Goal: Information Seeking & Learning: Learn about a topic

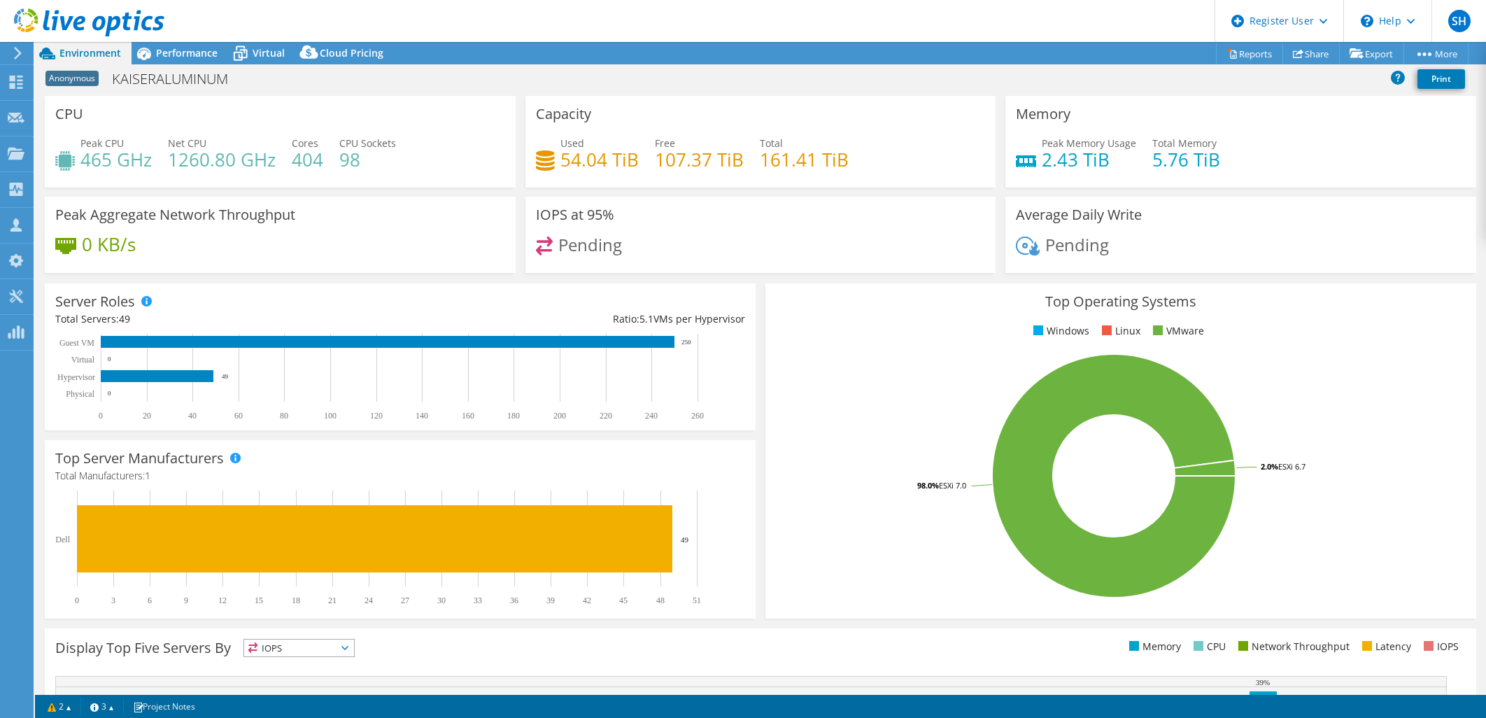
select select "USD"
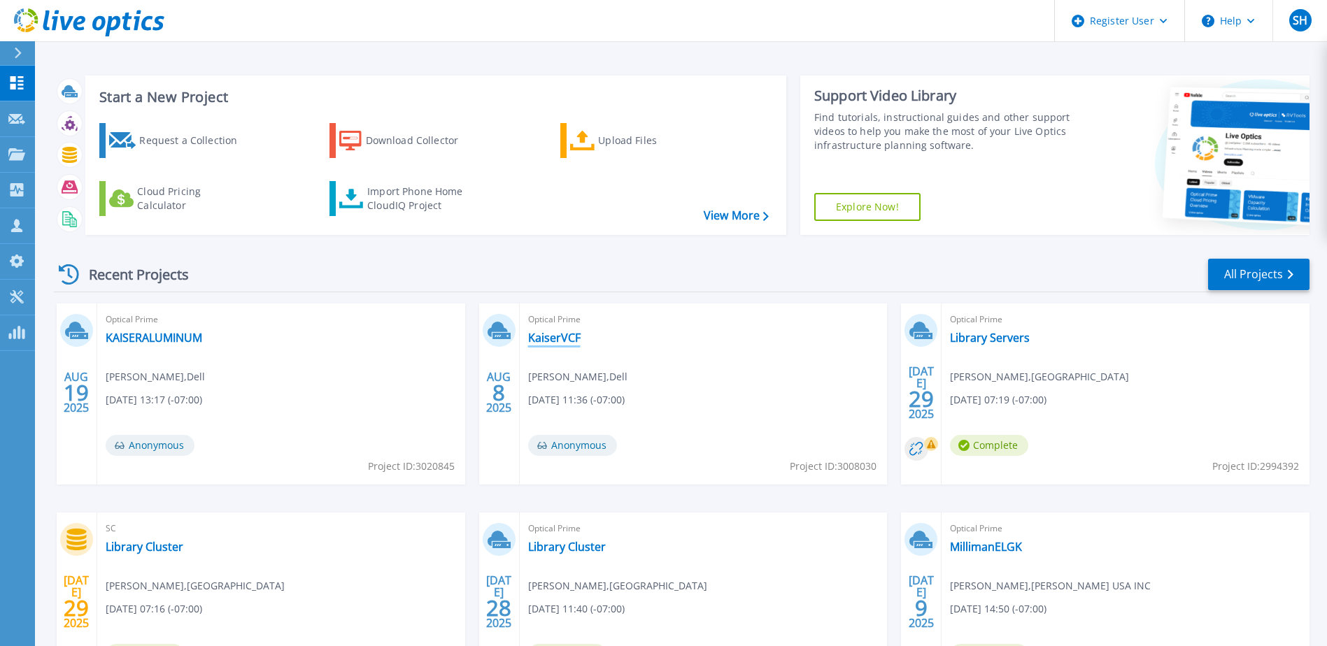
click at [561, 337] on link "KaiserVCF" at bounding box center [554, 338] width 52 height 14
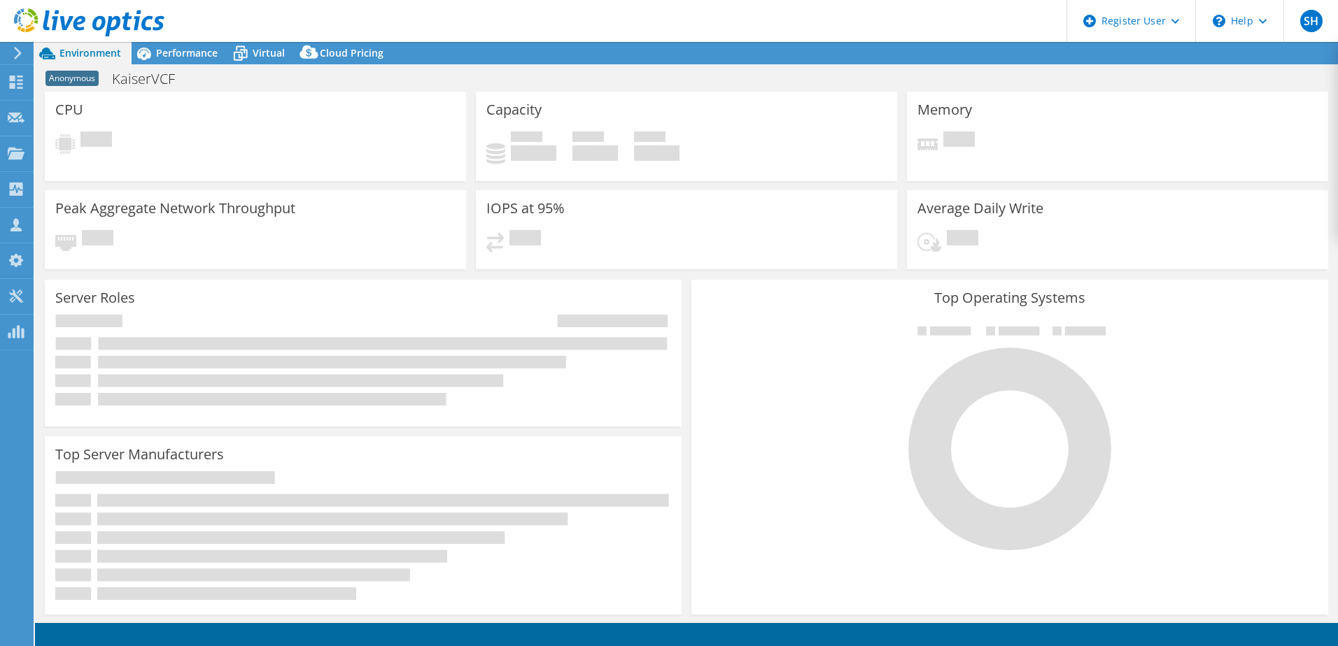
select select "USD"
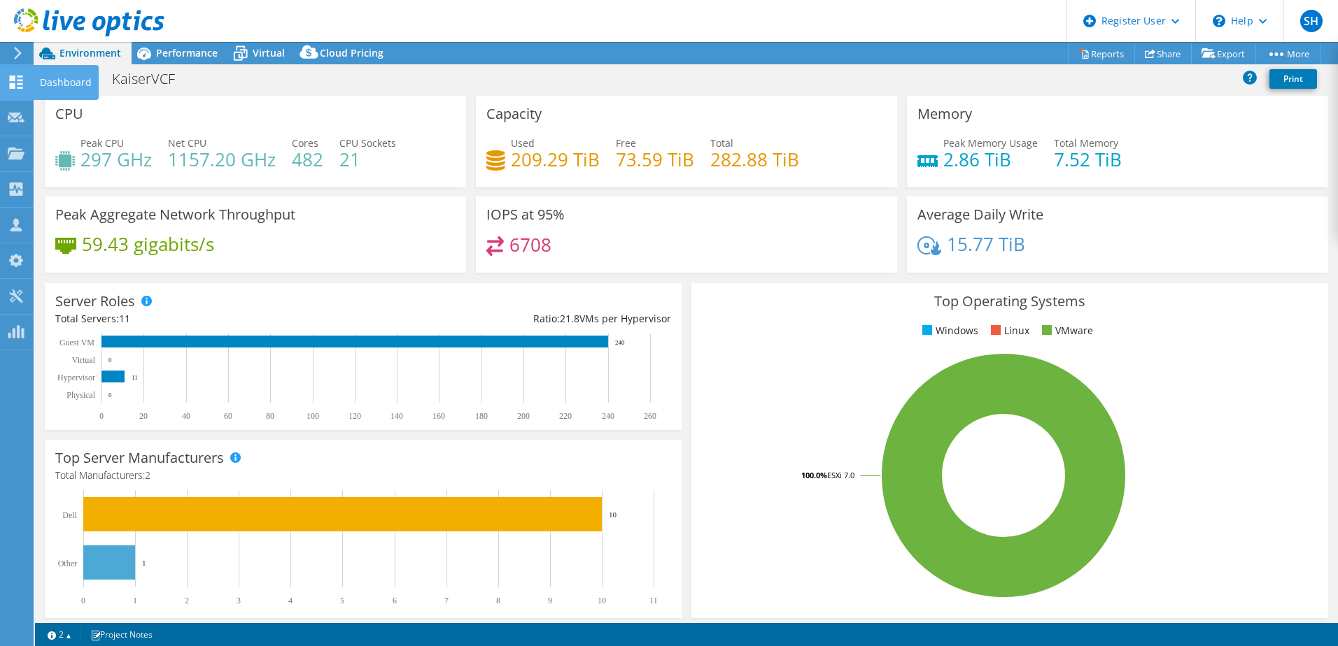
click at [19, 80] on use at bounding box center [16, 82] width 13 height 13
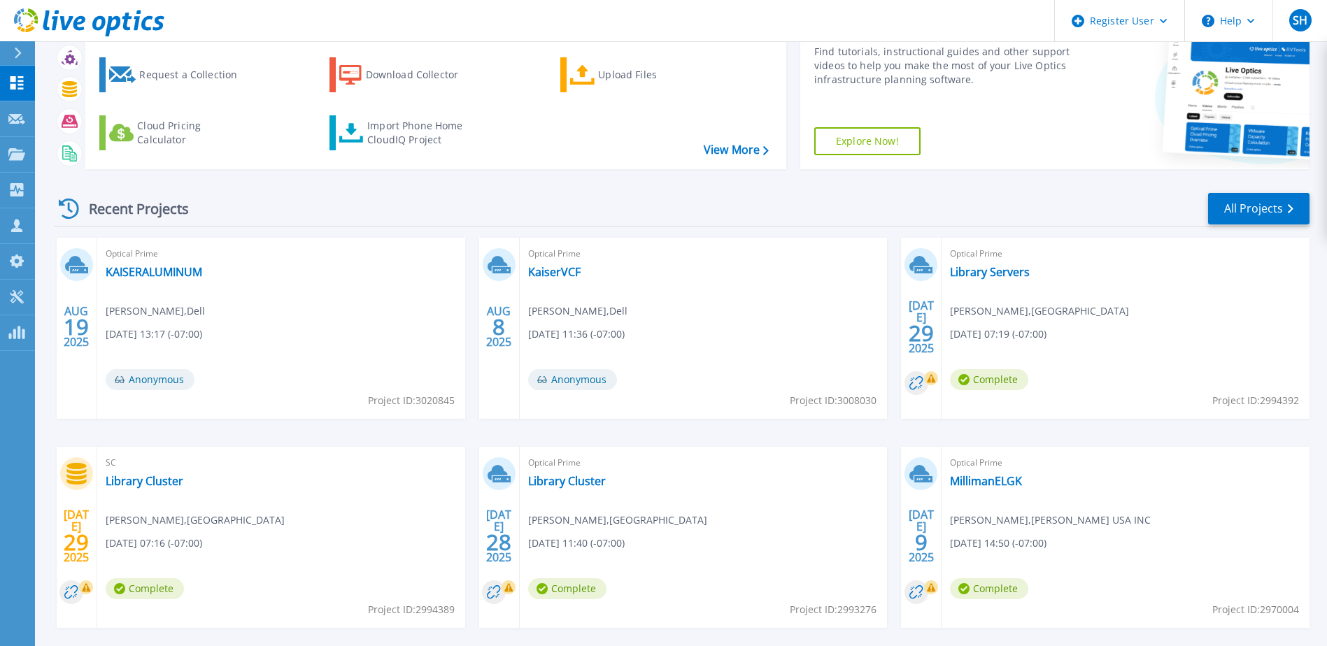
scroll to position [129, 0]
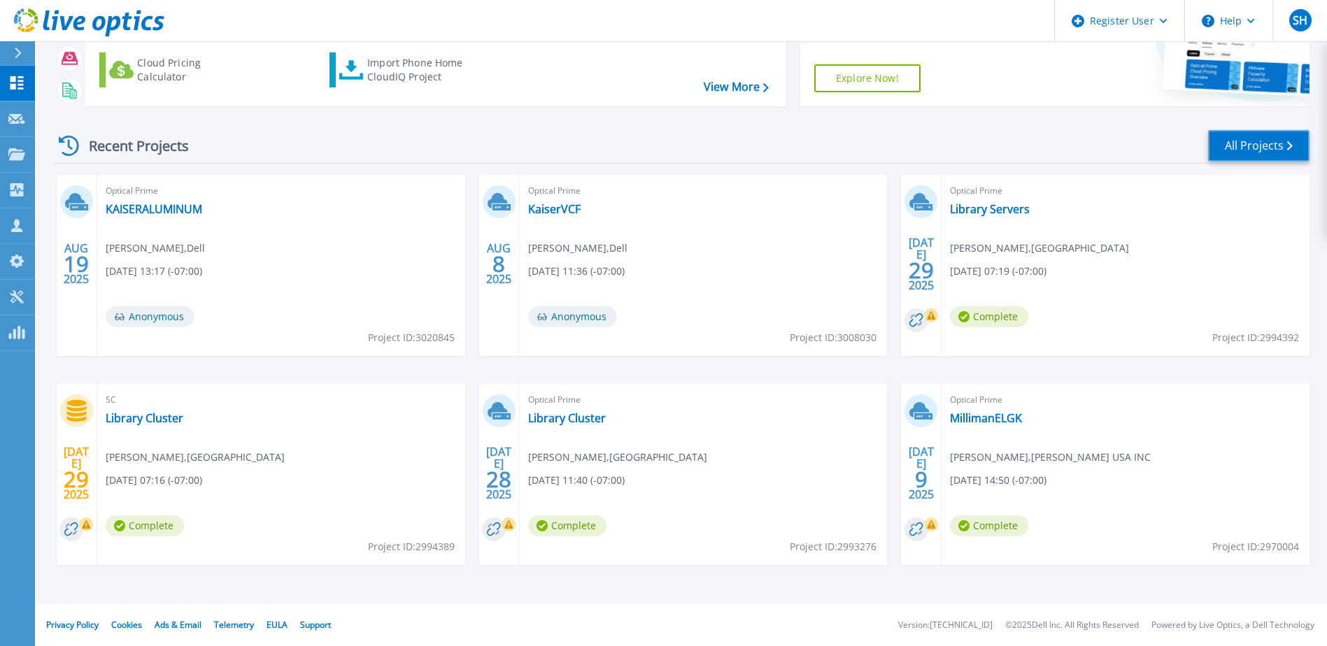
click at [1256, 141] on link "All Projects" at bounding box center [1258, 145] width 101 height 31
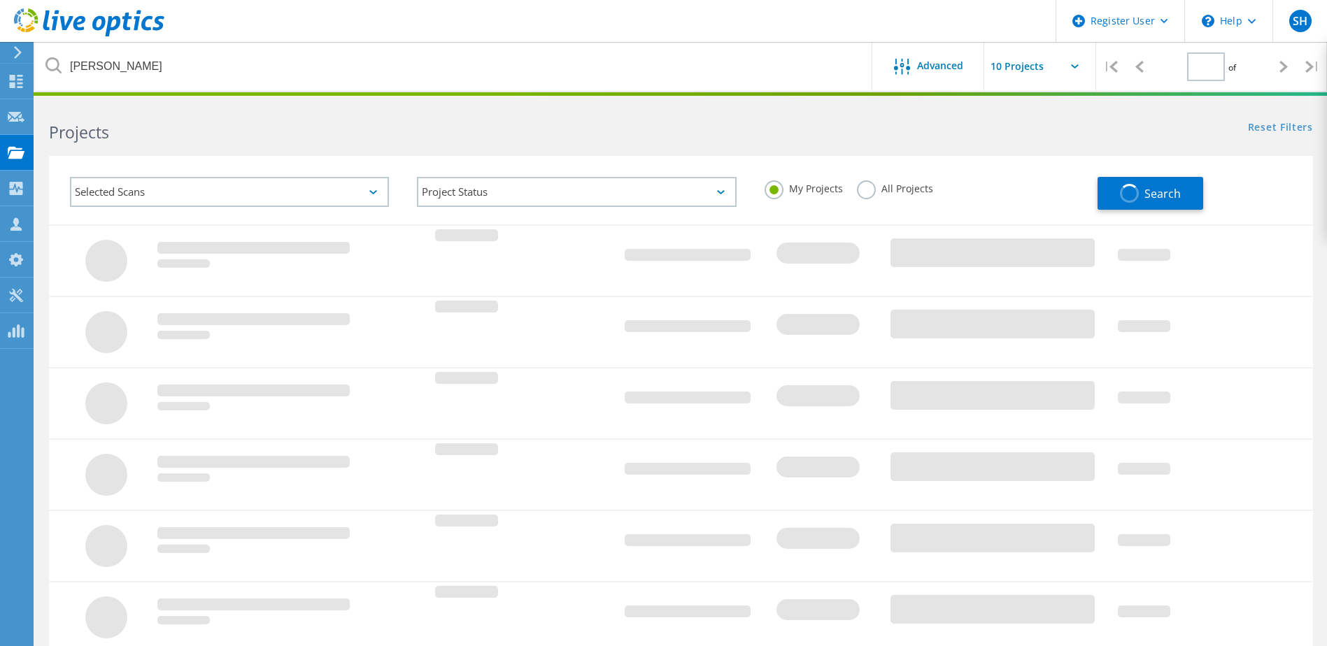
type input "1"
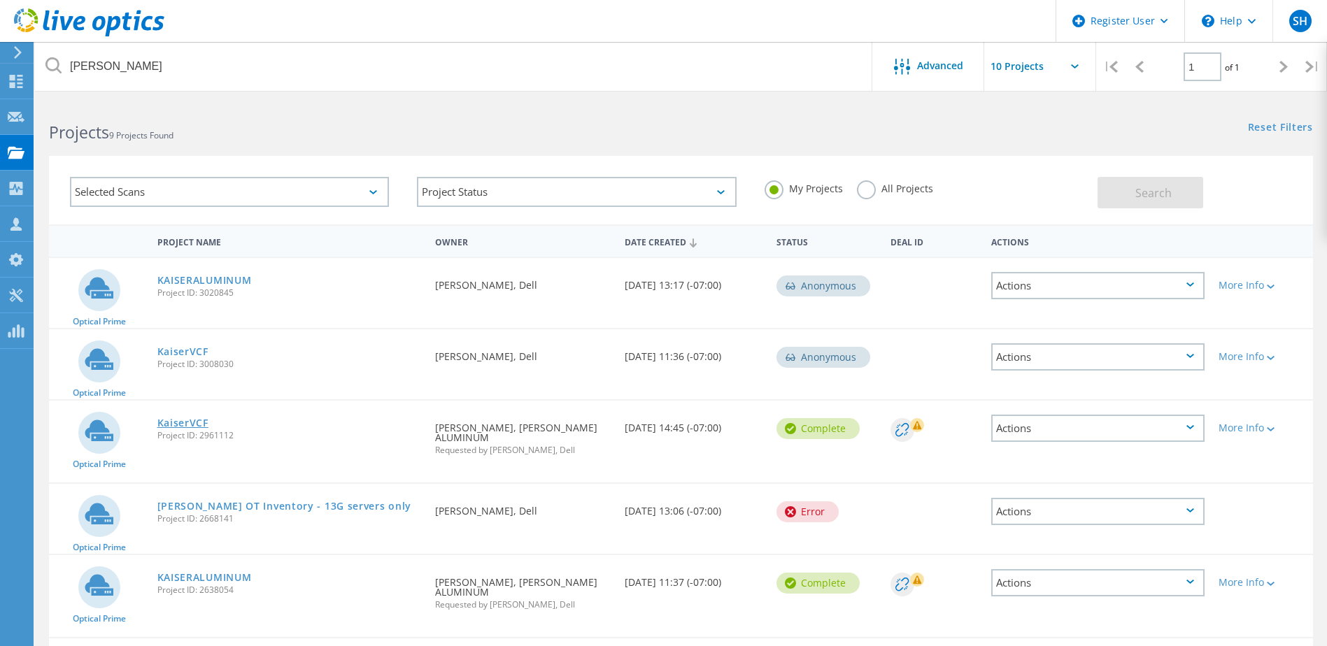
click at [192, 423] on link "KaiserVCF" at bounding box center [182, 423] width 51 height 10
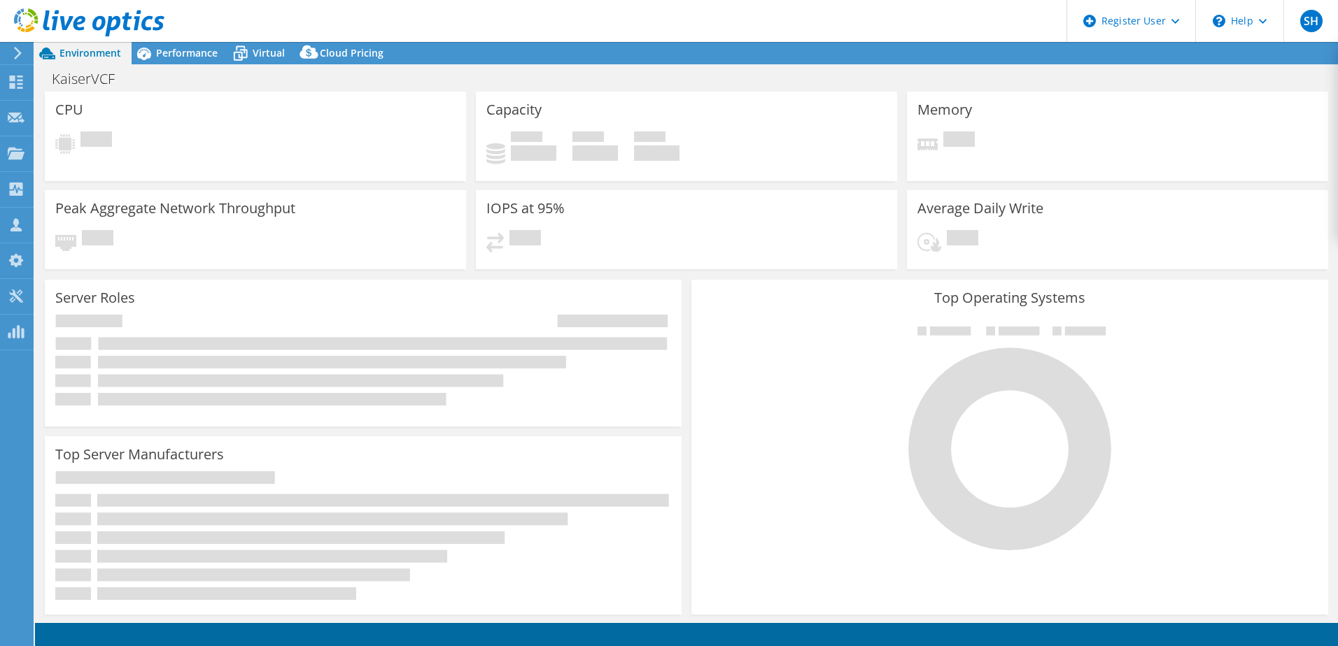
select select "USWest"
select select "USD"
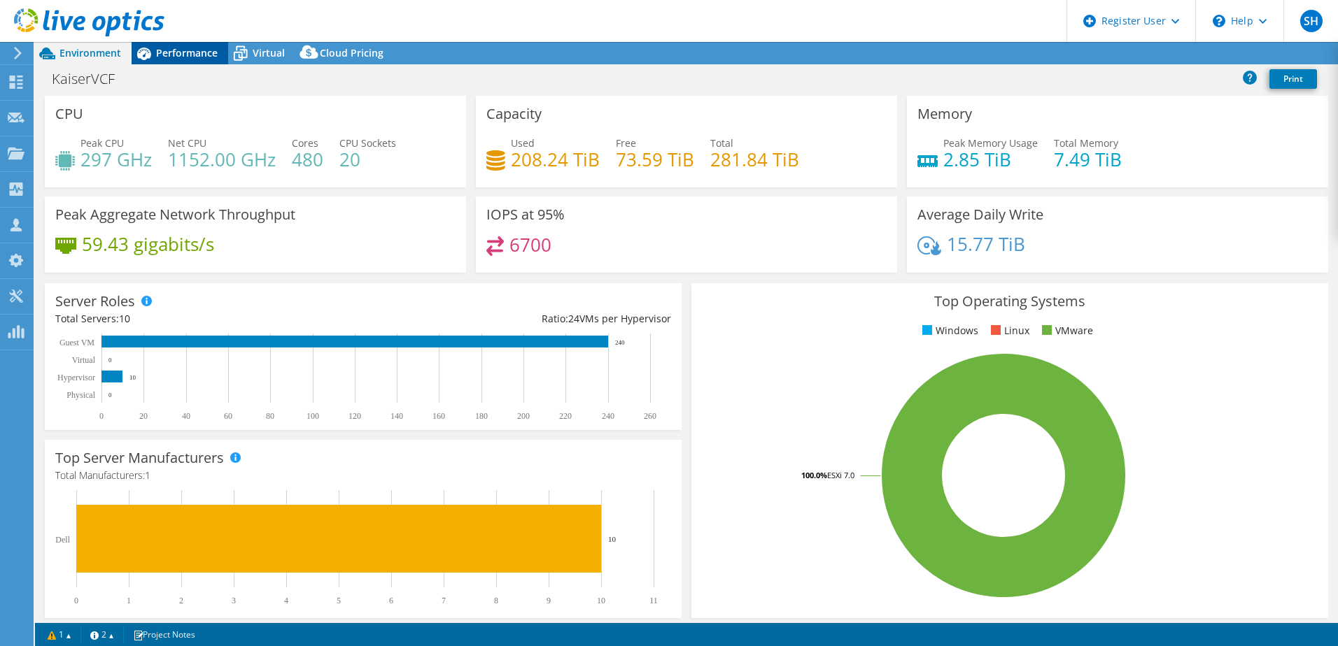
click at [189, 51] on span "Performance" at bounding box center [187, 52] width 62 height 13
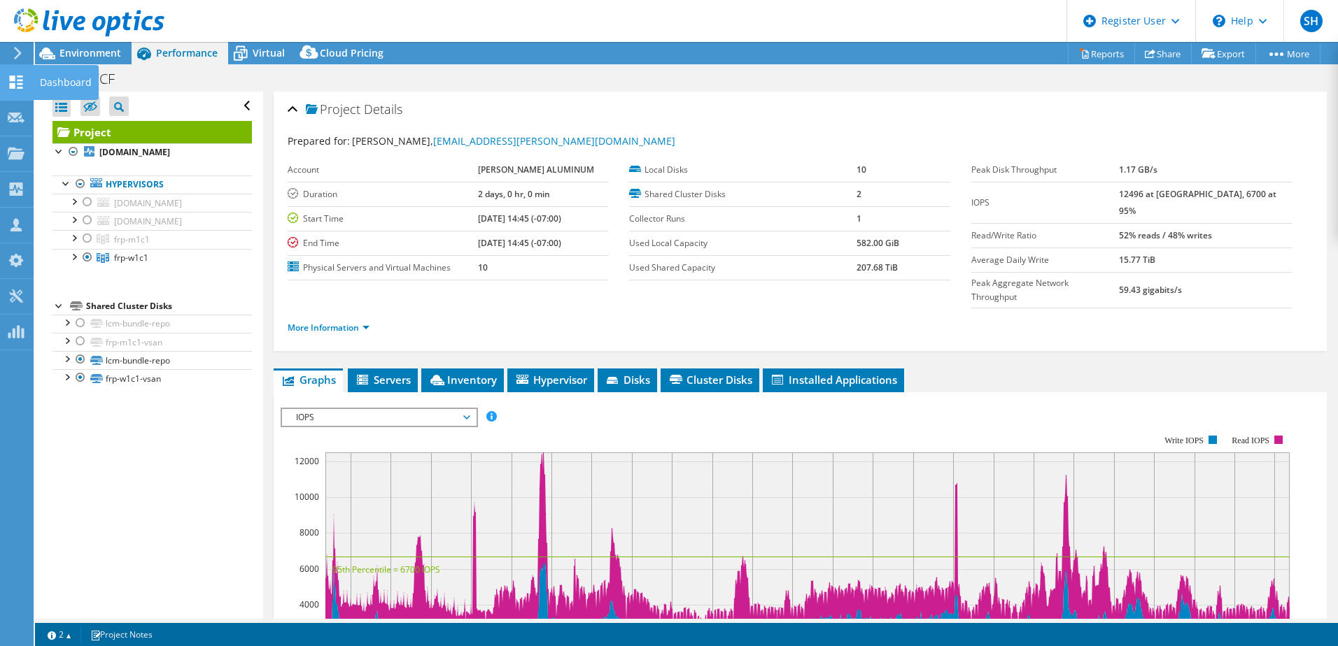
click at [52, 82] on div "Dashboard" at bounding box center [66, 82] width 66 height 35
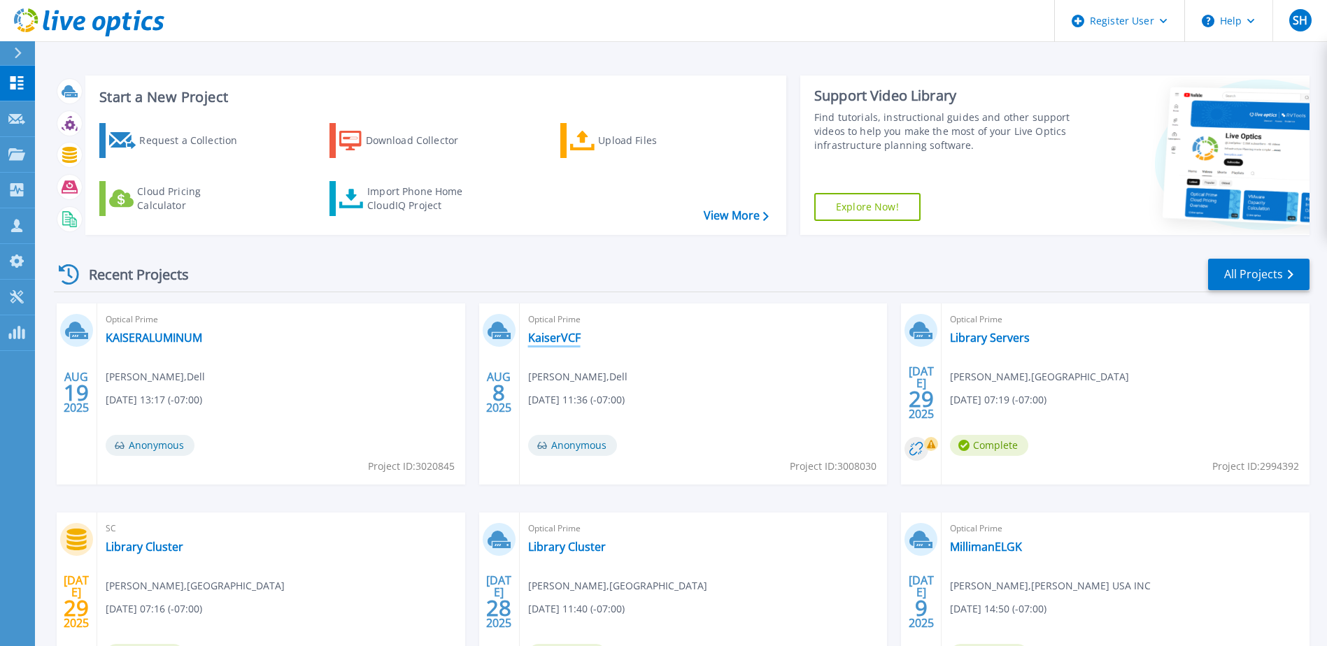
click at [567, 342] on link "KaiserVCF" at bounding box center [554, 338] width 52 height 14
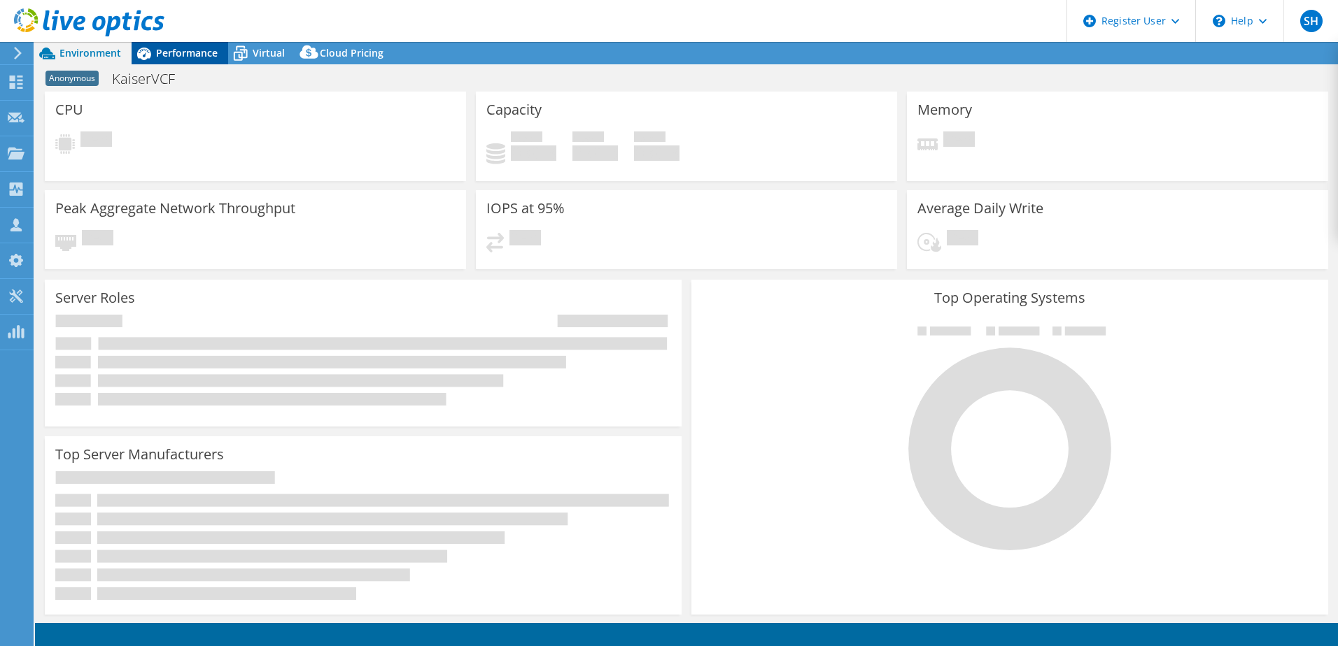
select select "USD"
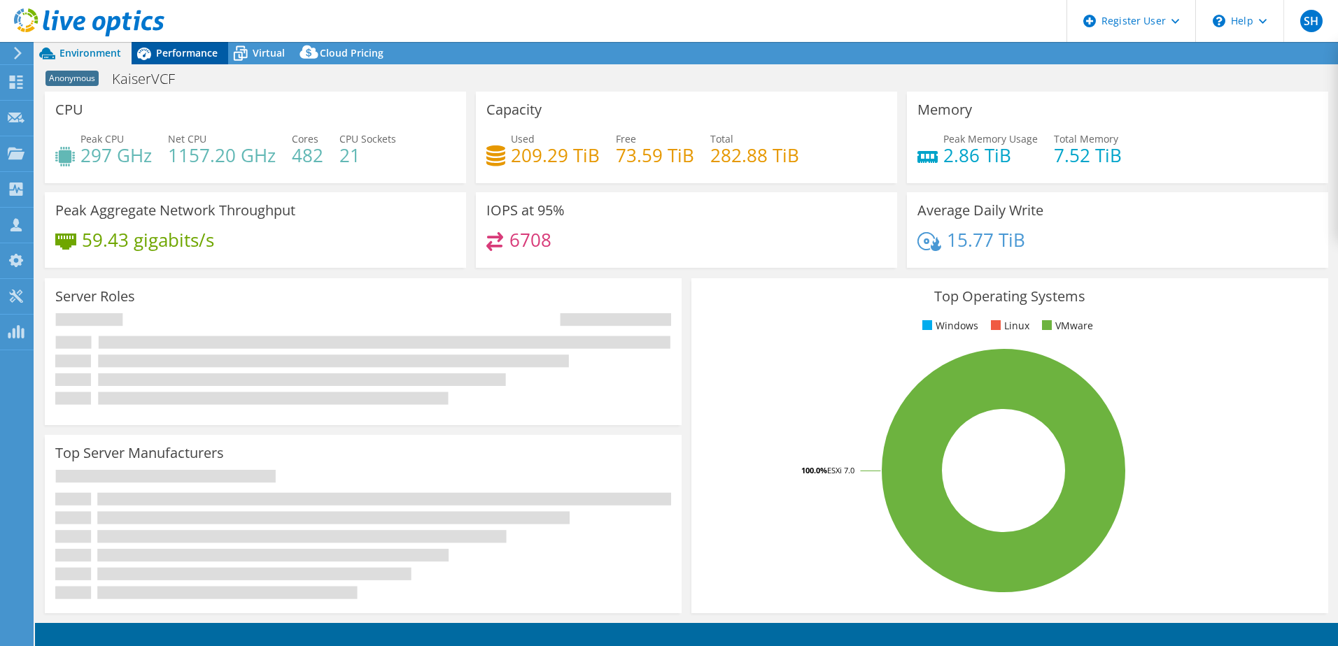
click at [185, 51] on span "Performance" at bounding box center [187, 52] width 62 height 13
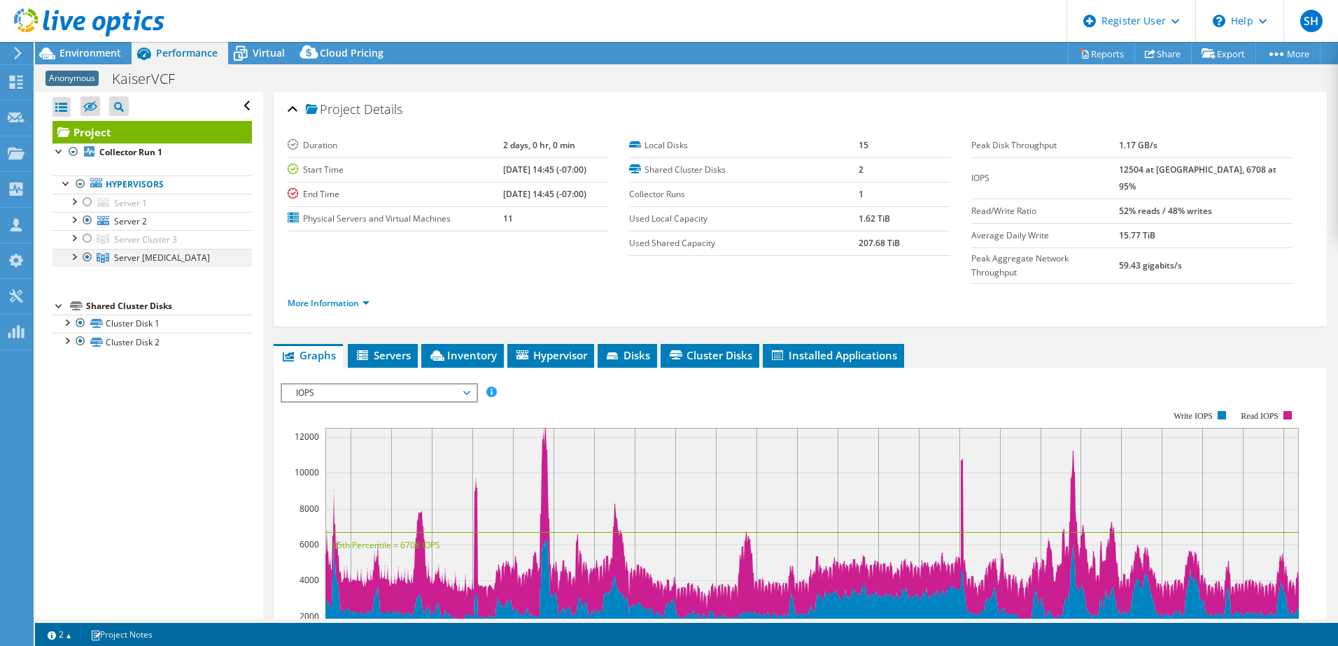
click at [76, 256] on div at bounding box center [73, 256] width 14 height 14
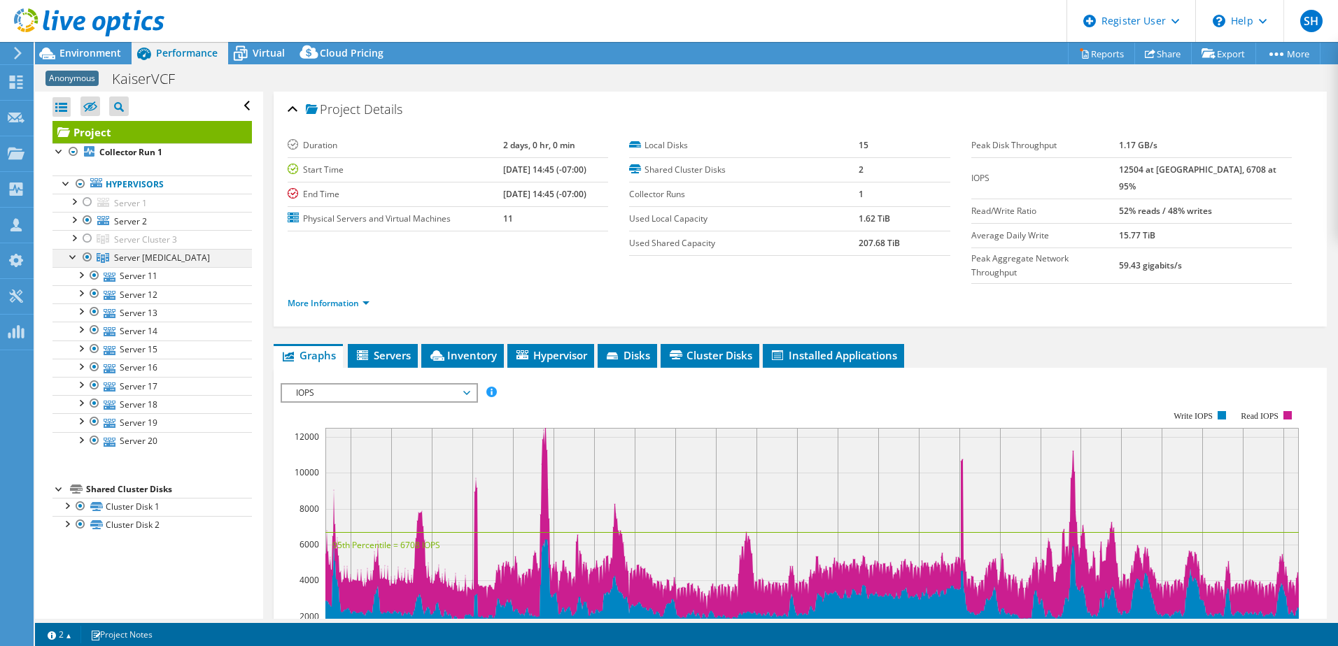
click at [76, 252] on div at bounding box center [73, 256] width 14 height 14
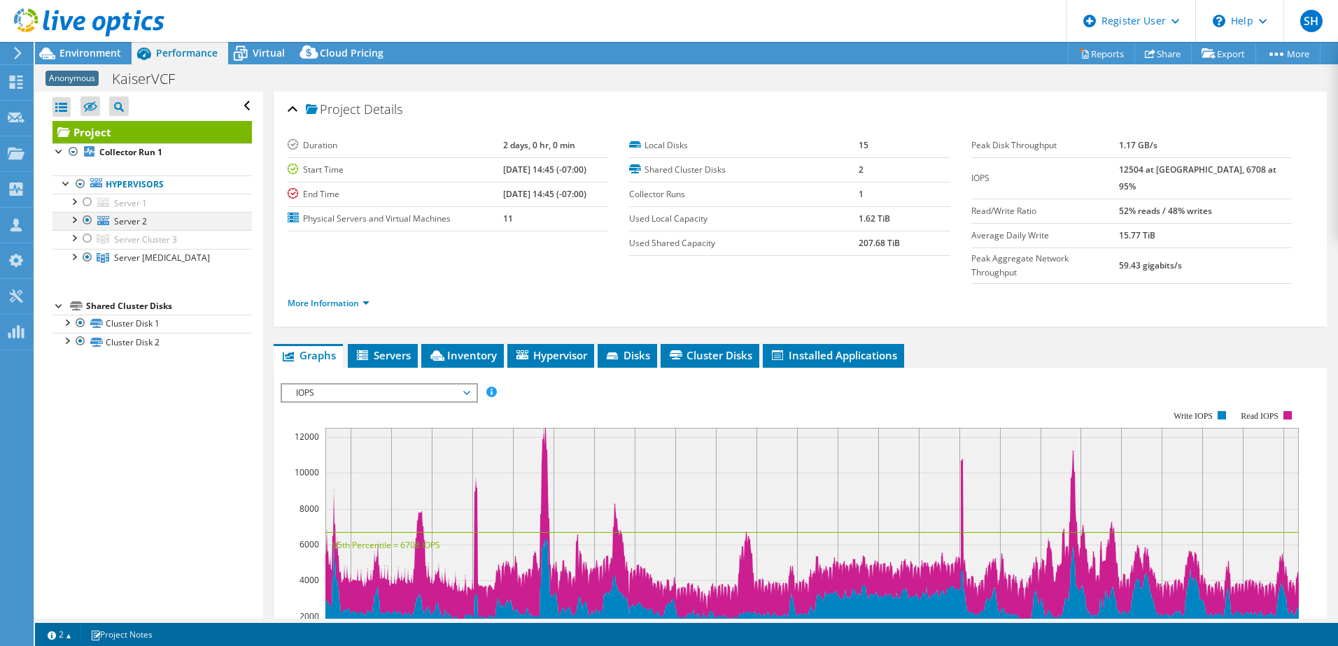
click at [78, 218] on div at bounding box center [73, 219] width 14 height 14
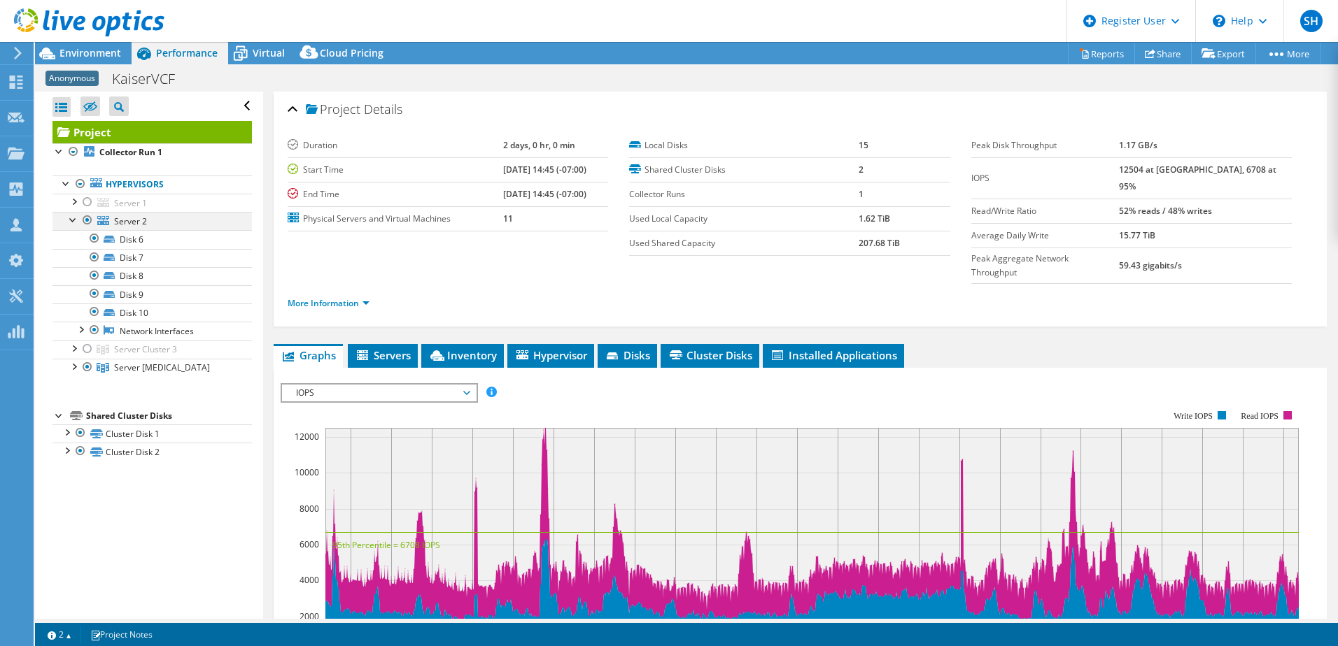
click at [83, 218] on div at bounding box center [87, 220] width 14 height 17
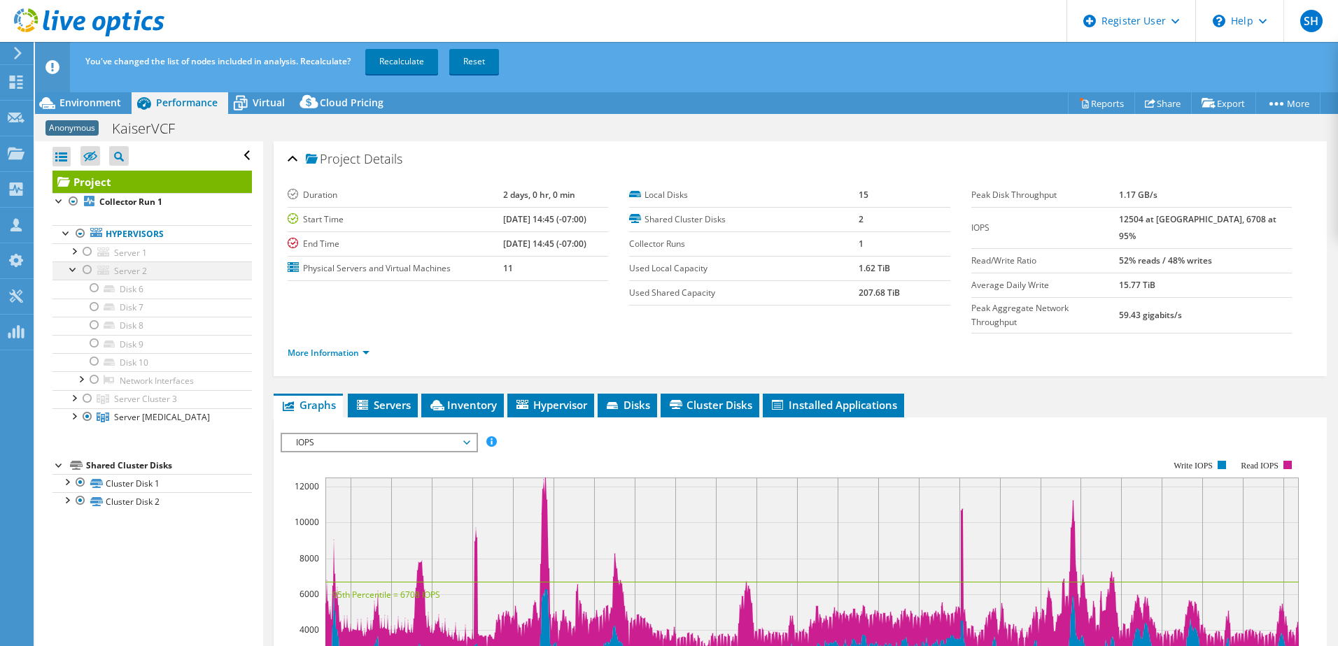
click at [72, 267] on div at bounding box center [73, 269] width 14 height 14
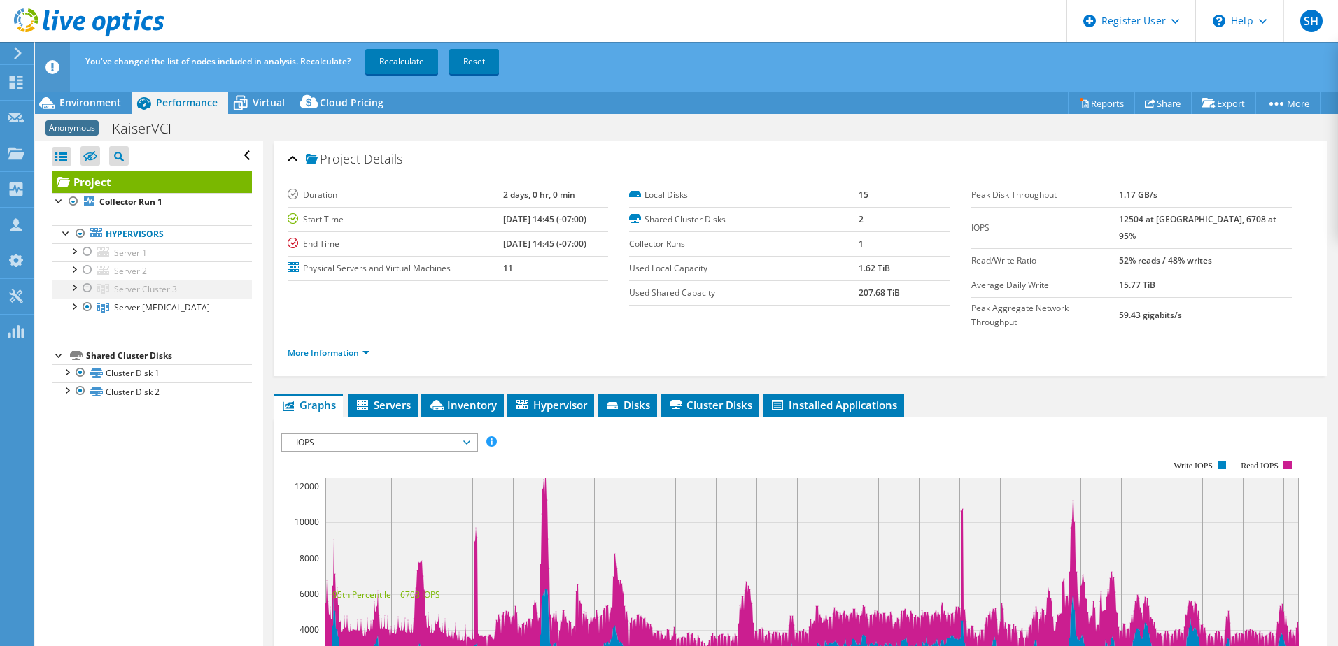
click at [73, 285] on div at bounding box center [73, 287] width 14 height 14
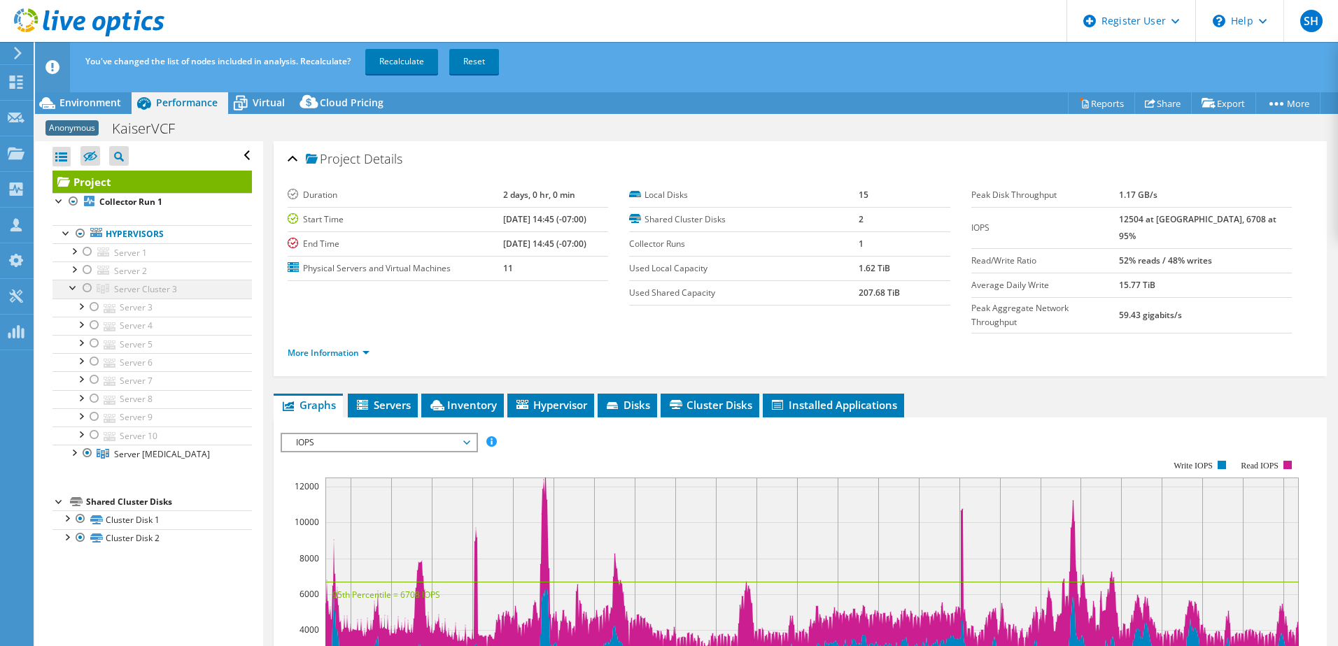
click at [86, 287] on div at bounding box center [87, 288] width 14 height 17
click at [86, 451] on div at bounding box center [87, 453] width 14 height 17
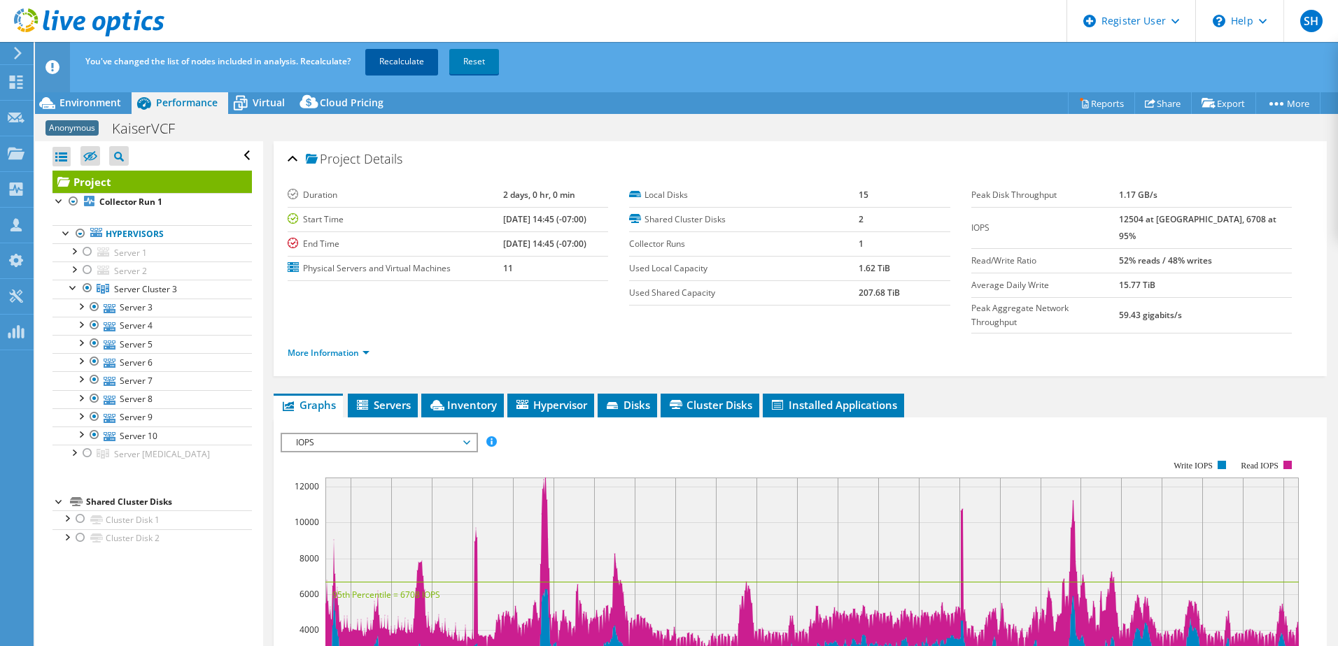
click at [416, 61] on link "Recalculate" at bounding box center [401, 61] width 73 height 25
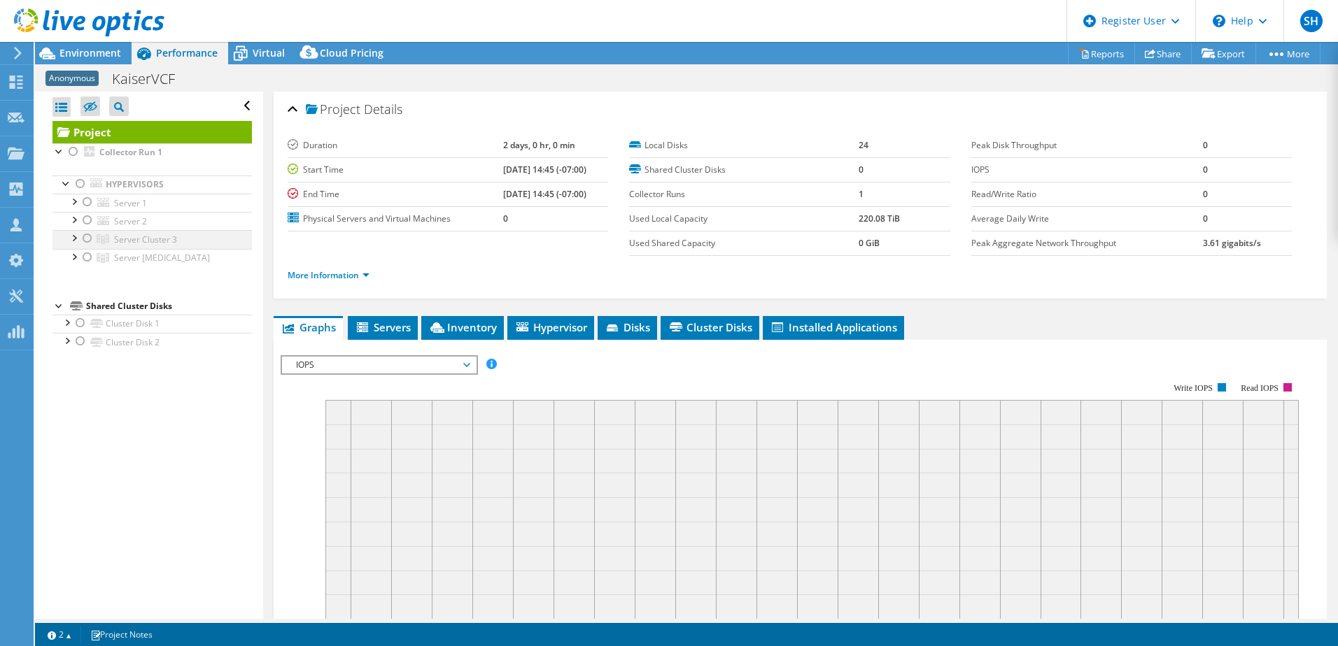
click at [89, 238] on div at bounding box center [87, 238] width 14 height 17
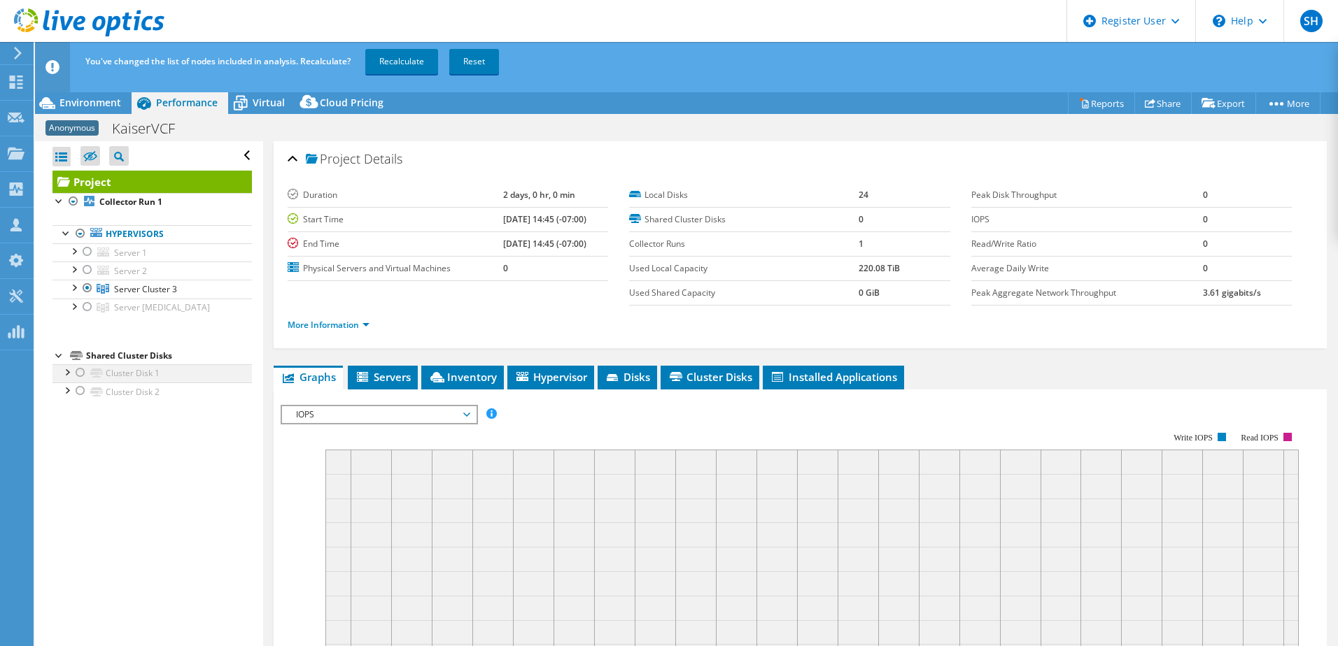
click at [66, 372] on div at bounding box center [66, 372] width 14 height 14
click at [73, 204] on div at bounding box center [73, 201] width 14 height 17
click at [393, 59] on link "Recalculate" at bounding box center [401, 61] width 73 height 25
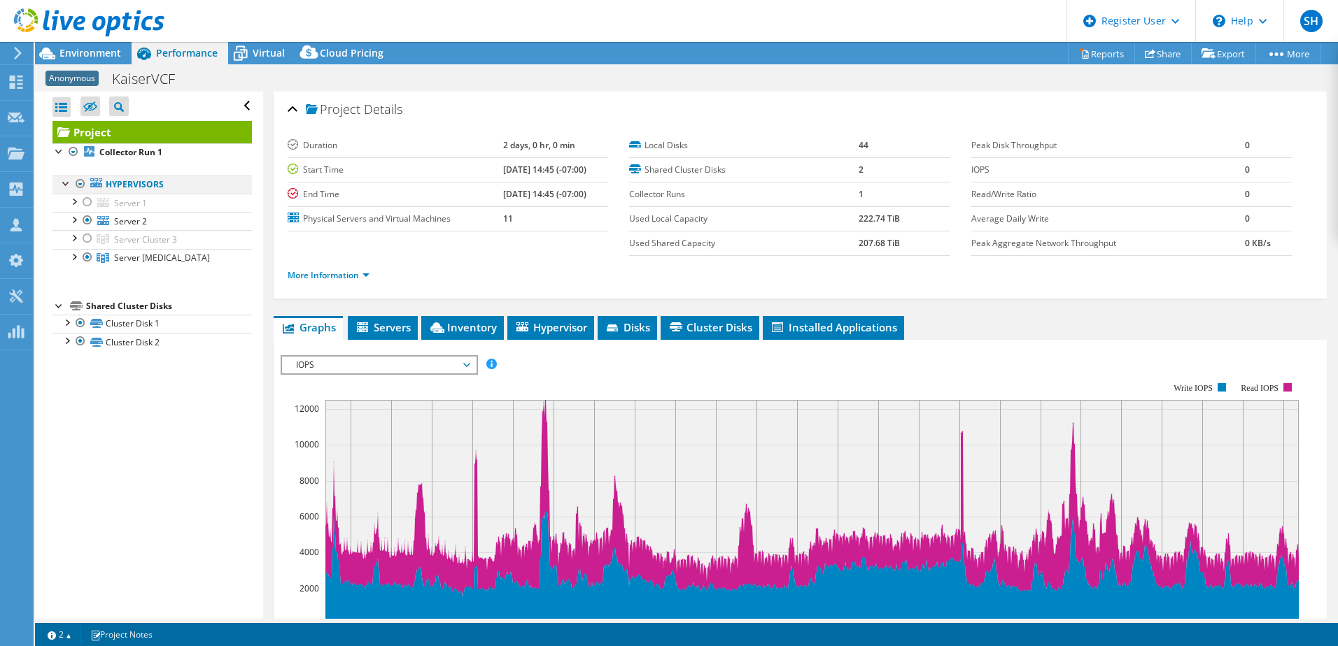
click at [80, 183] on div at bounding box center [80, 184] width 14 height 17
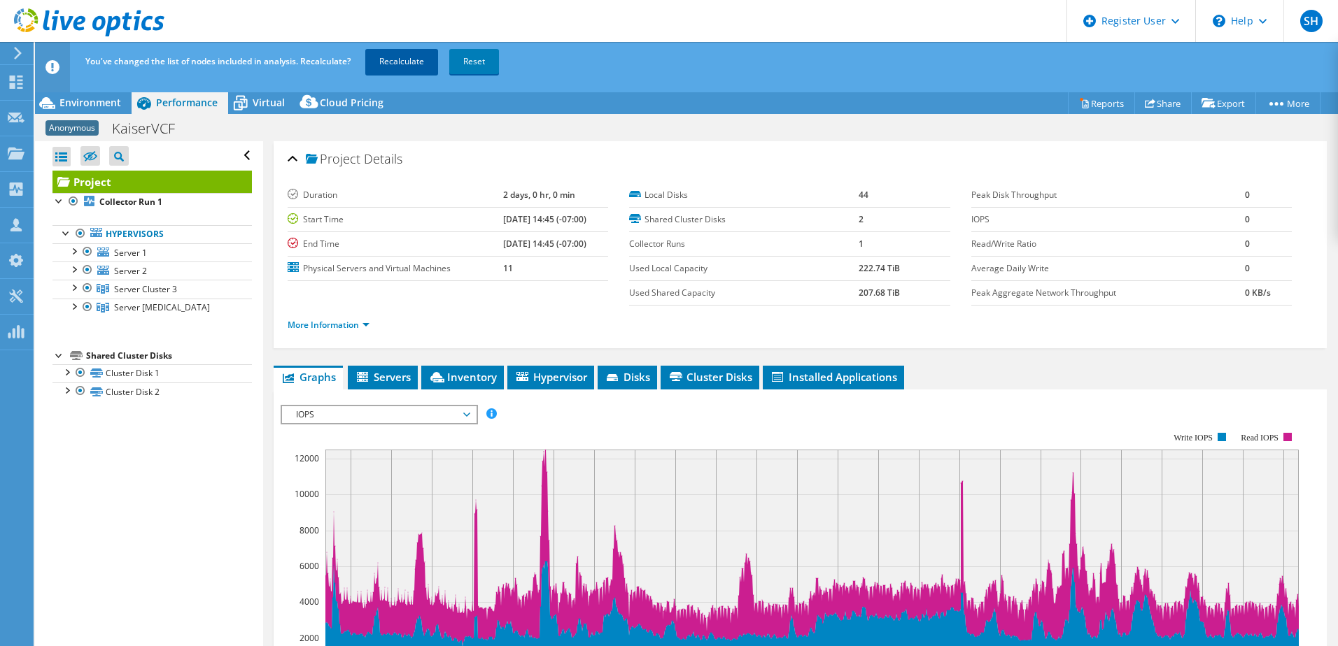
click at [404, 60] on link "Recalculate" at bounding box center [401, 61] width 73 height 25
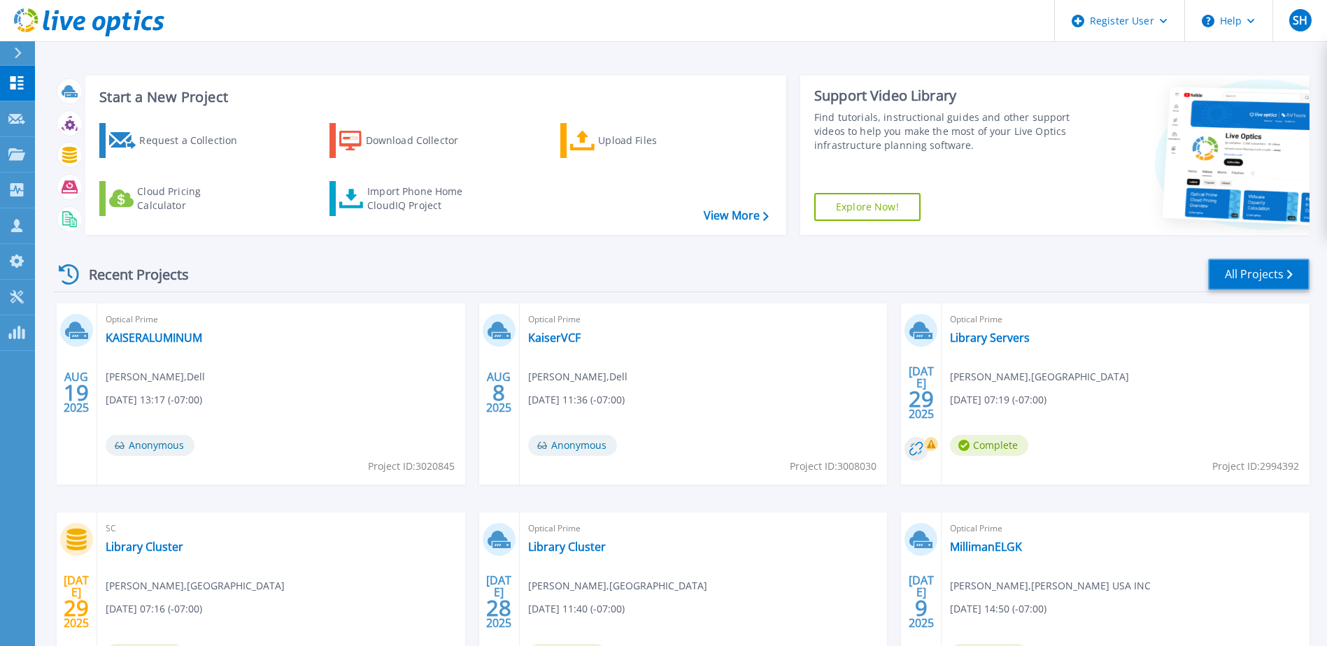
click at [1279, 276] on link "All Projects" at bounding box center [1258, 274] width 101 height 31
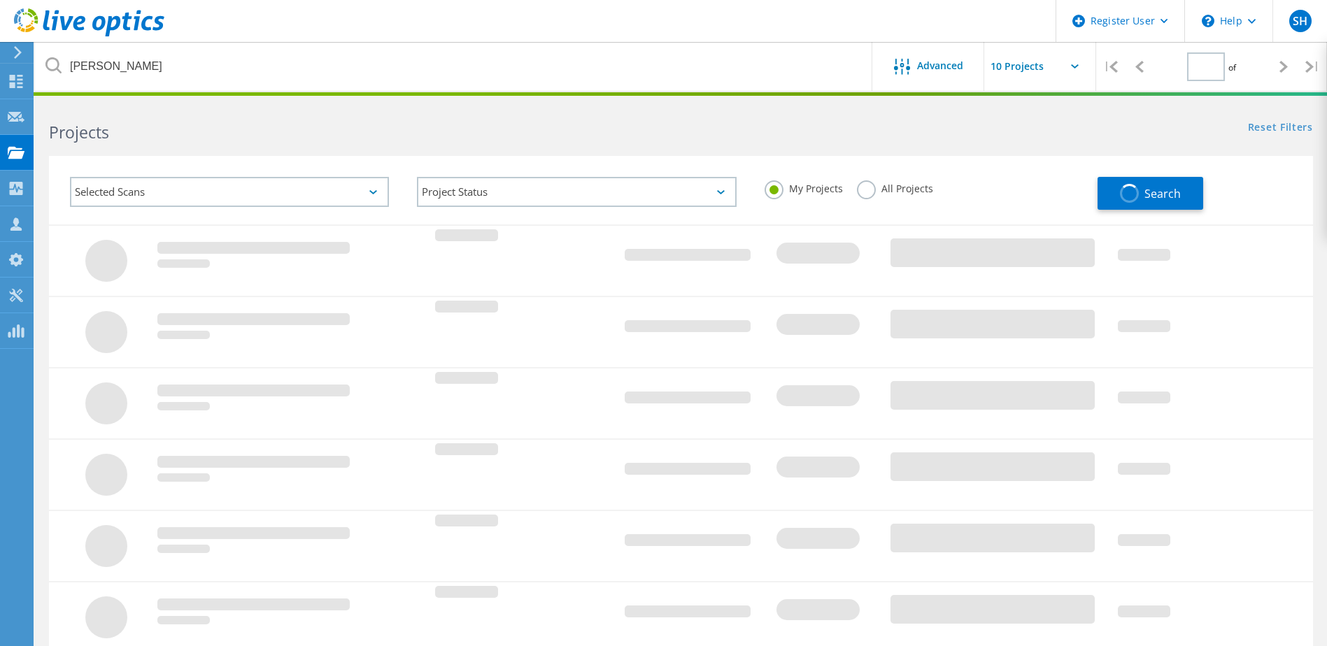
type input "1"
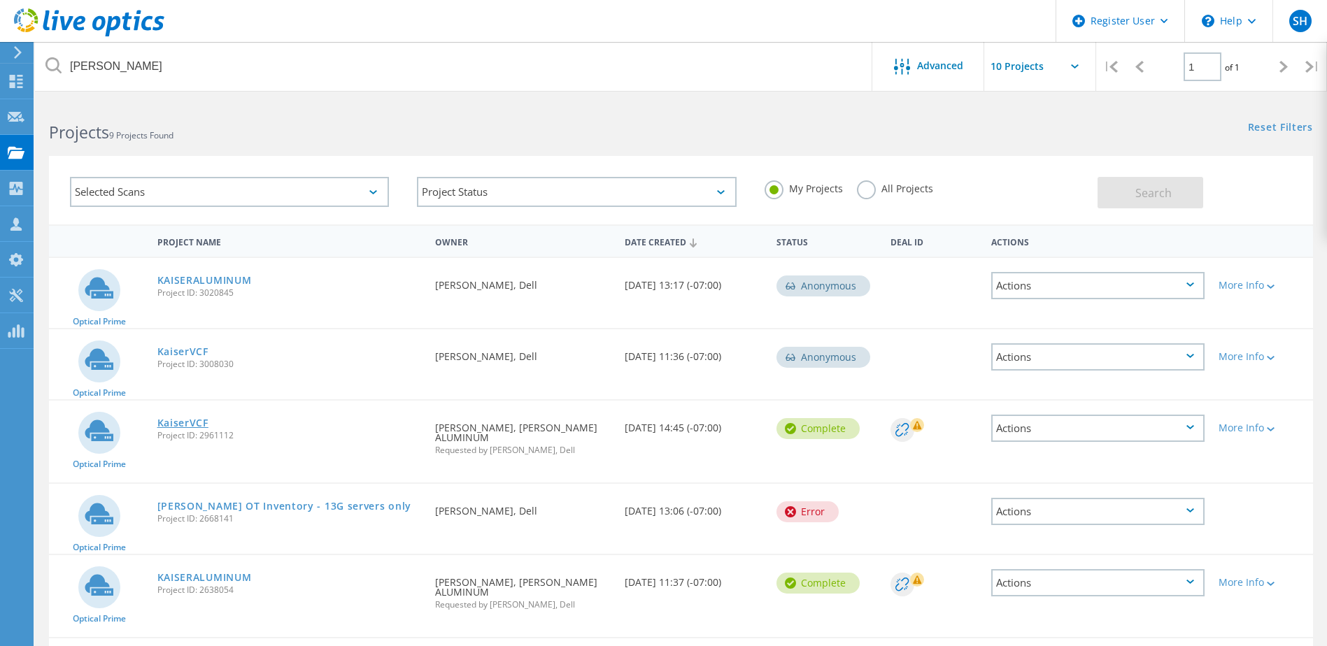
click at [188, 422] on link "KaiserVCF" at bounding box center [182, 423] width 51 height 10
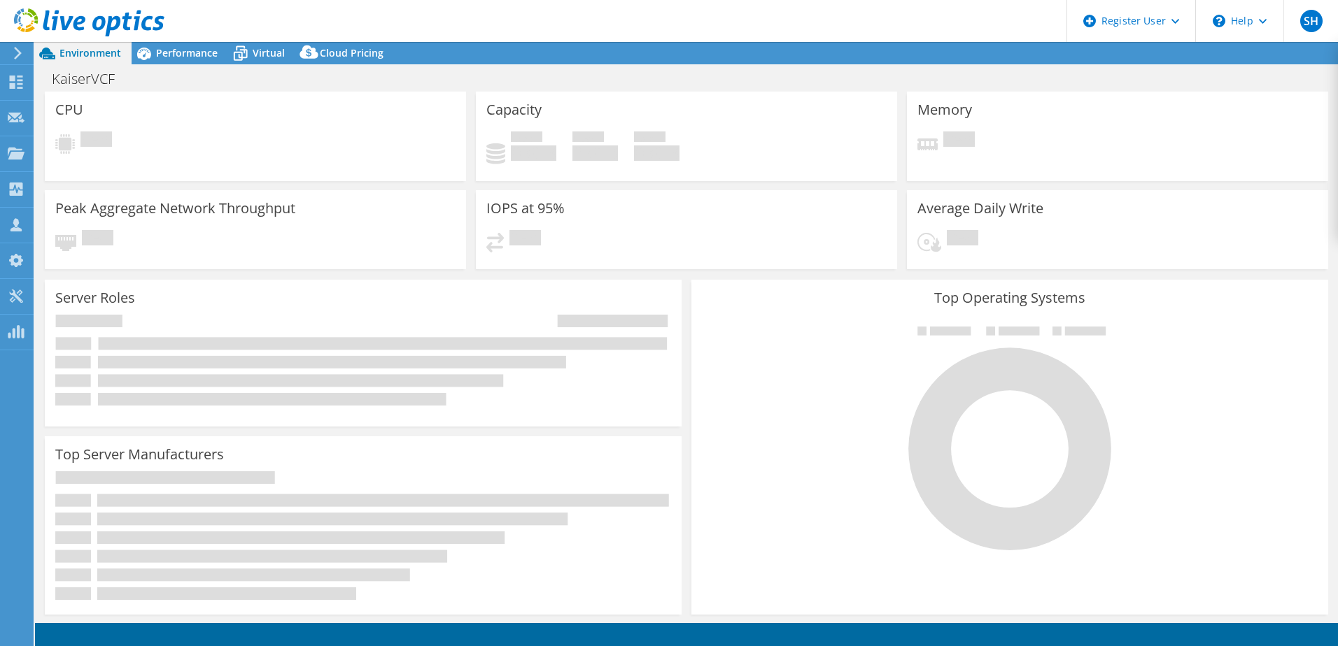
select select "USWest"
select select "USD"
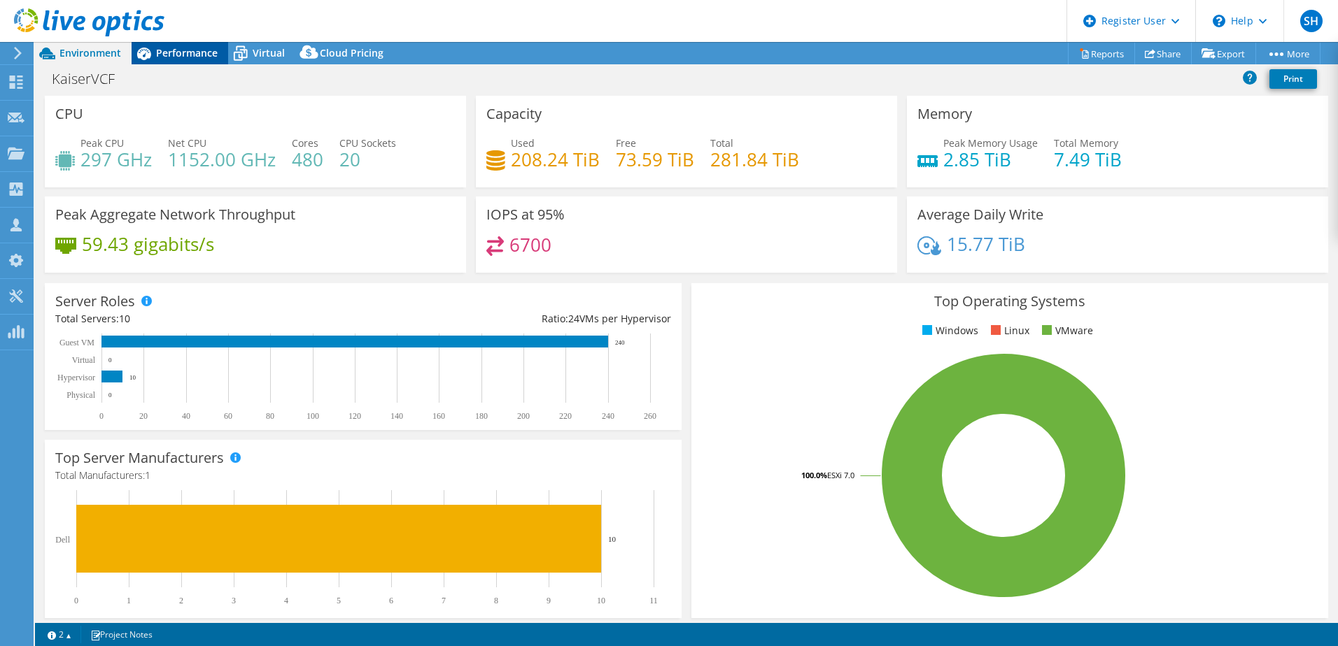
click at [174, 52] on span "Performance" at bounding box center [187, 52] width 62 height 13
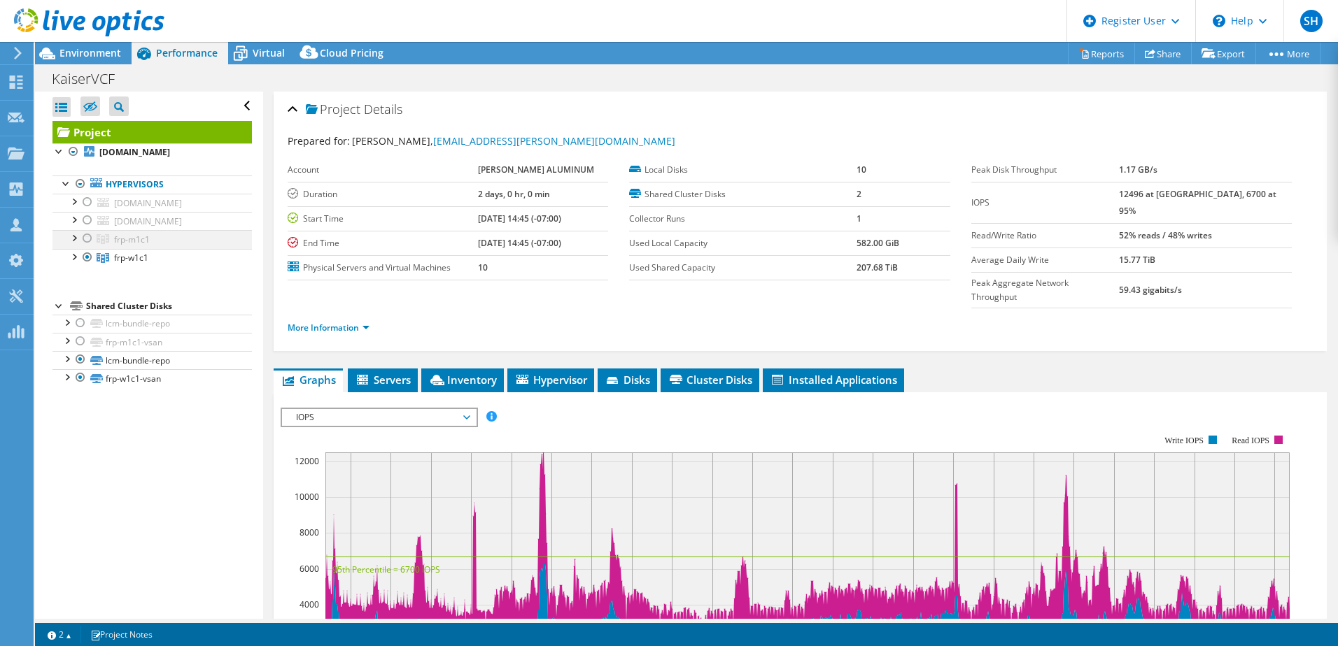
click at [87, 237] on div at bounding box center [87, 238] width 14 height 17
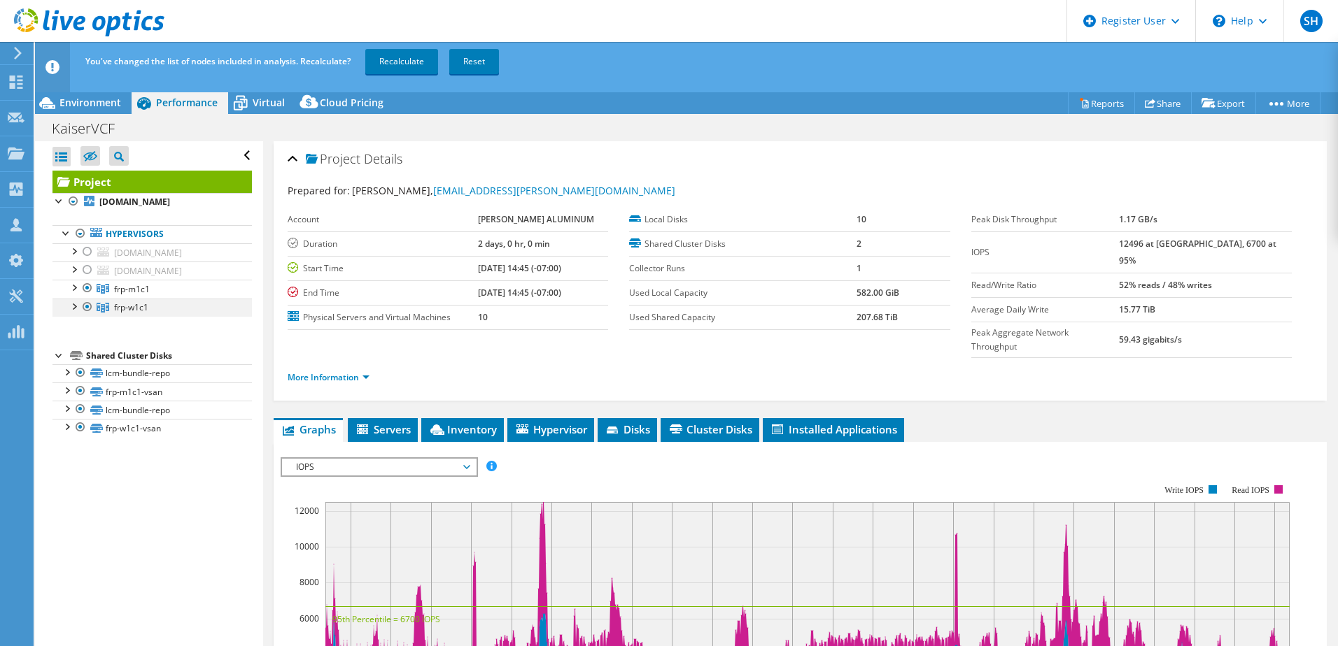
click at [86, 308] on div at bounding box center [87, 307] width 14 height 17
click at [402, 62] on link "Recalculate" at bounding box center [401, 61] width 73 height 25
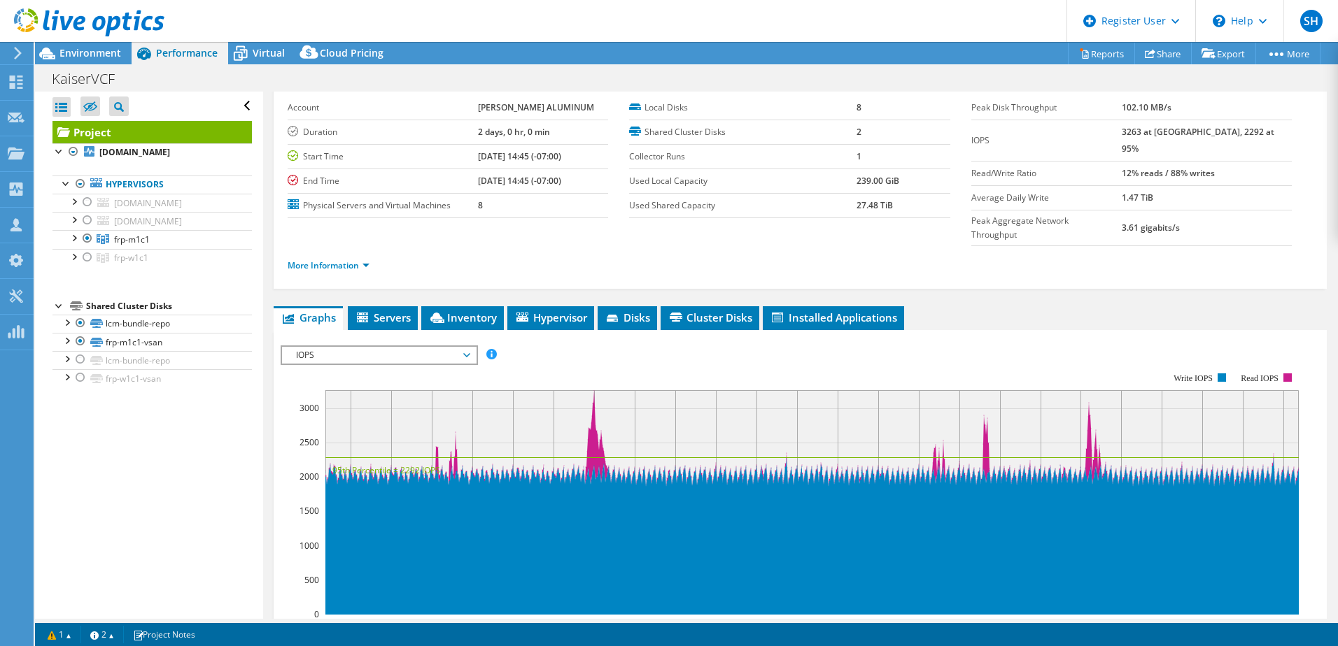
scroll to position [140, 0]
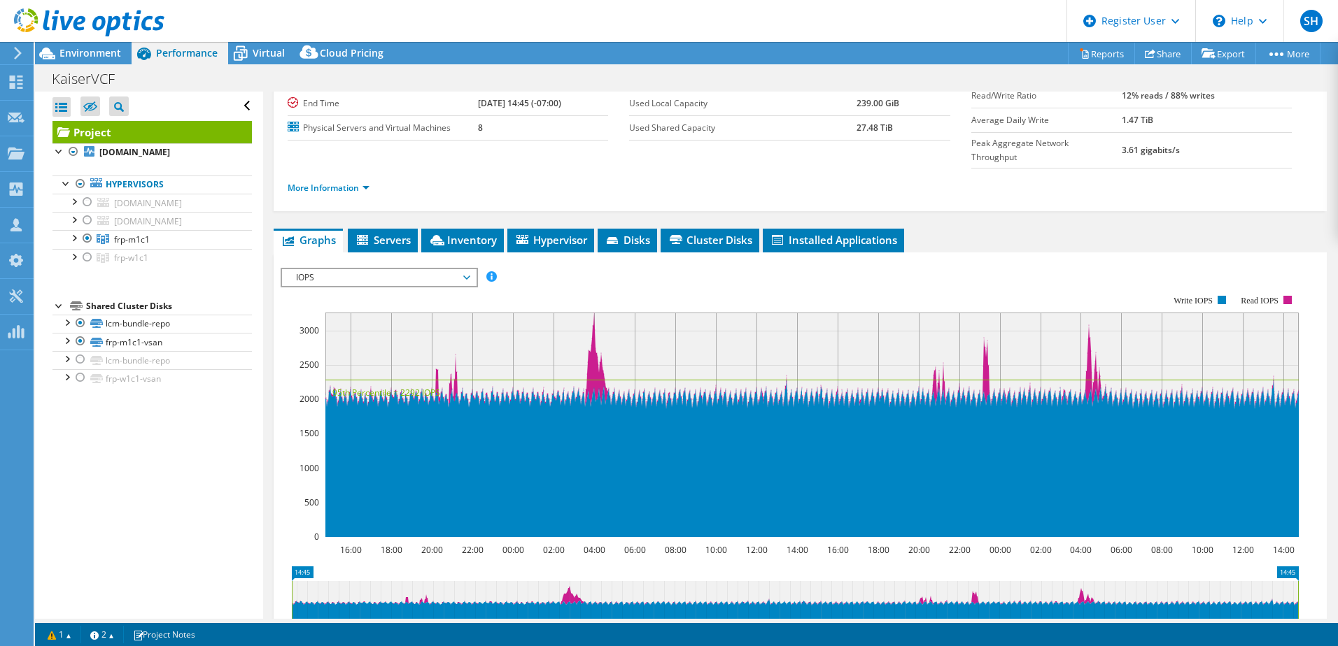
click at [364, 269] on span "IOPS" at bounding box center [379, 277] width 180 height 17
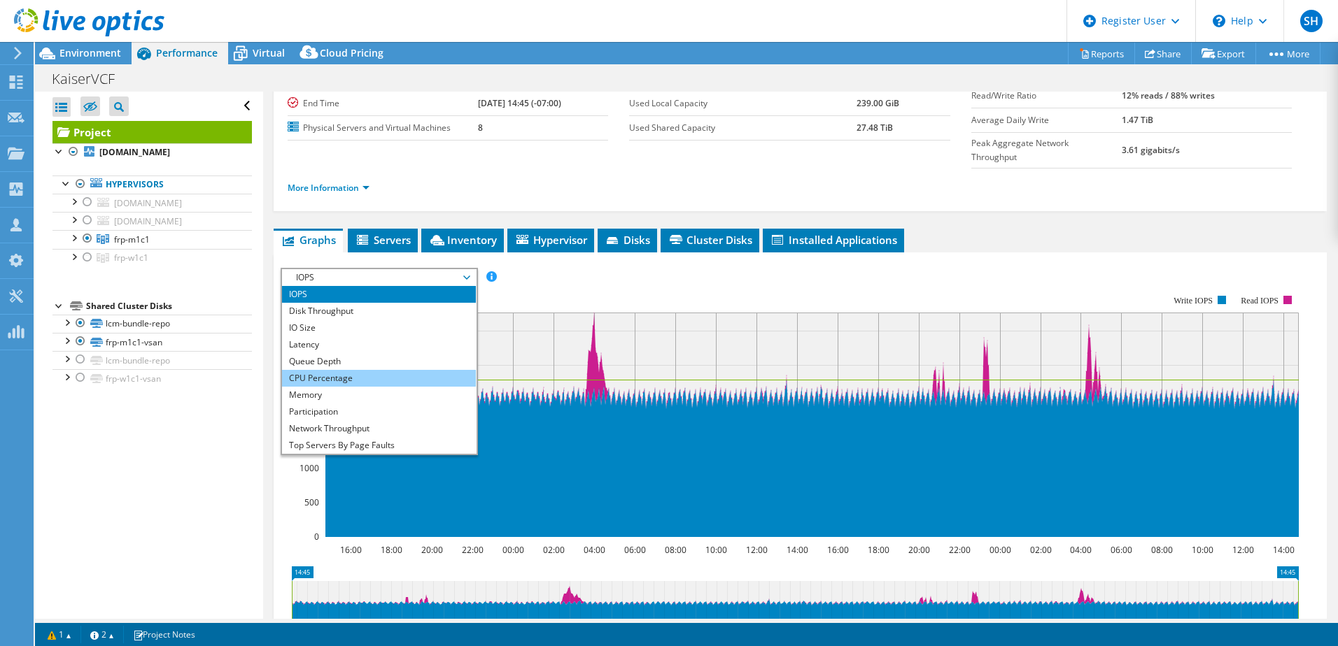
click at [332, 370] on li "CPU Percentage" at bounding box center [379, 378] width 194 height 17
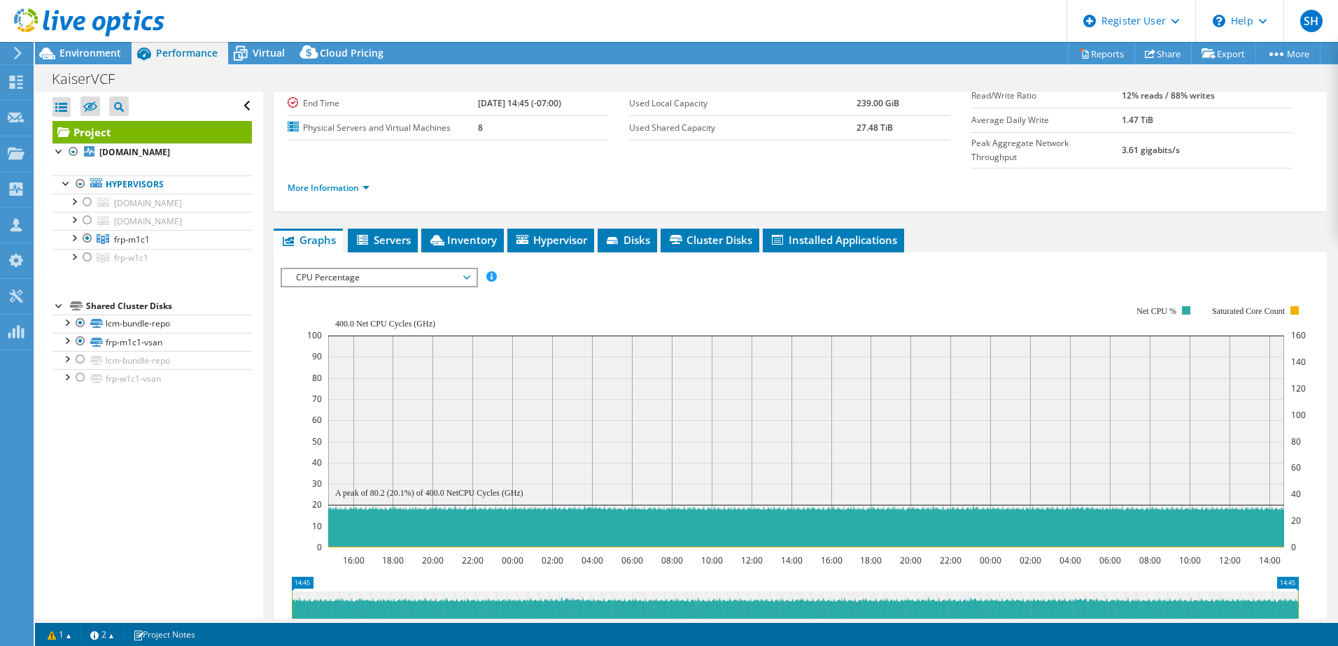
click at [390, 268] on div "CPU Percentage IOPS Disk Throughput IO Size Latency Queue Depth CPU Percentage …" at bounding box center [379, 278] width 197 height 20
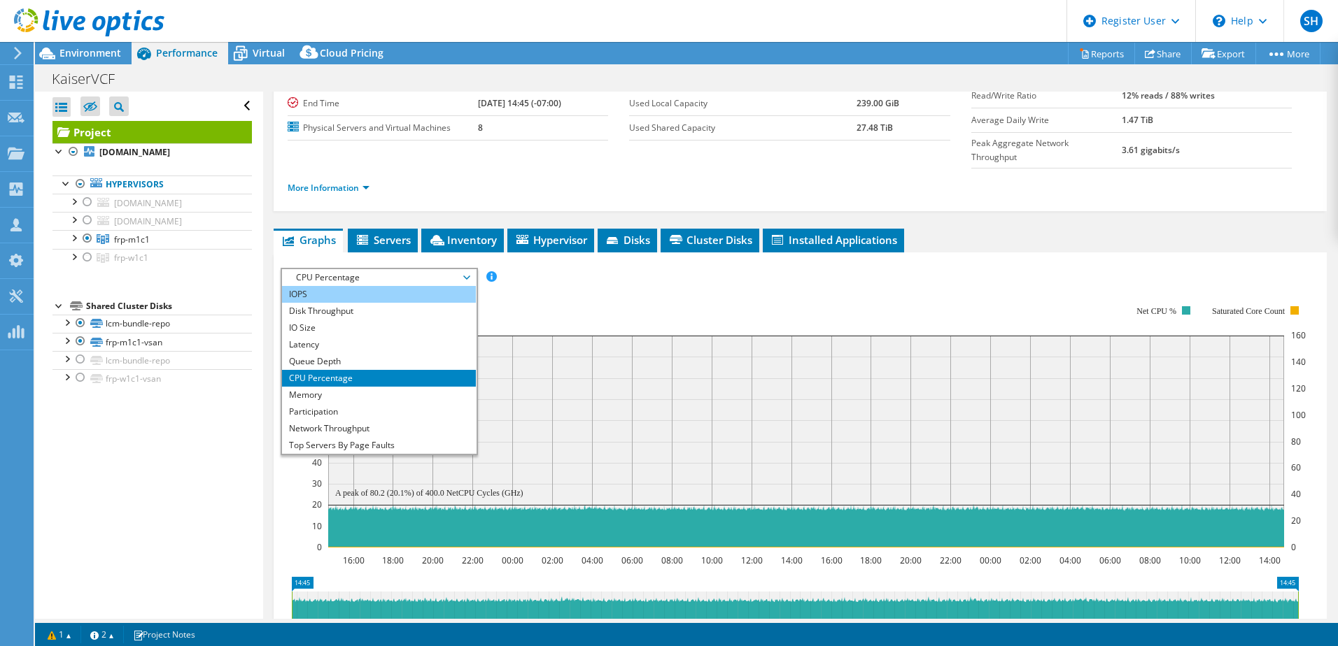
click at [321, 286] on li "IOPS" at bounding box center [379, 294] width 194 height 17
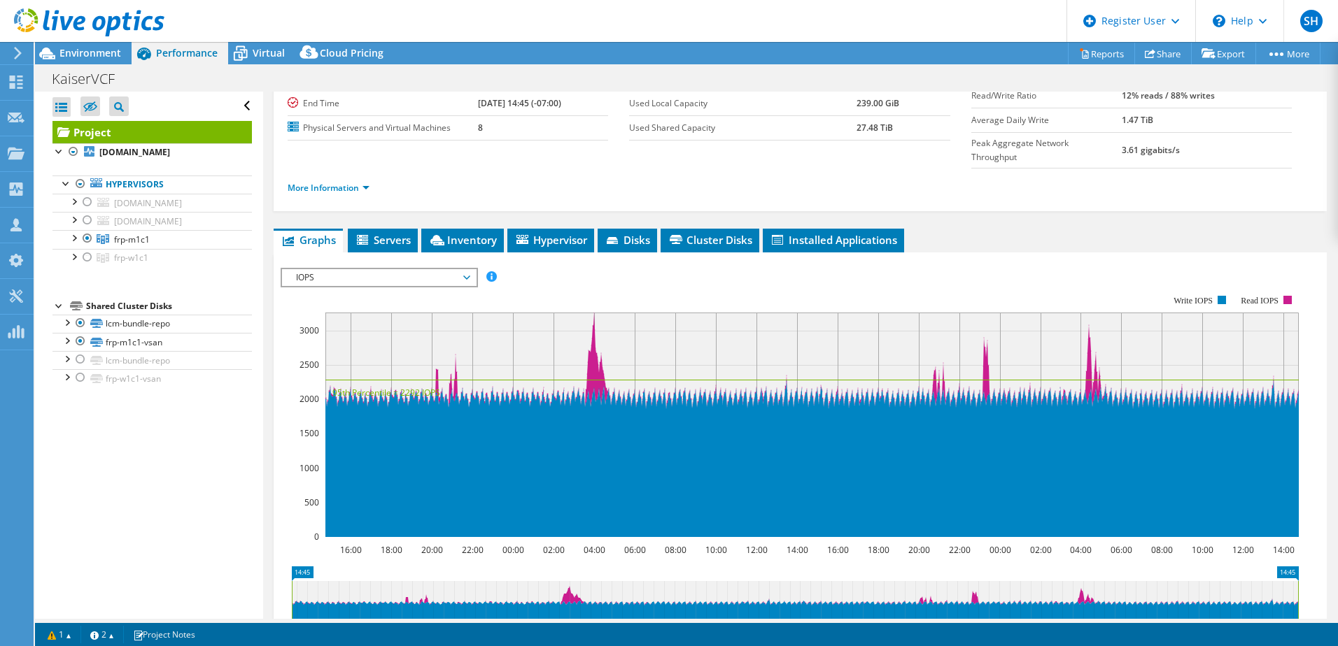
click at [353, 269] on span "IOPS" at bounding box center [379, 277] width 180 height 17
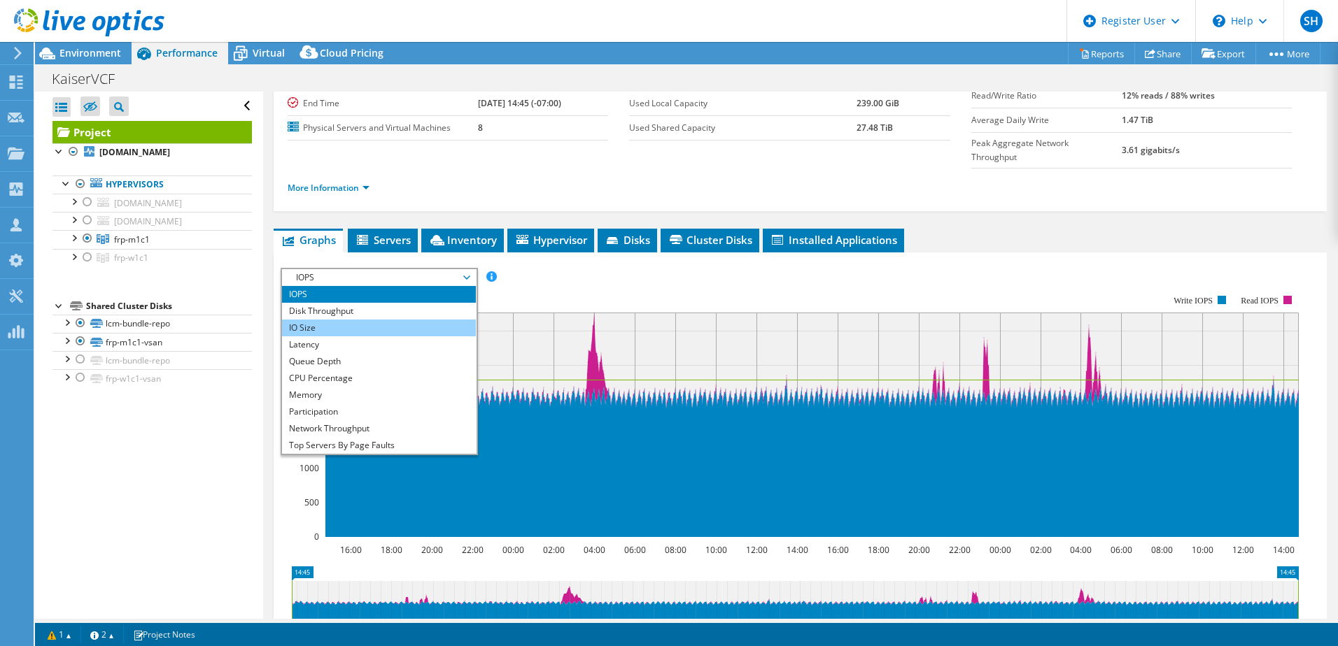
click at [323, 320] on li "IO Size" at bounding box center [379, 328] width 194 height 17
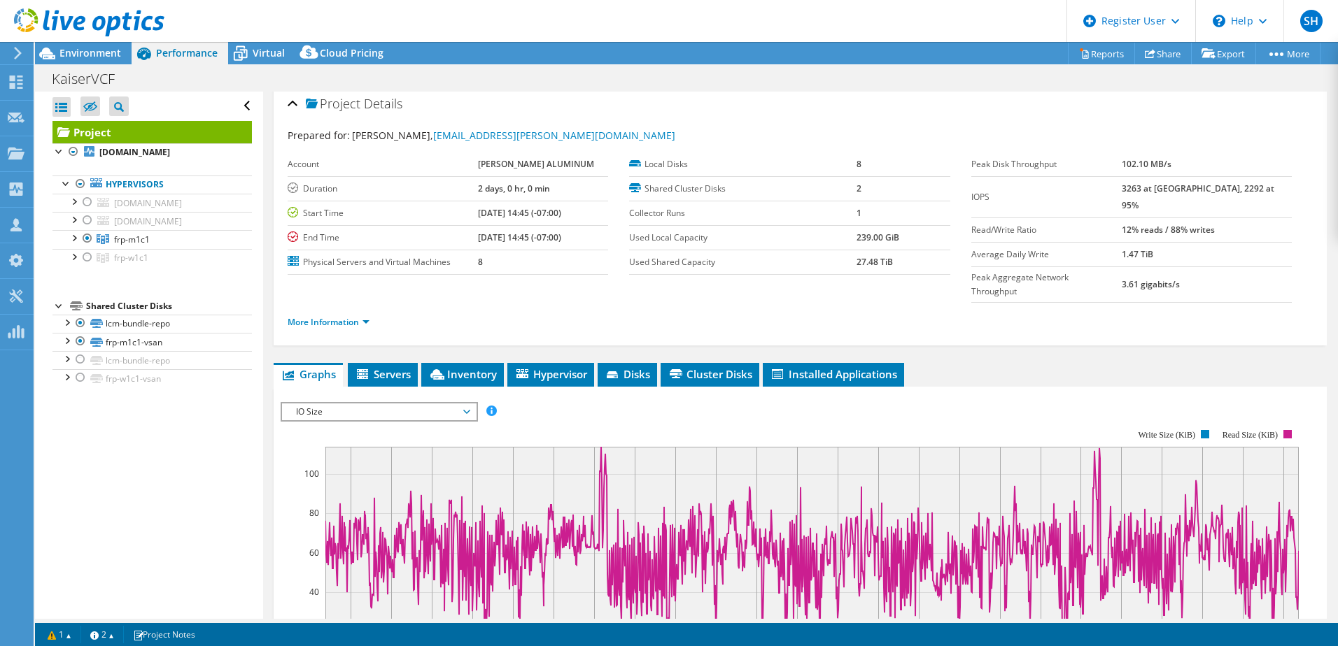
scroll to position [0, 0]
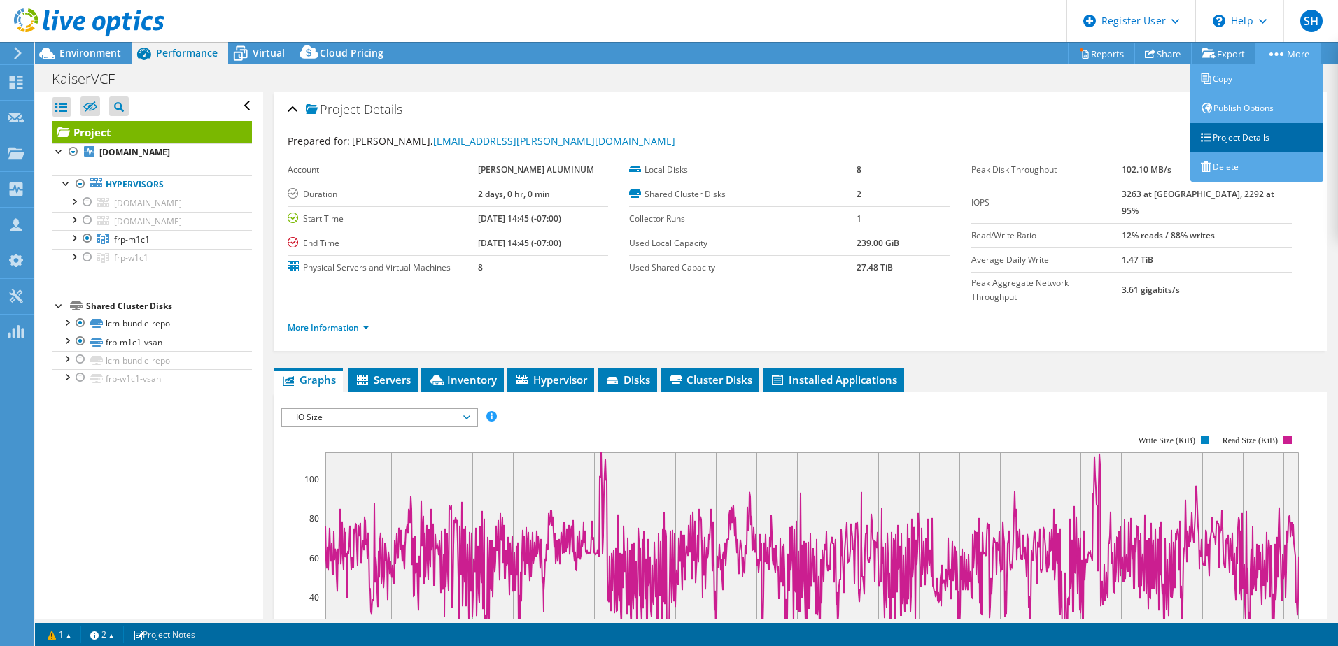
click at [1215, 136] on link "Project Details" at bounding box center [1256, 137] width 133 height 29
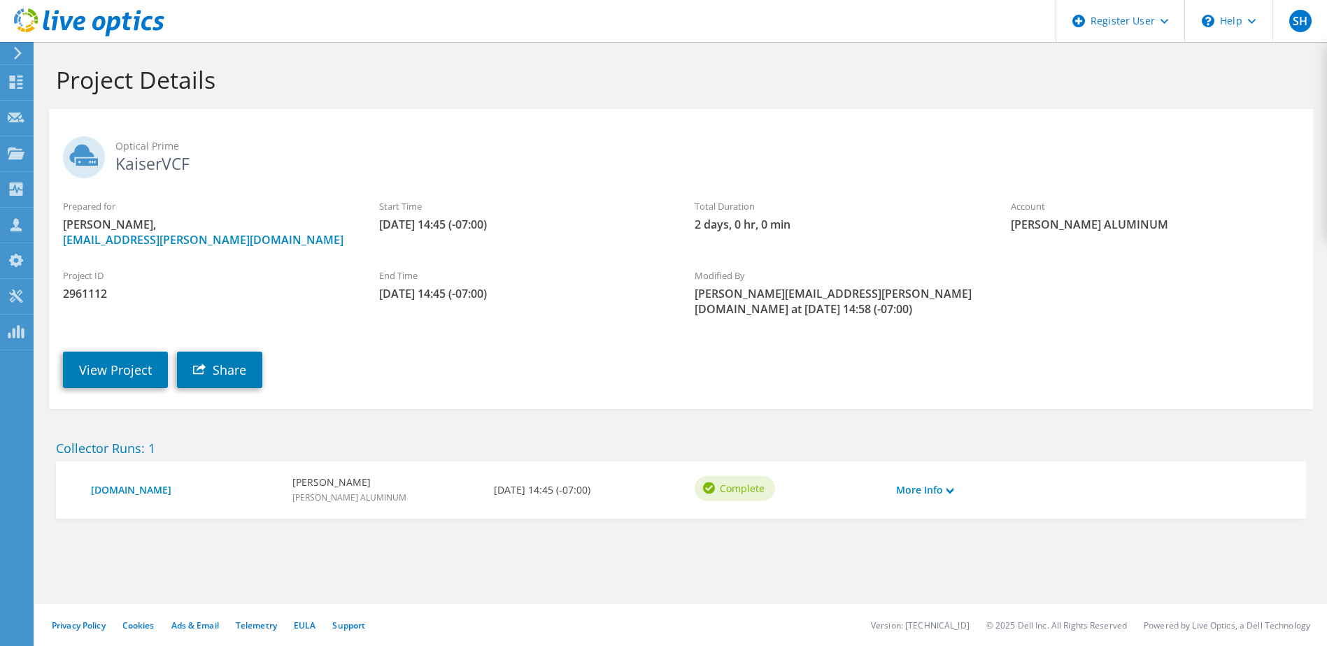
click at [98, 292] on span "2961112" at bounding box center [207, 293] width 288 height 15
copy span "2961112"
click at [111, 352] on link "View Project" at bounding box center [115, 370] width 105 height 36
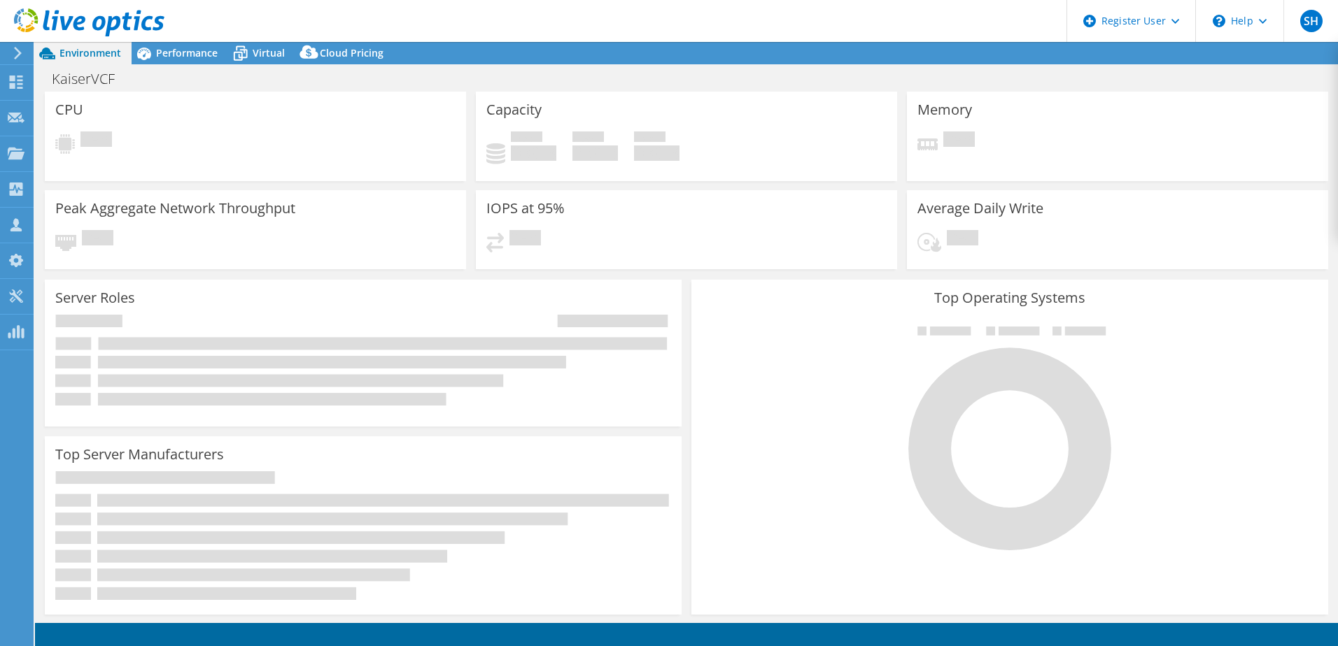
select select "USWest"
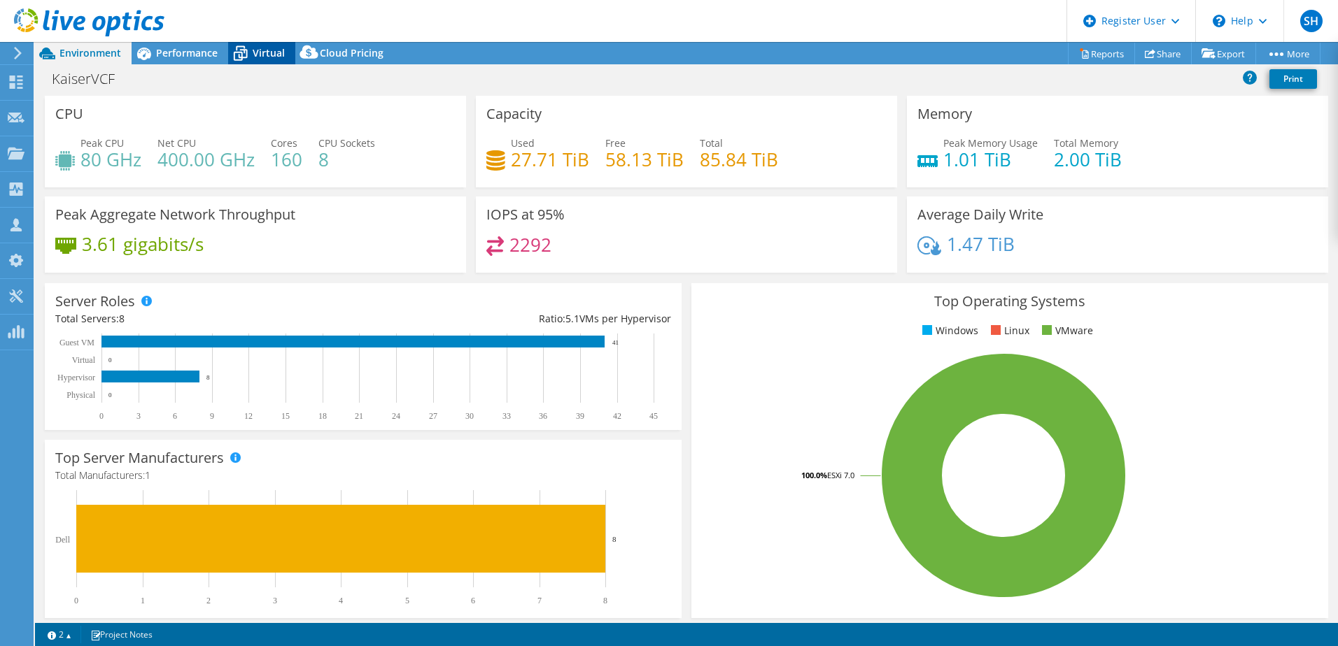
click at [267, 51] on span "Virtual" at bounding box center [269, 52] width 32 height 13
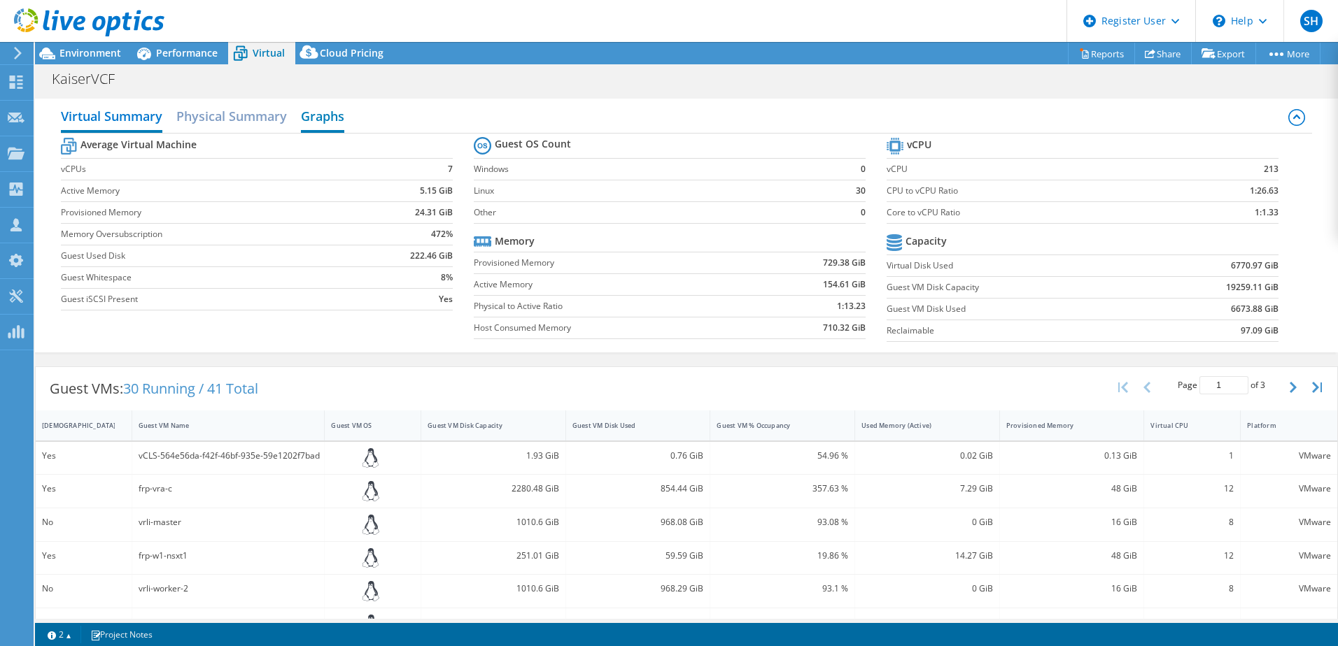
click at [328, 113] on h2 "Graphs" at bounding box center [322, 117] width 43 height 31
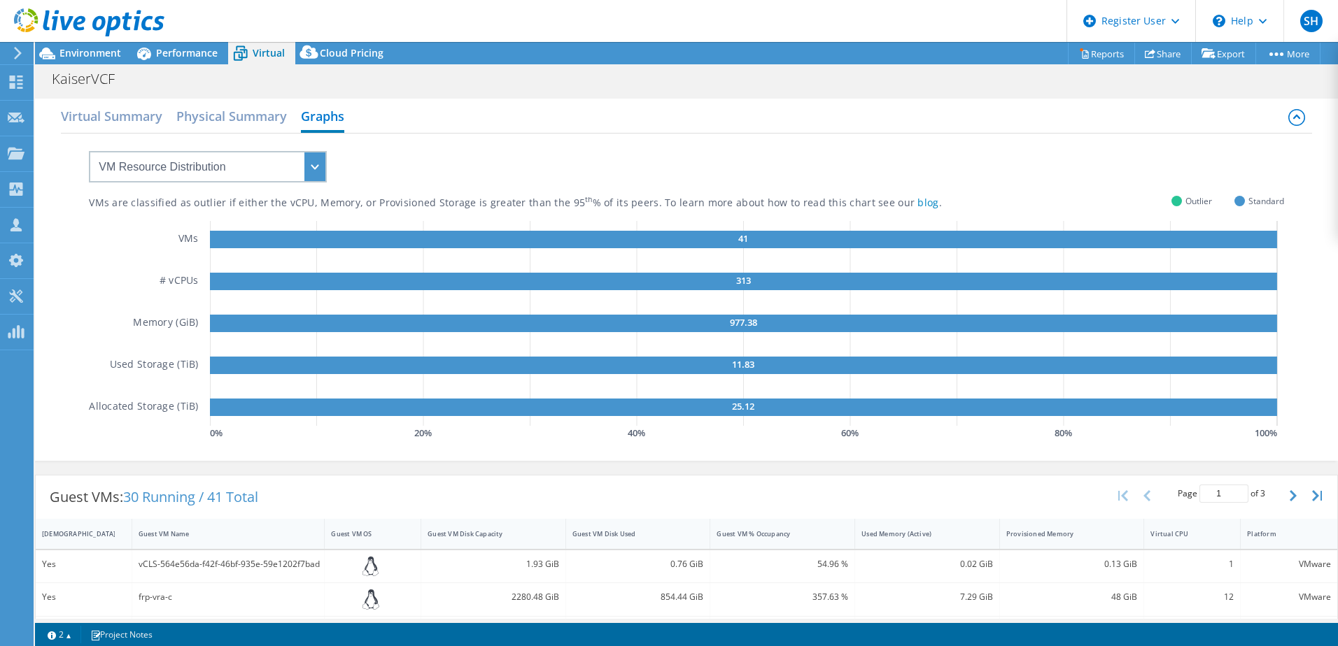
click at [297, 178] on div "VM Resource Distribution Provisioning Contrast Over Provisioning VMs are classi…" at bounding box center [686, 296] width 1251 height 324
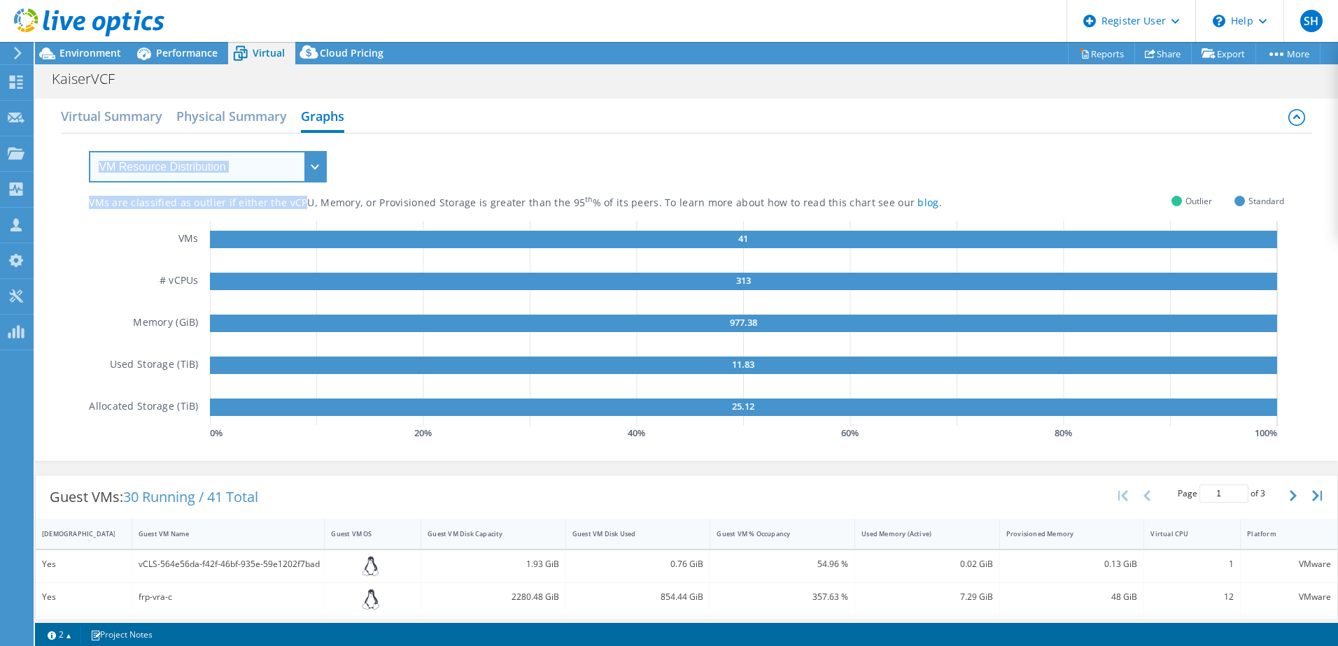
drag, startPoint x: 297, startPoint y: 178, endPoint x: 293, endPoint y: 165, distance: 13.1
click at [294, 165] on select "VM Resource Distribution Provisioning Contrast Over Provisioning" at bounding box center [208, 166] width 238 height 31
select select "Over Provisioning"
click at [89, 151] on select "VM Resource Distribution Provisioning Contrast Over Provisioning" at bounding box center [208, 166] width 238 height 31
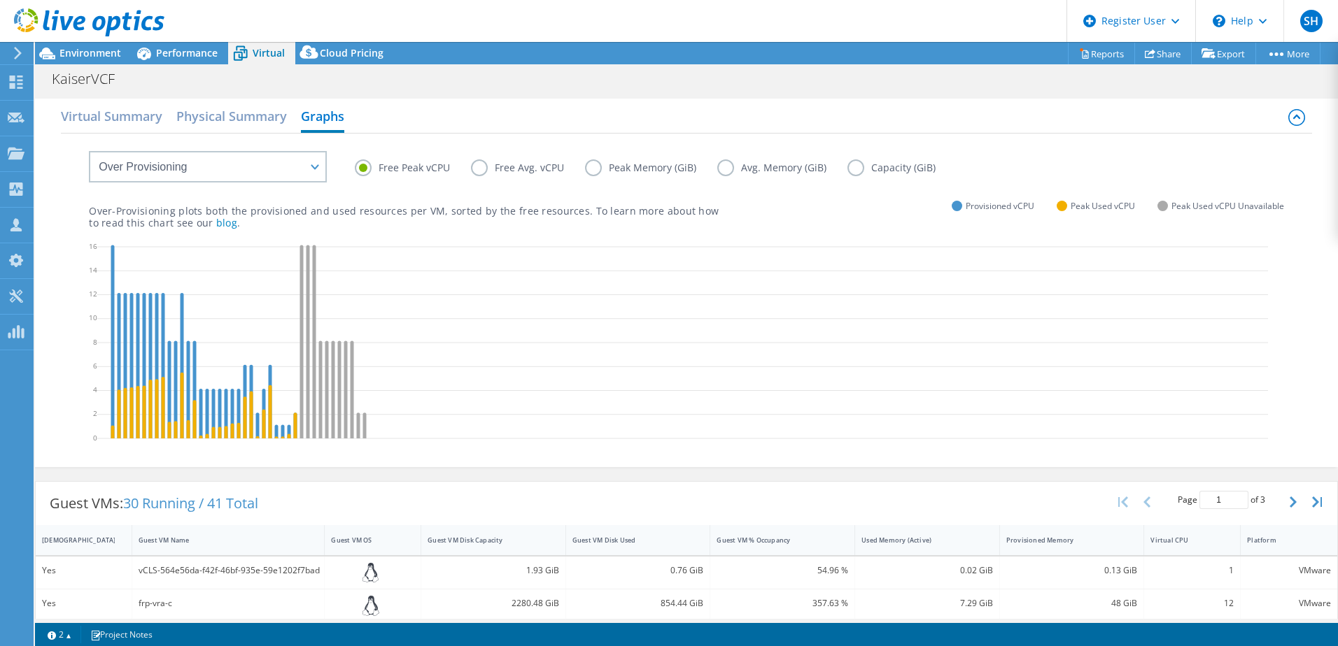
click at [600, 168] on label "Peak Memory (GiB)" at bounding box center [651, 168] width 132 height 17
click at [0, 0] on input "Peak Memory (GiB)" at bounding box center [0, 0] width 0 height 0
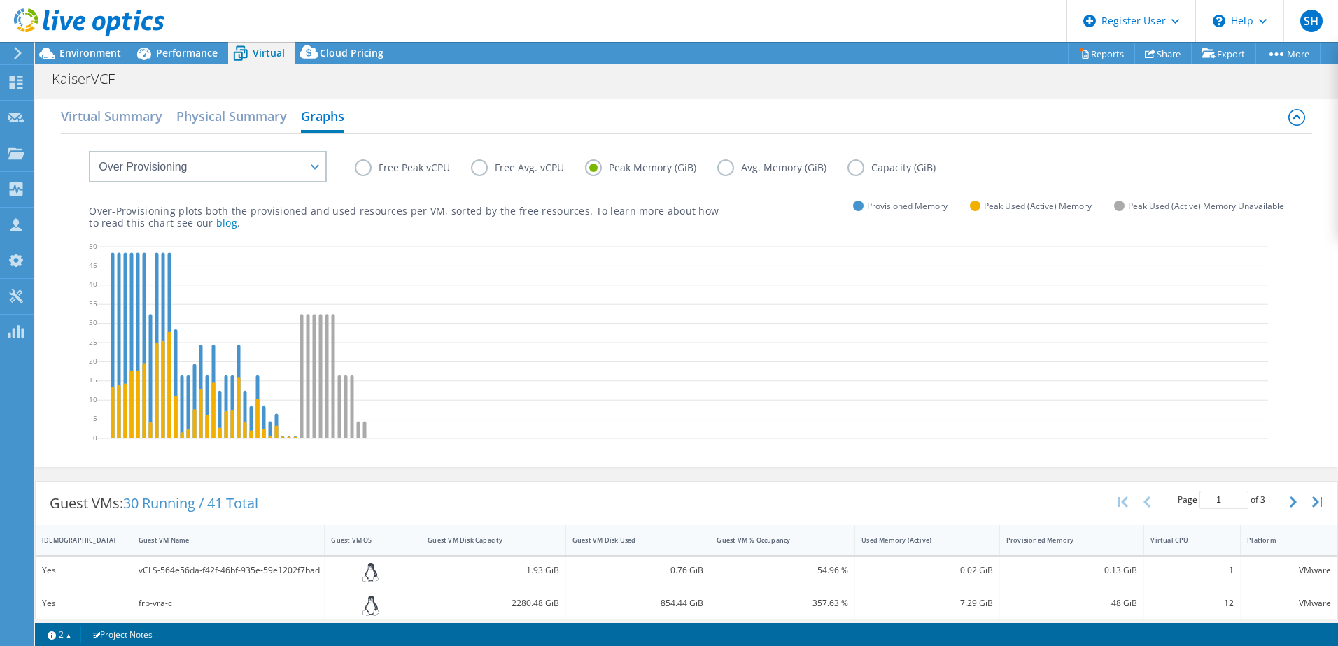
click at [853, 171] on label "Capacity (GiB)" at bounding box center [901, 168] width 109 height 17
click at [0, 0] on input "Capacity (GiB)" at bounding box center [0, 0] width 0 height 0
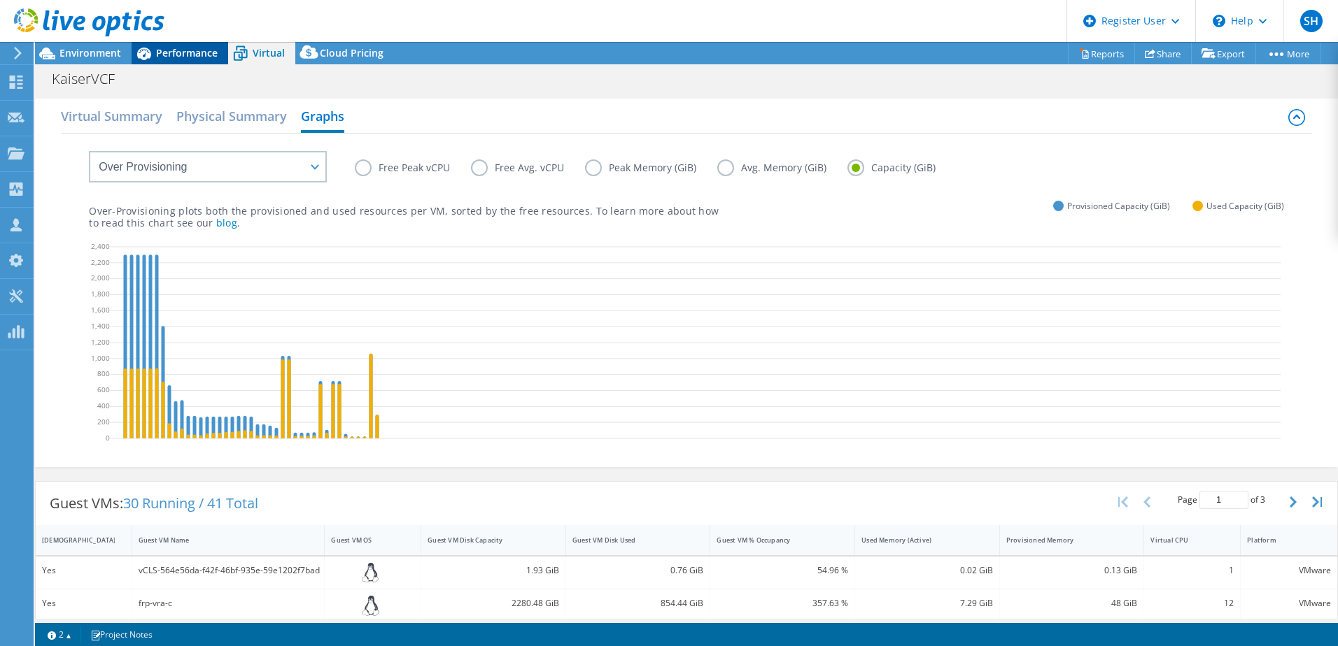
click at [176, 46] on span "Performance" at bounding box center [187, 52] width 62 height 13
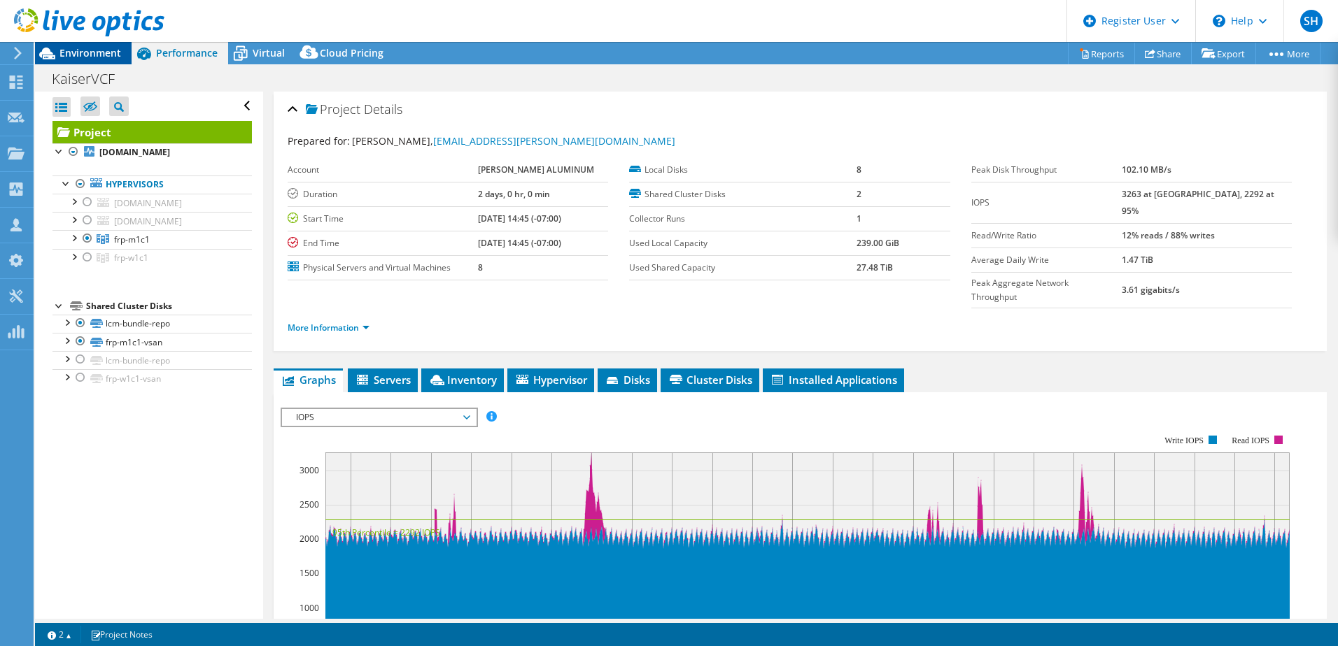
click at [106, 55] on span "Environment" at bounding box center [90, 52] width 62 height 13
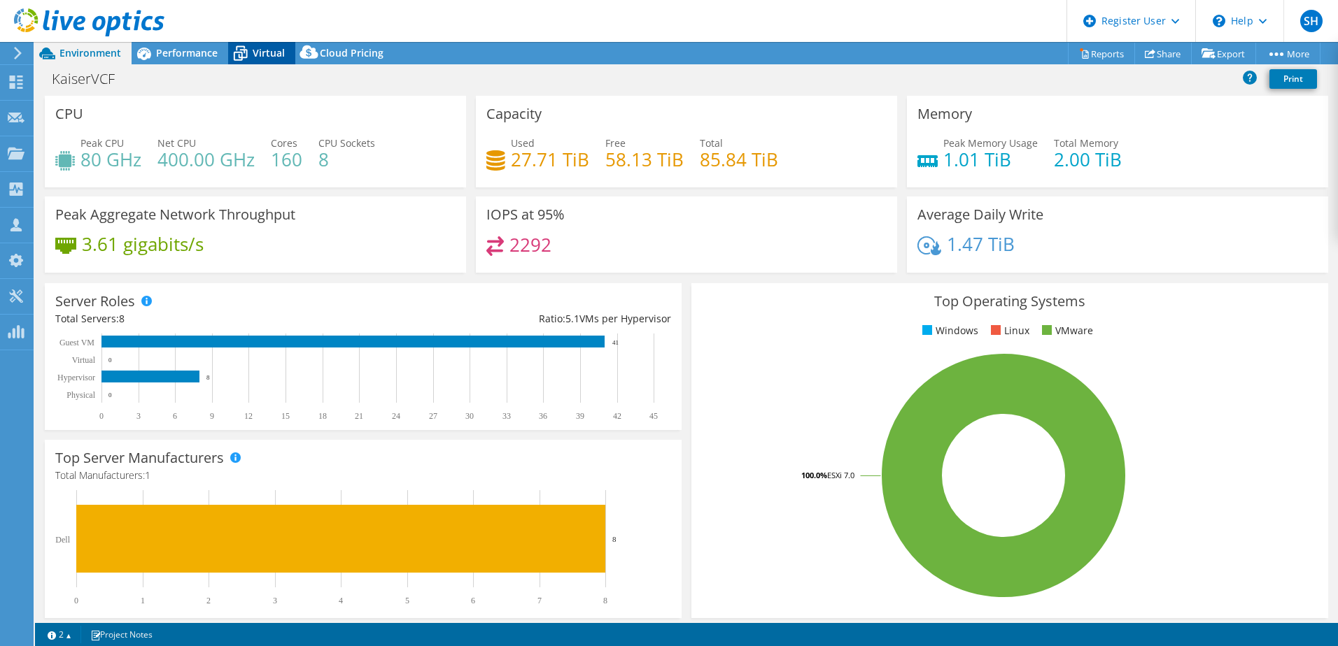
click at [270, 49] on span "Virtual" at bounding box center [269, 52] width 32 height 13
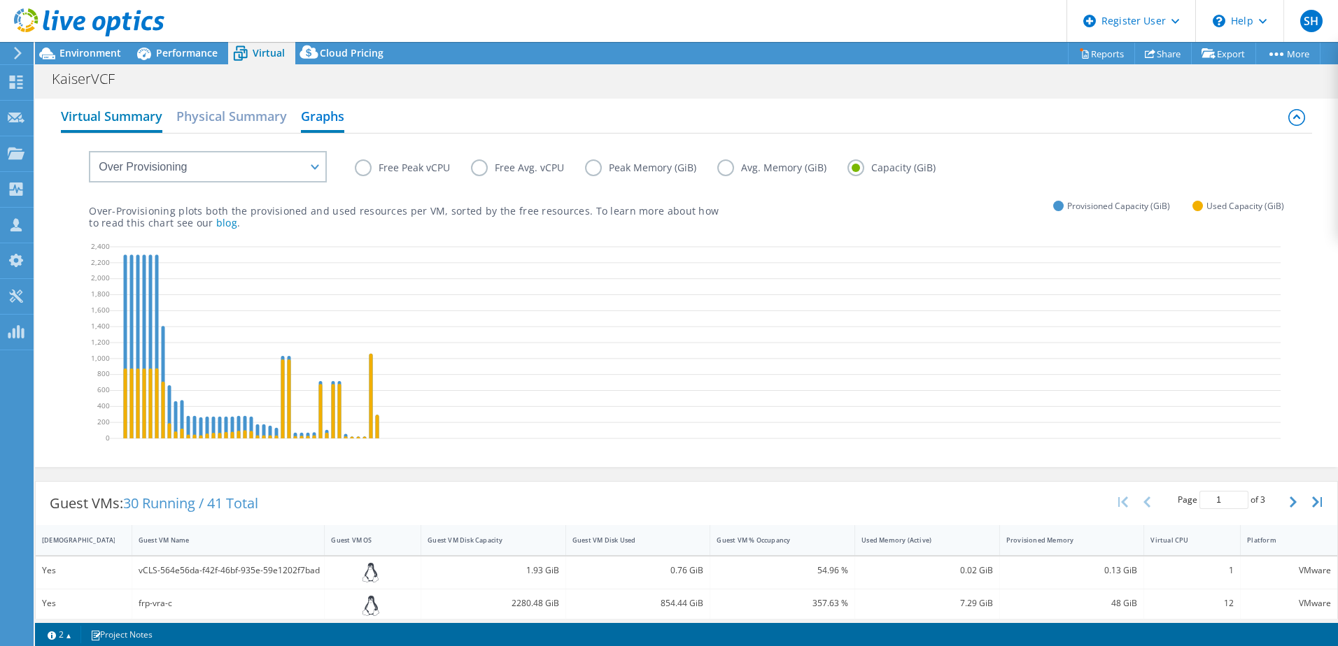
click at [107, 118] on h2 "Virtual Summary" at bounding box center [111, 117] width 101 height 31
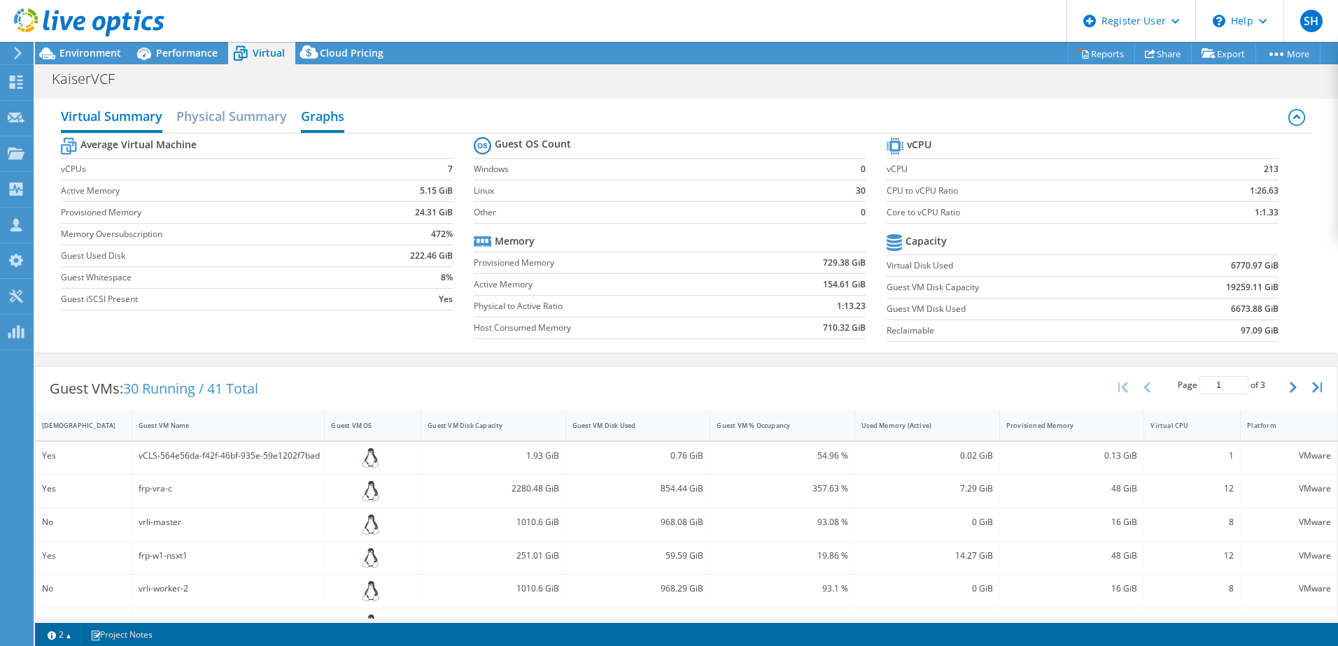
click at [324, 119] on h2 "Graphs" at bounding box center [322, 117] width 43 height 31
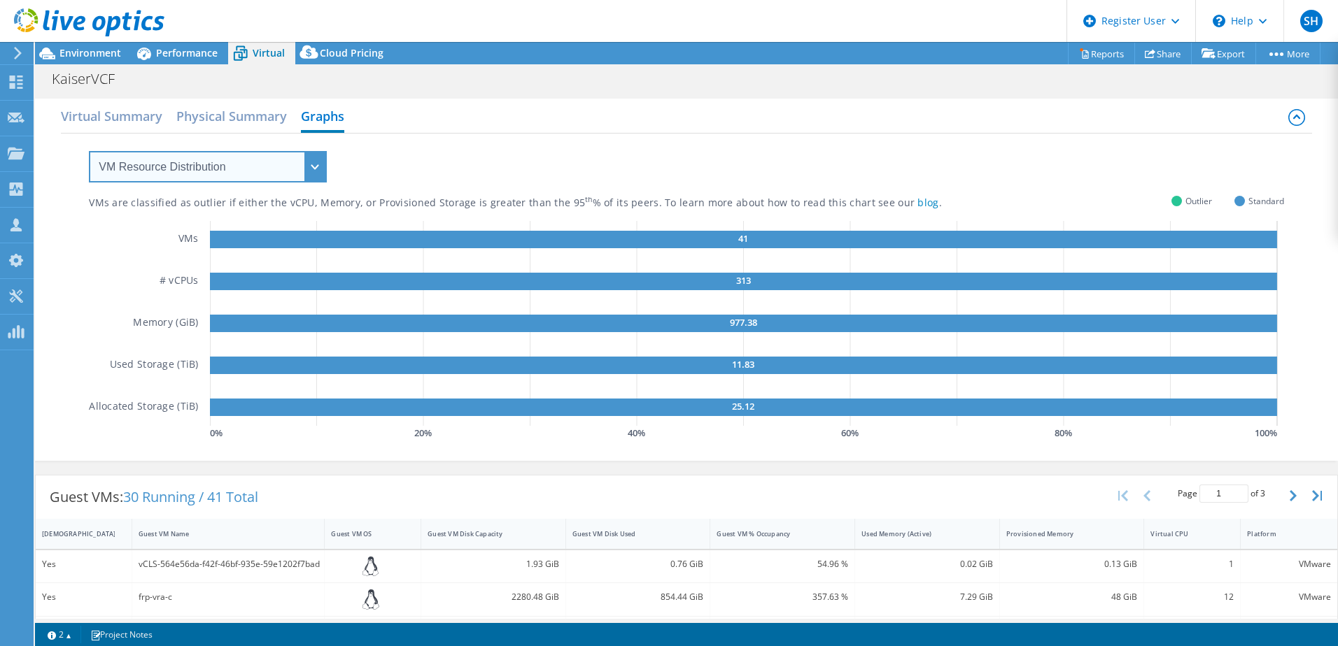
click at [316, 172] on select "VM Resource Distribution Provisioning Contrast Over Provisioning" at bounding box center [208, 166] width 238 height 31
select select "Over Provisioning"
click at [89, 151] on select "VM Resource Distribution Provisioning Contrast Over Provisioning" at bounding box center [208, 166] width 238 height 31
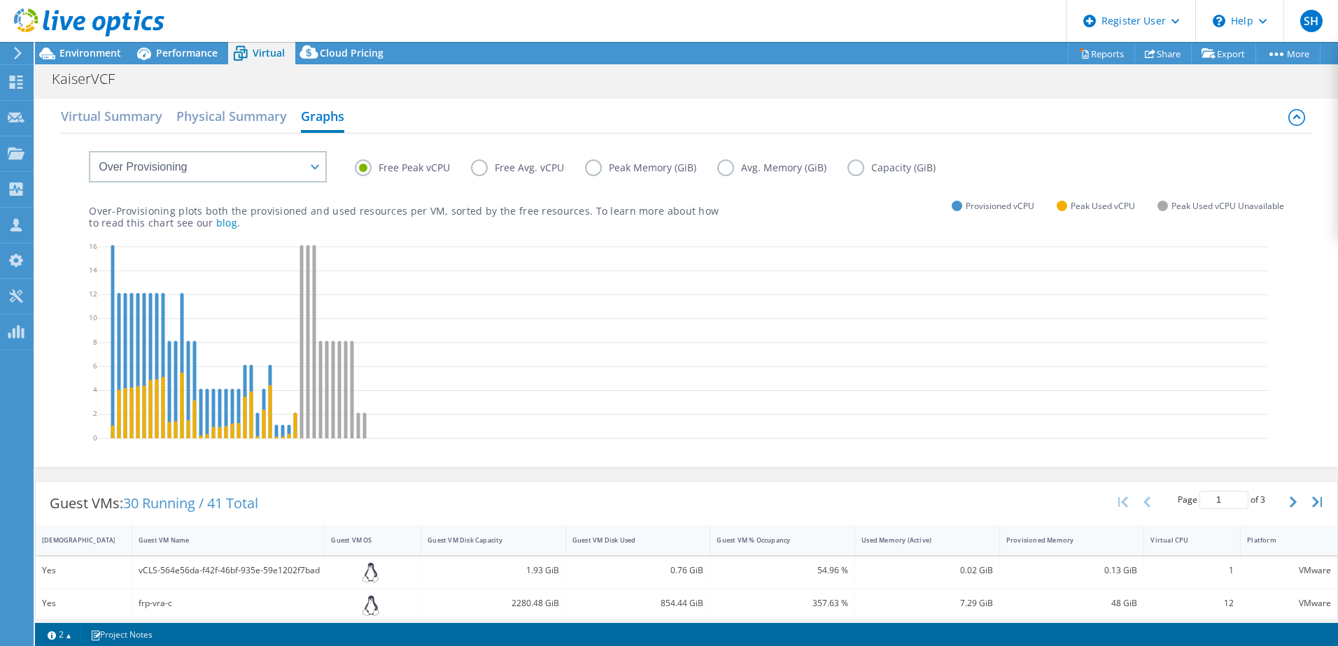
click at [591, 168] on label "Peak Memory (GiB)" at bounding box center [651, 168] width 132 height 17
click at [0, 0] on input "Peak Memory (GiB)" at bounding box center [0, 0] width 0 height 0
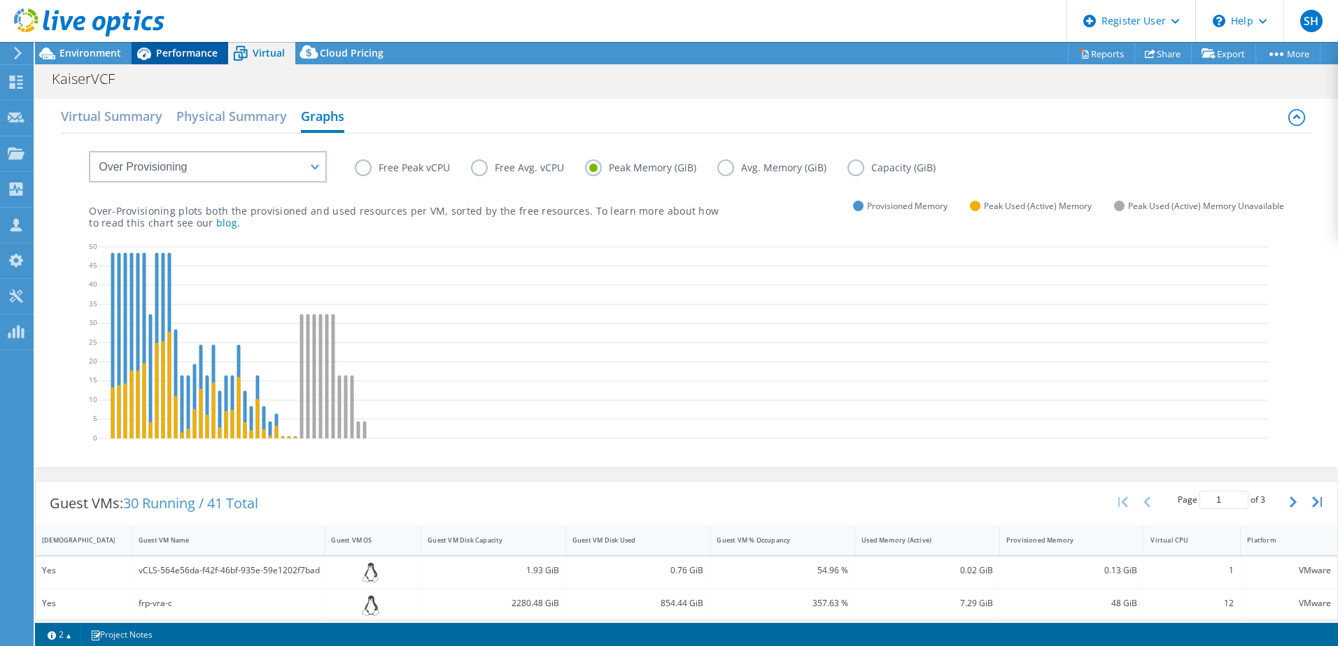
click at [173, 54] on span "Performance" at bounding box center [187, 52] width 62 height 13
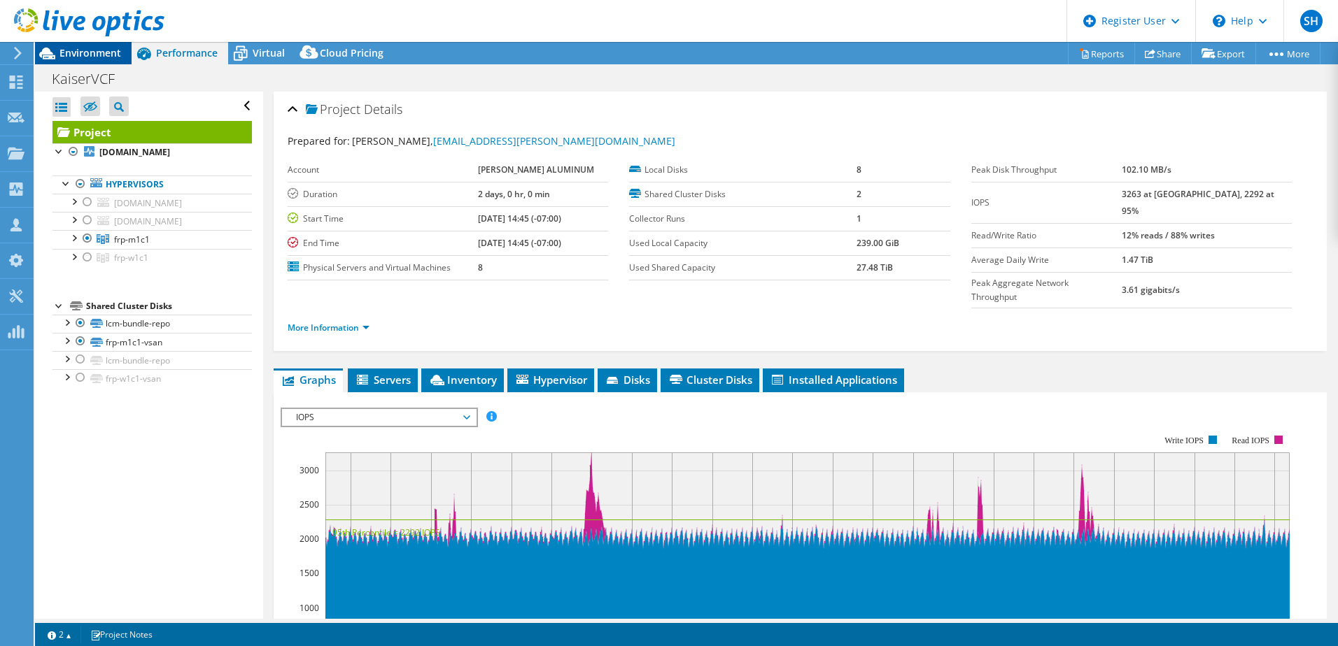
click at [94, 55] on span "Environment" at bounding box center [90, 52] width 62 height 13
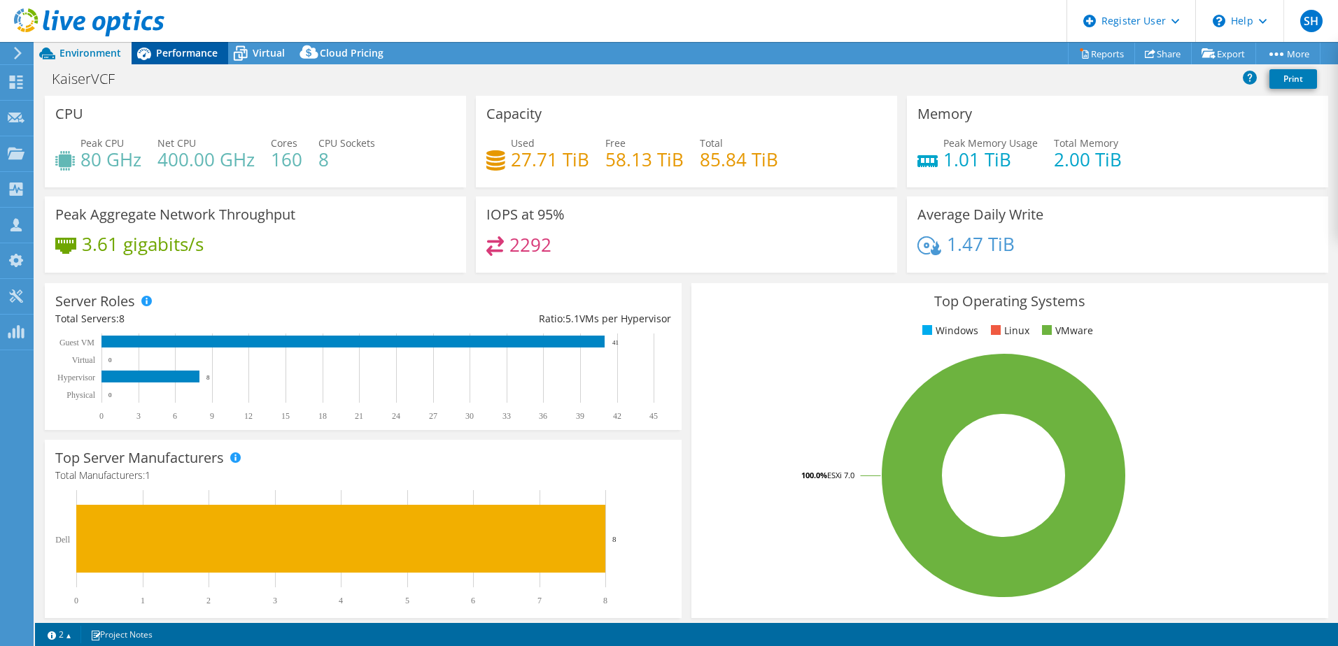
click at [176, 55] on span "Performance" at bounding box center [187, 52] width 62 height 13
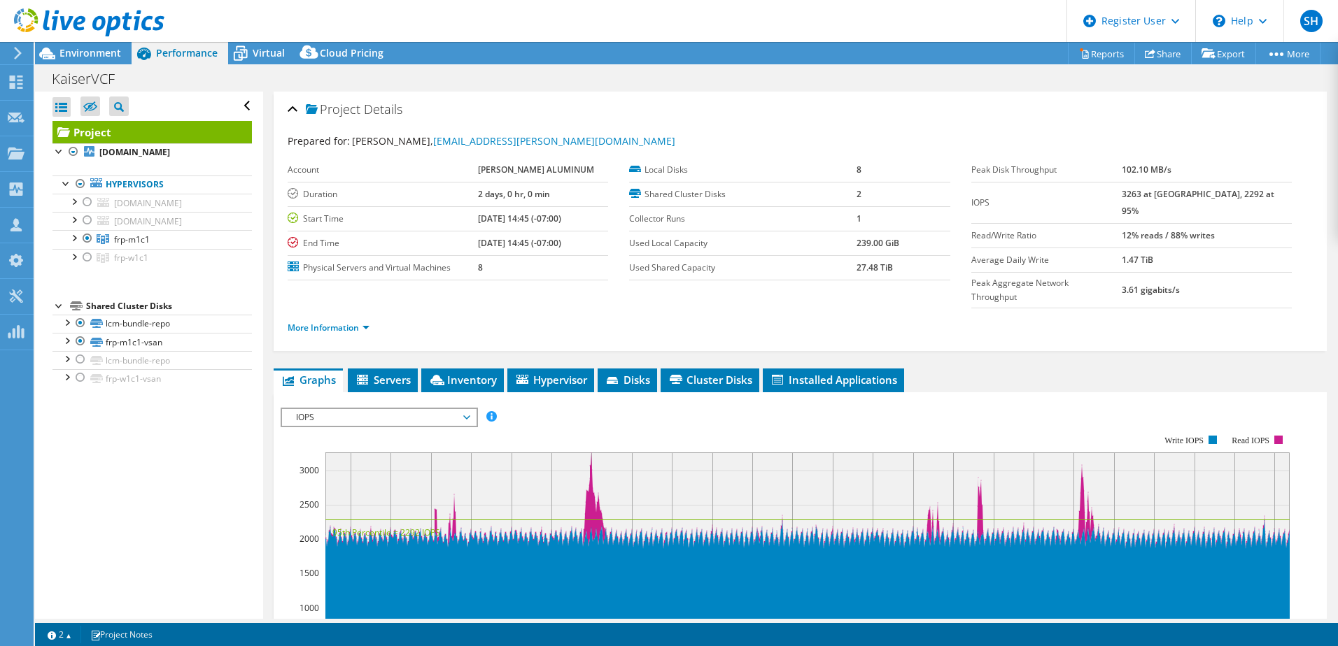
click at [409, 409] on span "IOPS" at bounding box center [379, 417] width 180 height 17
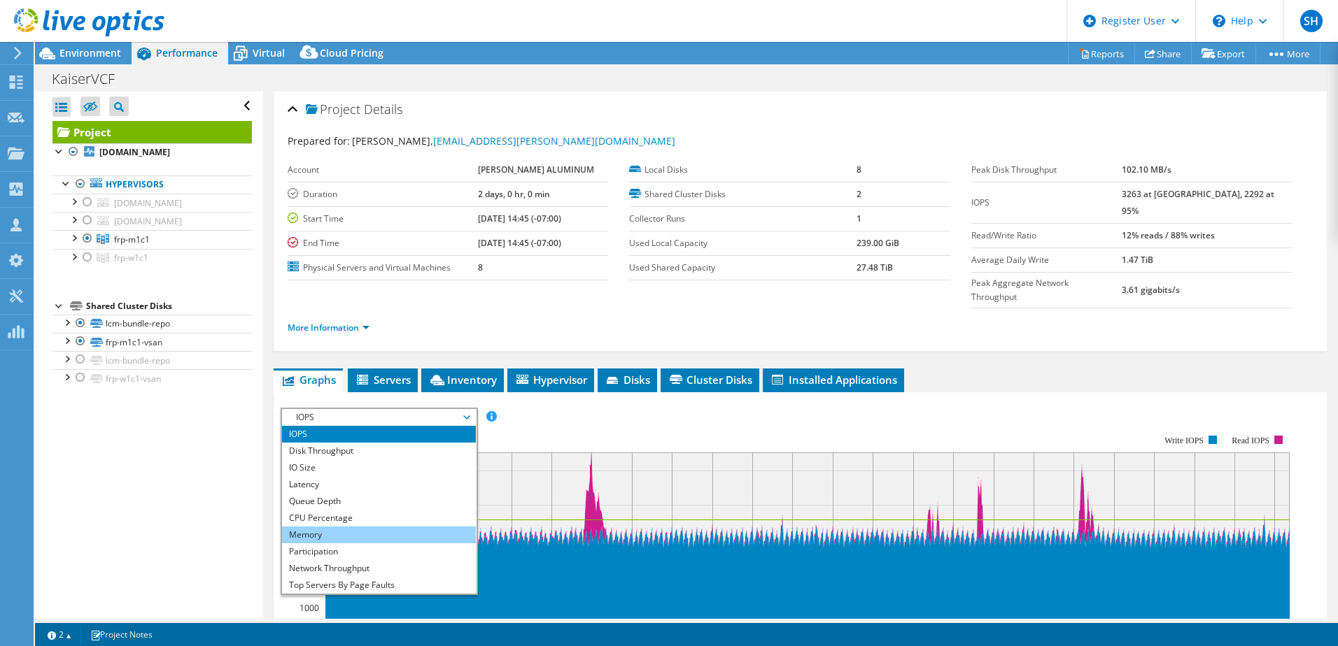
click at [334, 527] on li "Memory" at bounding box center [379, 535] width 194 height 17
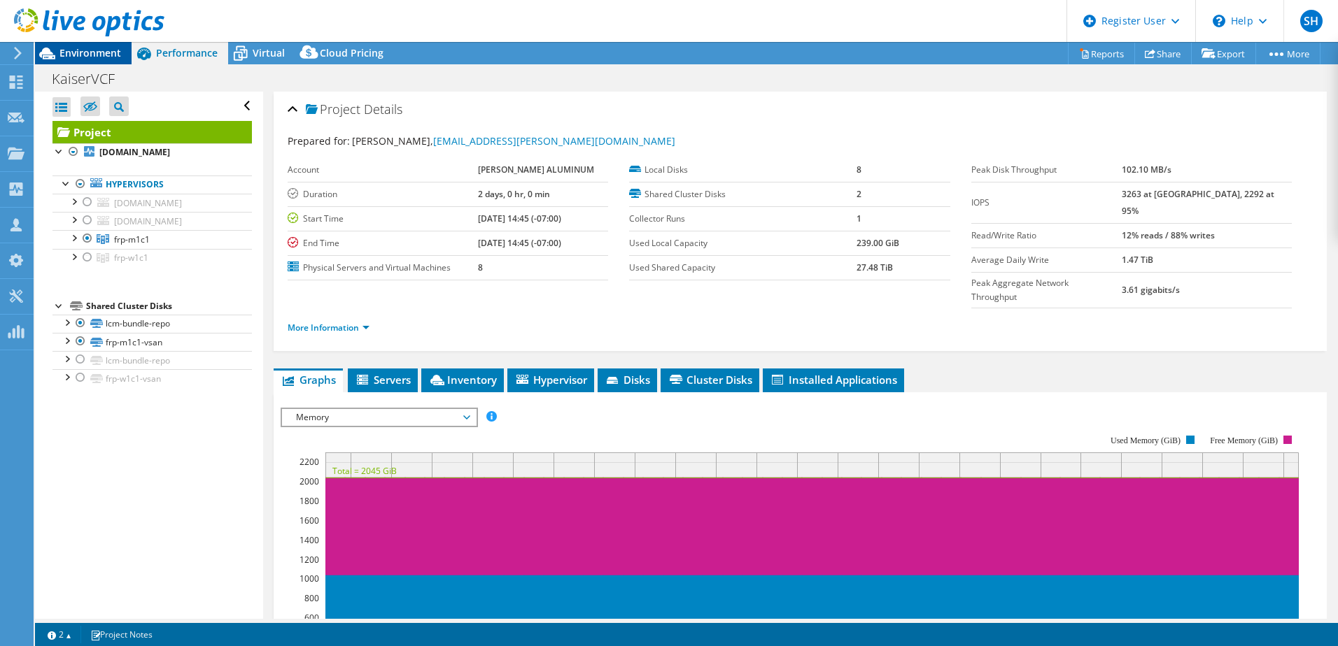
click at [94, 52] on span "Environment" at bounding box center [90, 52] width 62 height 13
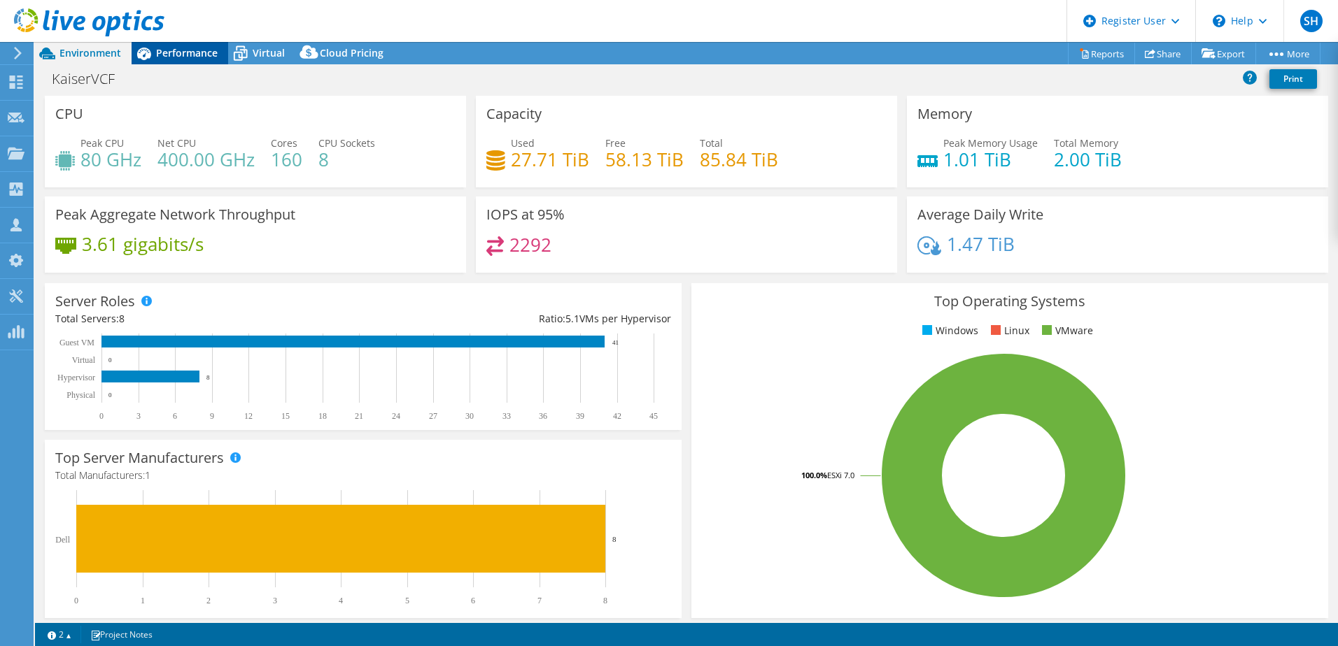
click at [182, 52] on span "Performance" at bounding box center [187, 52] width 62 height 13
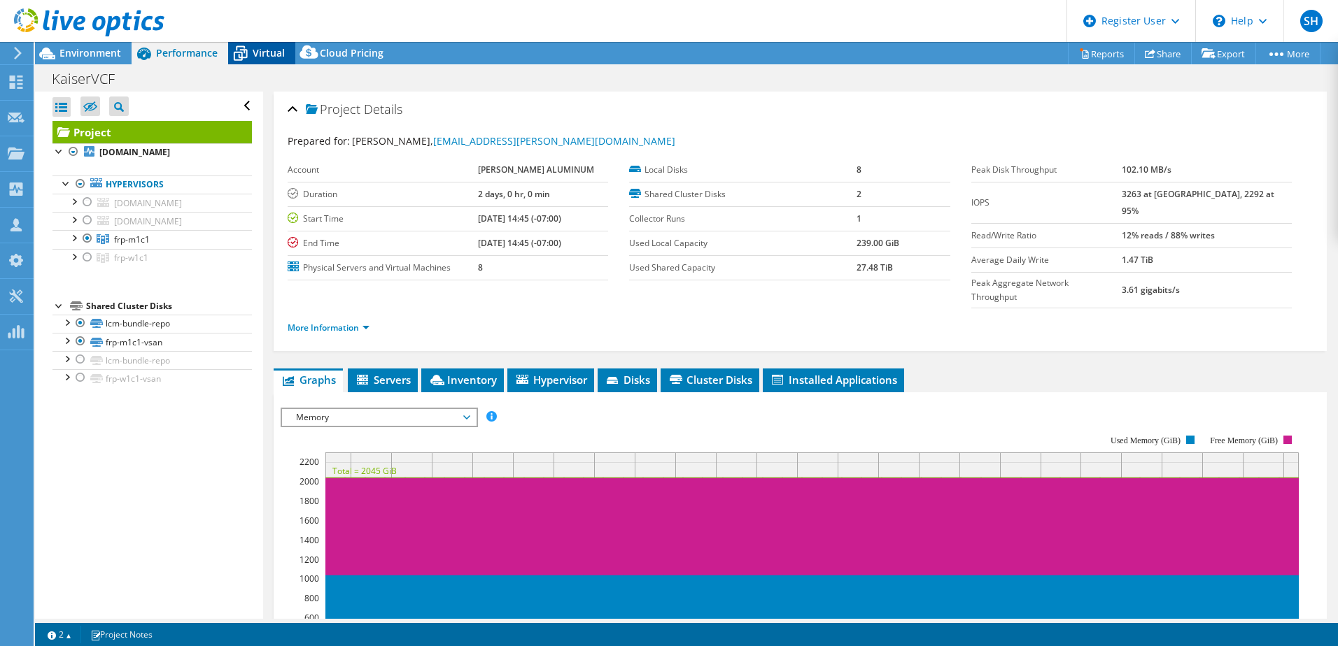
click at [261, 51] on span "Virtual" at bounding box center [269, 52] width 32 height 13
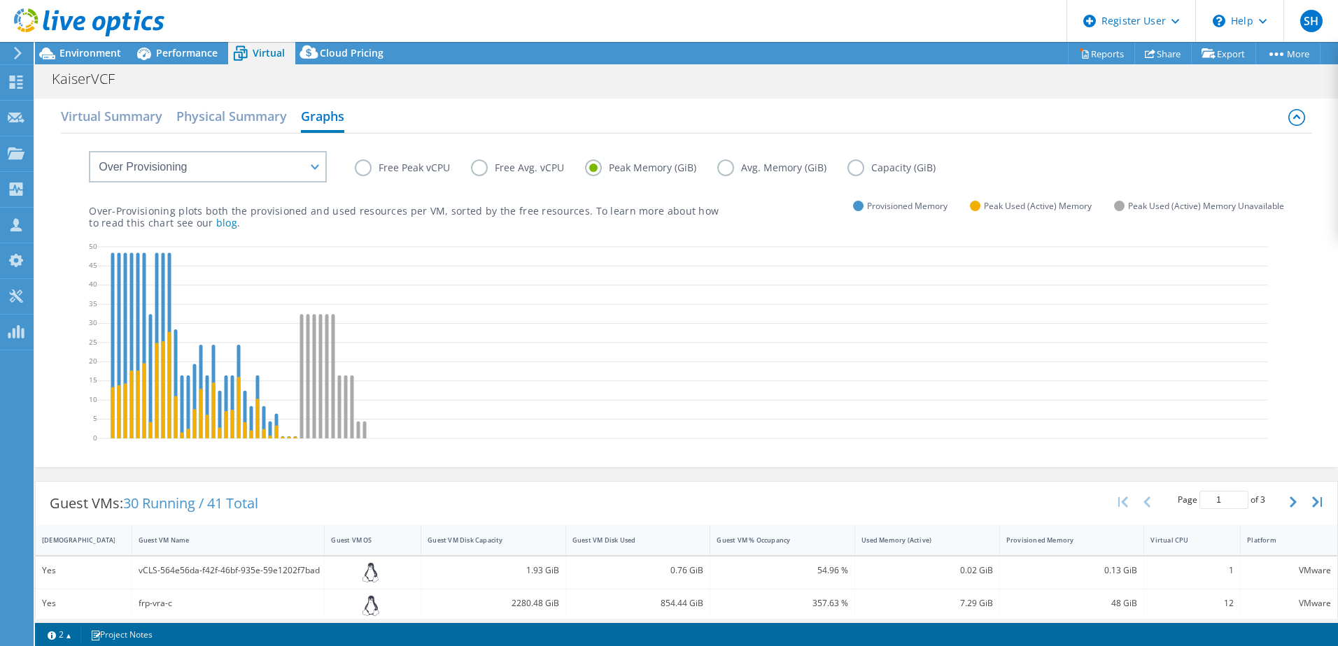
click at [851, 168] on label "Capacity (GiB)" at bounding box center [901, 168] width 109 height 17
click at [0, 0] on input "Capacity (GiB)" at bounding box center [0, 0] width 0 height 0
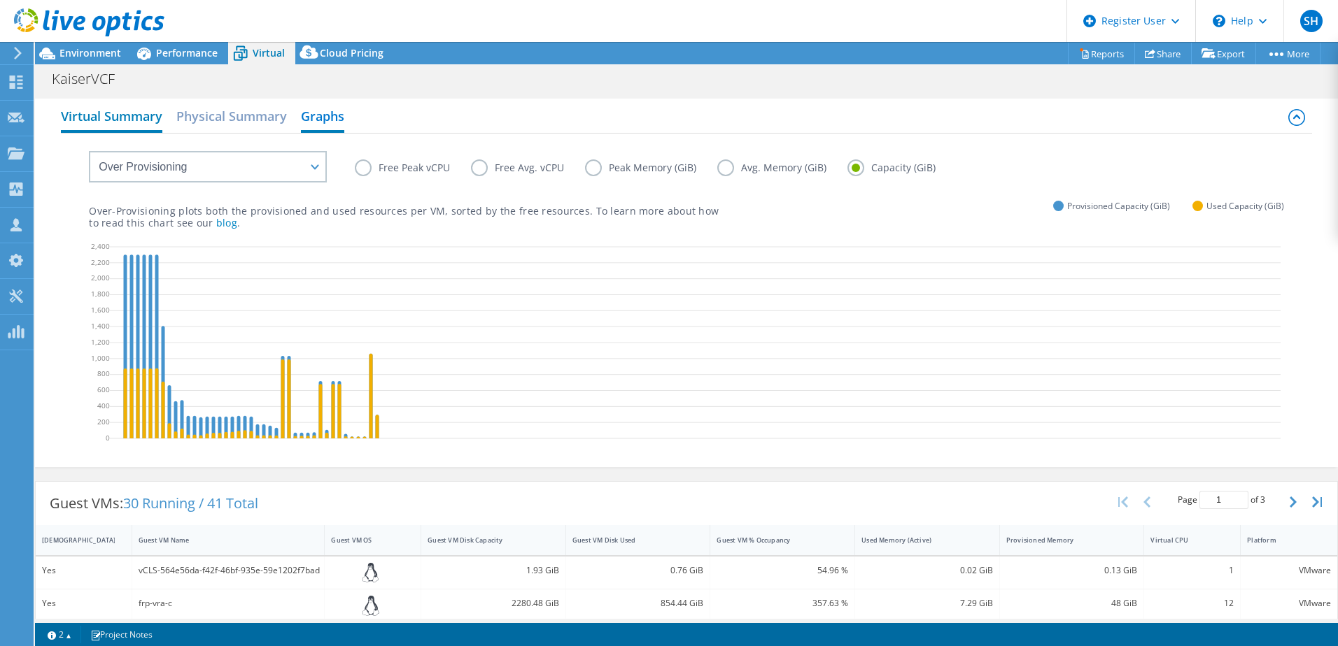
click at [146, 127] on h2 "Virtual Summary" at bounding box center [111, 117] width 101 height 31
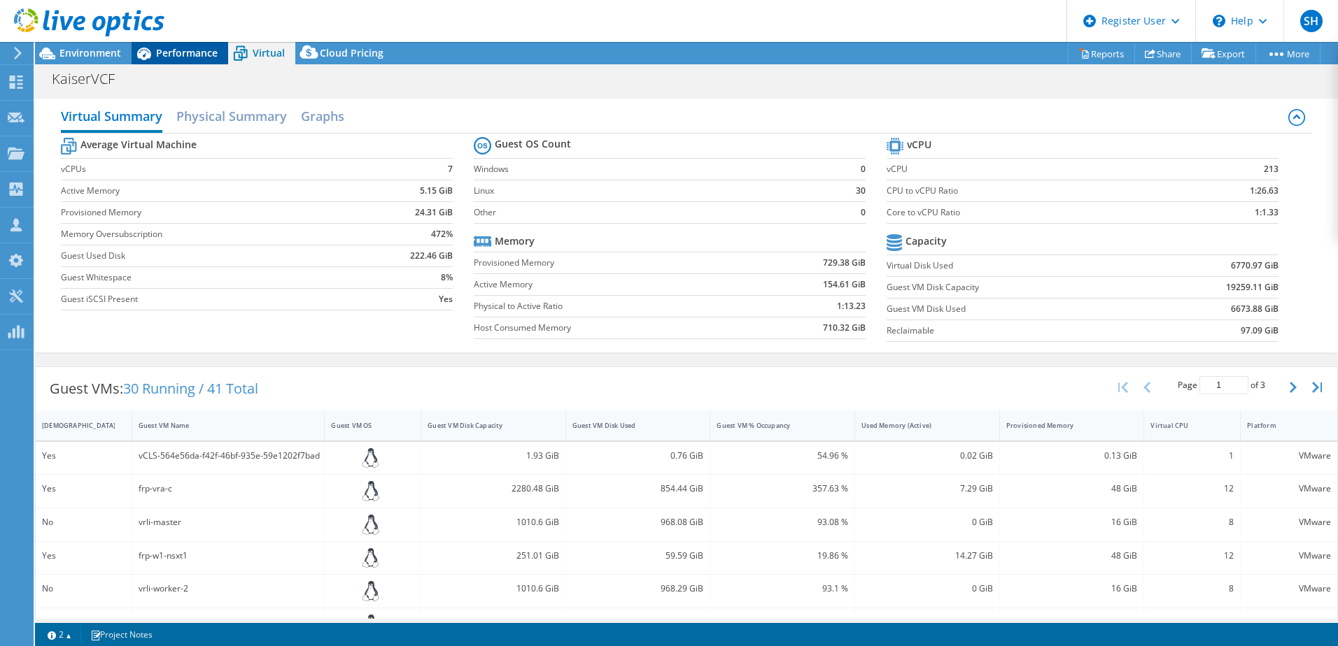
click at [167, 52] on span "Performance" at bounding box center [187, 52] width 62 height 13
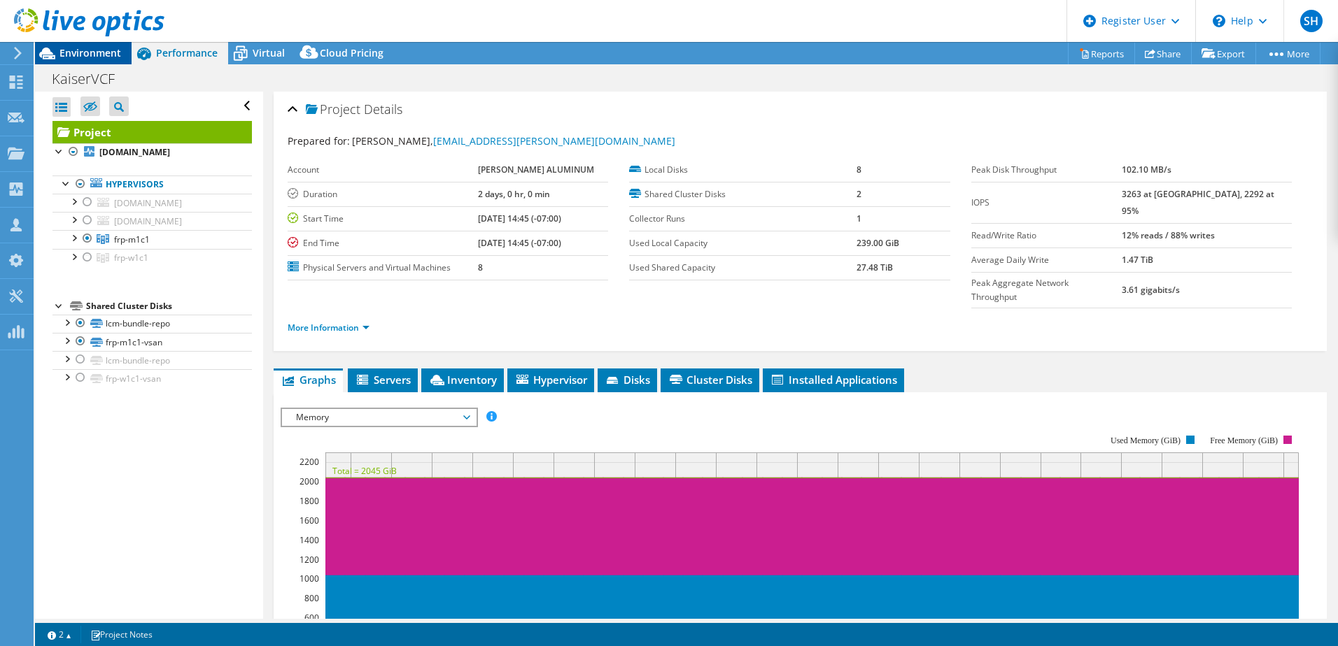
click at [100, 52] on span "Environment" at bounding box center [90, 52] width 62 height 13
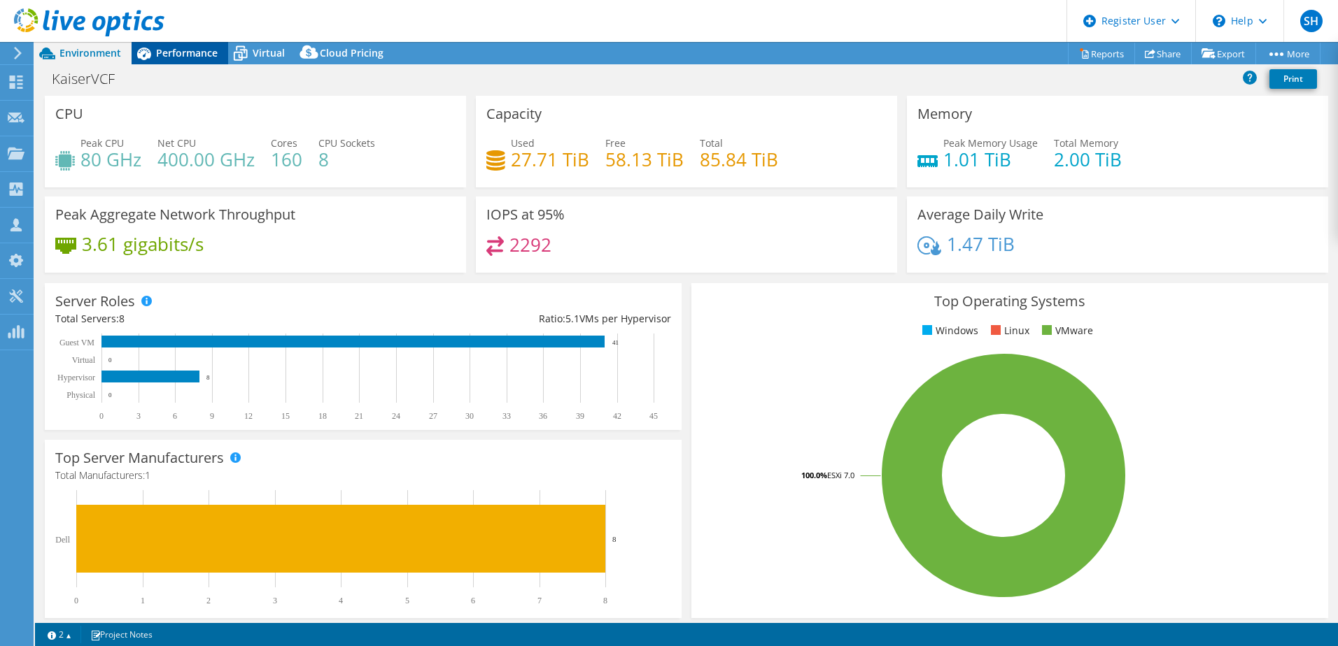
click at [188, 54] on span "Performance" at bounding box center [187, 52] width 62 height 13
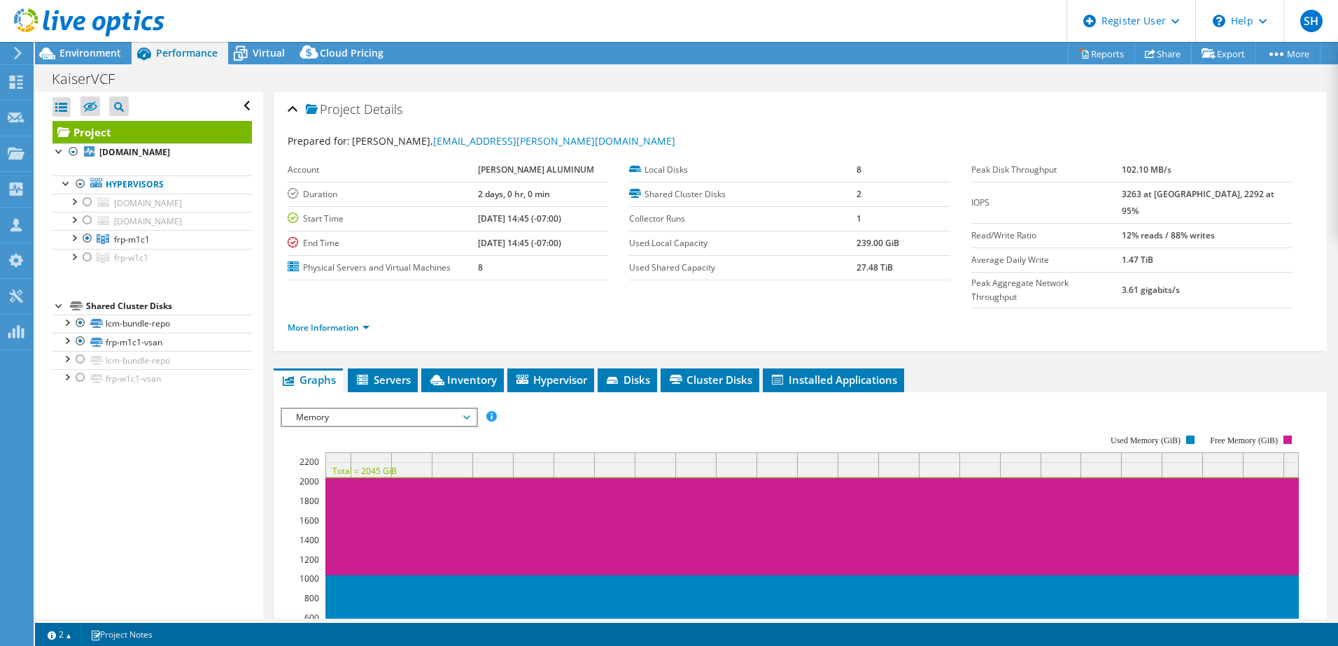
click at [337, 409] on span "Memory" at bounding box center [379, 417] width 180 height 17
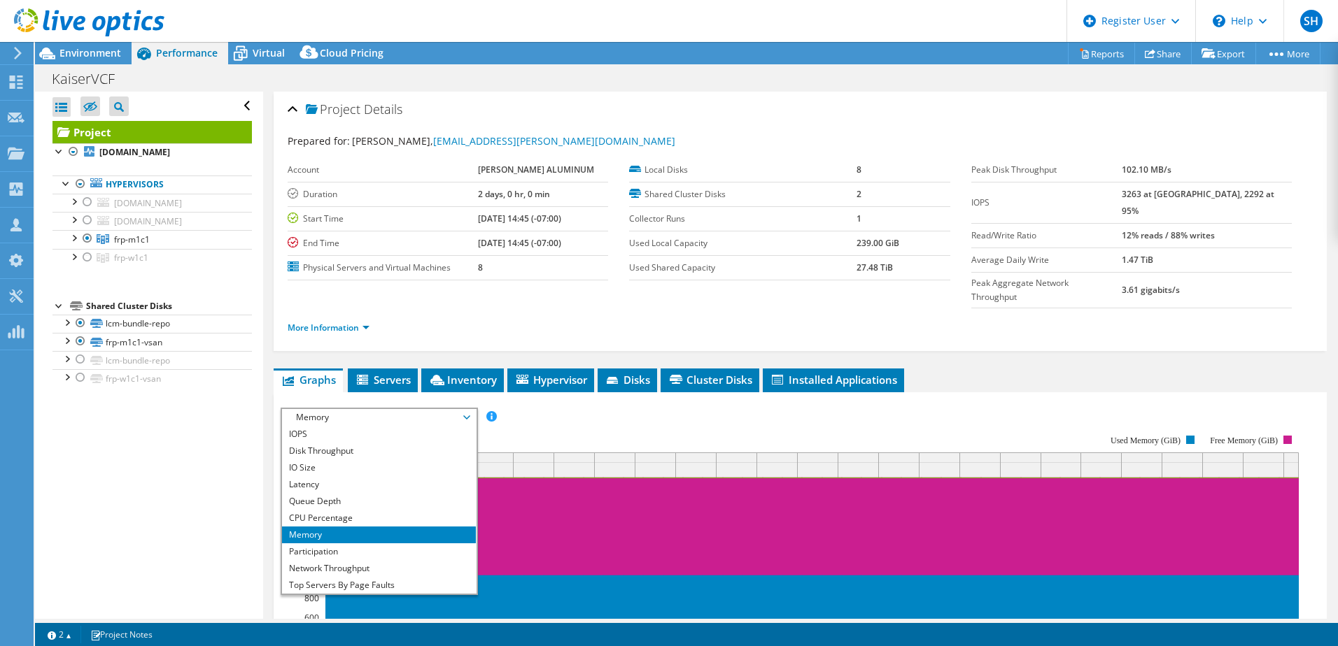
click at [341, 409] on span "Memory" at bounding box center [379, 417] width 180 height 17
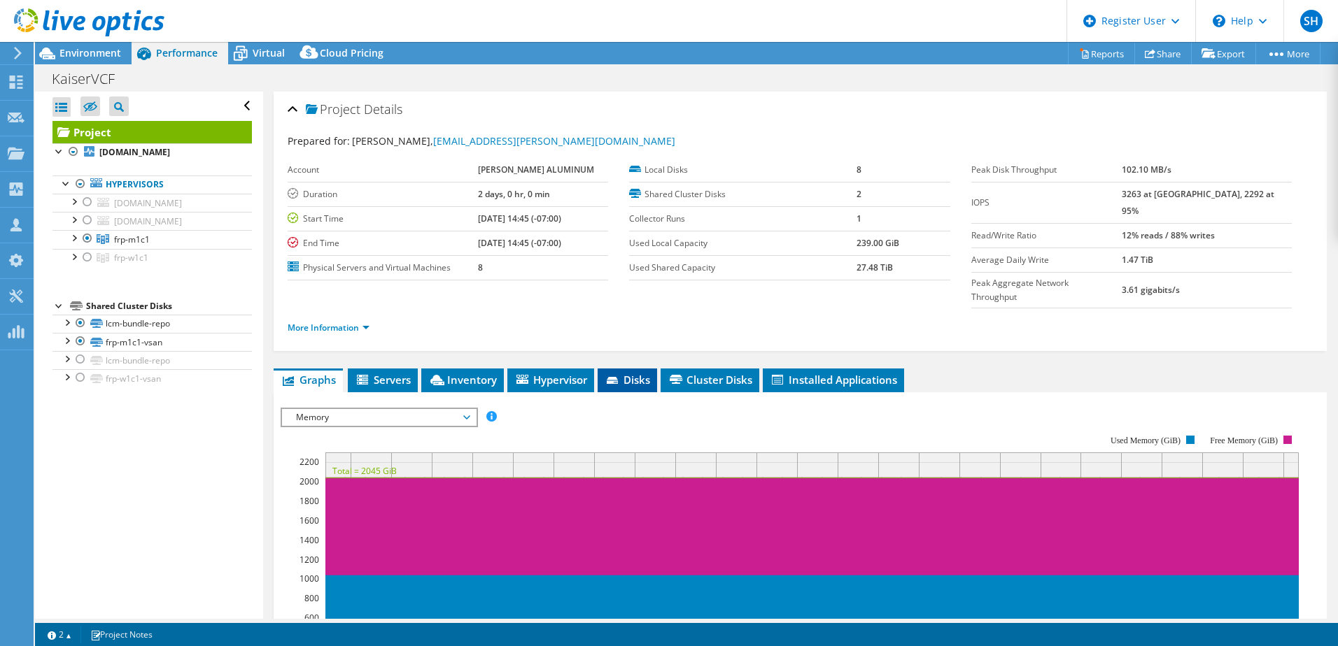
click at [639, 373] on span "Disks" at bounding box center [626, 380] width 45 height 14
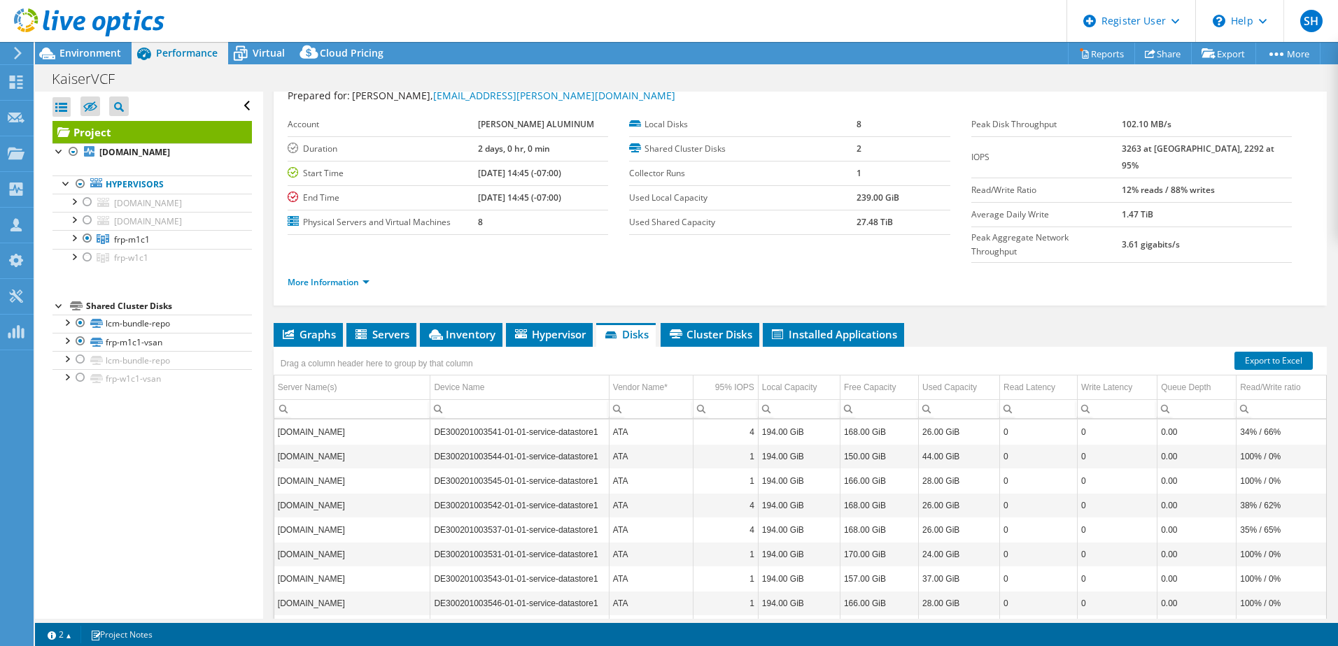
scroll to position [96, 0]
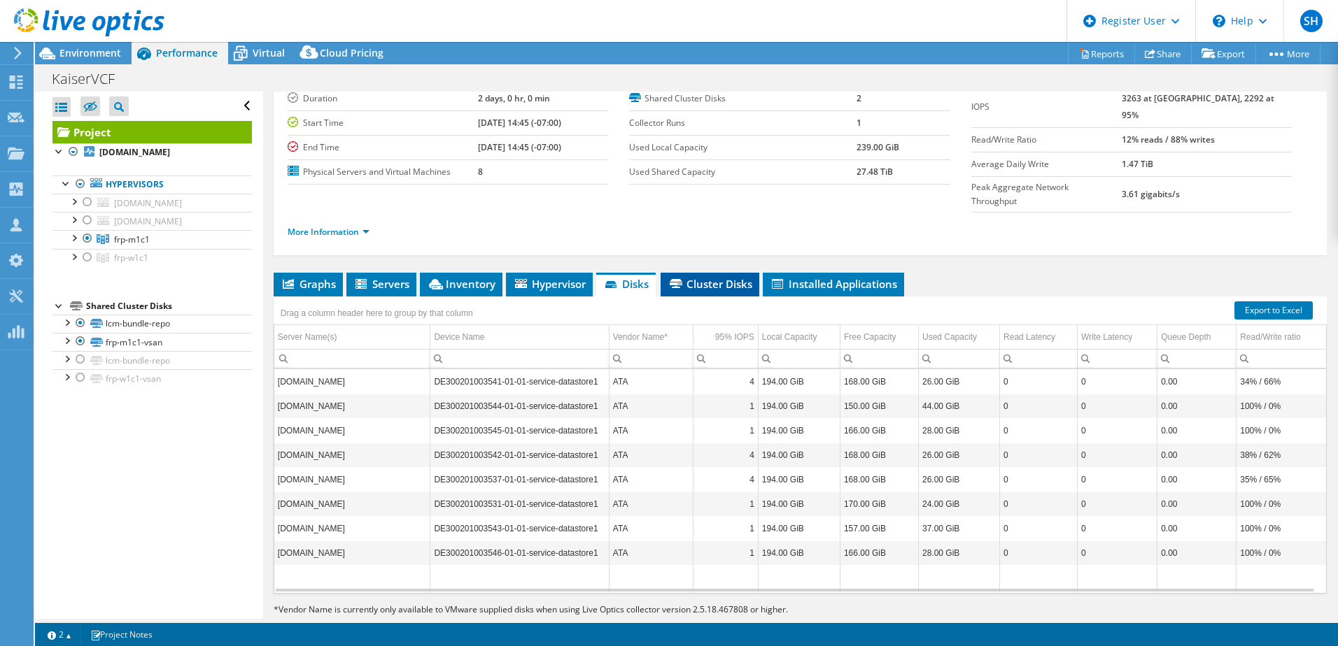
click at [705, 277] on span "Cluster Disks" at bounding box center [709, 284] width 85 height 14
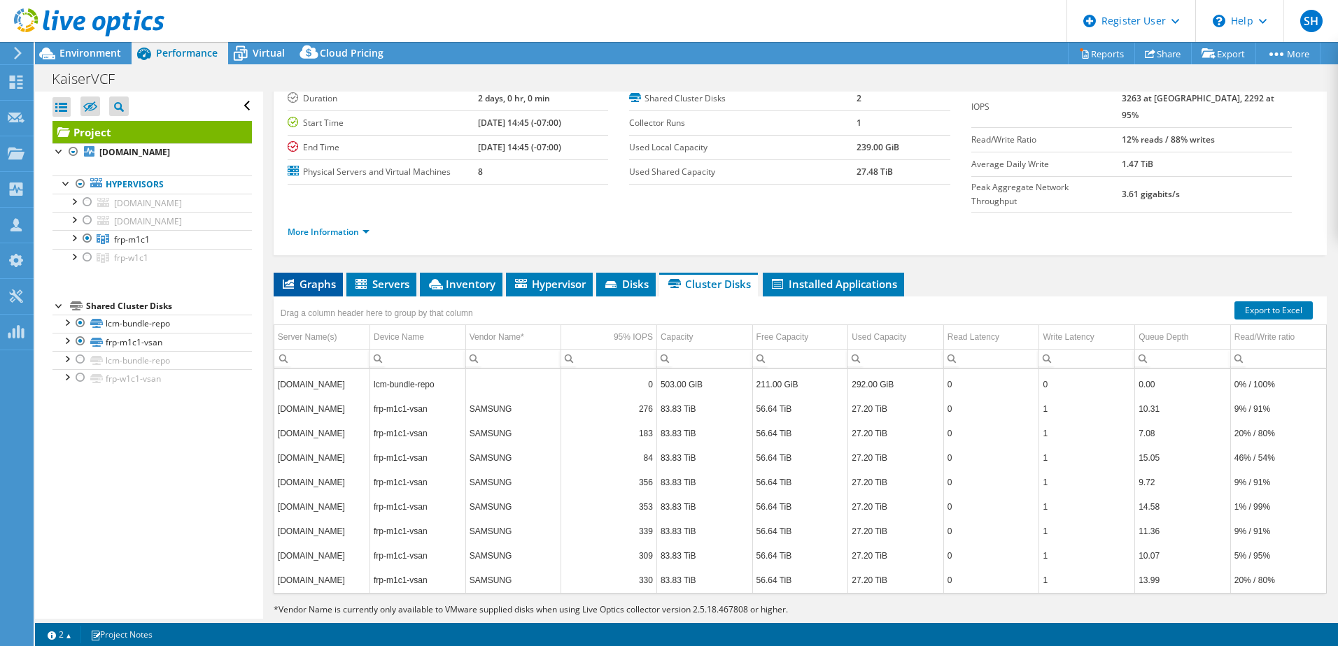
click at [313, 277] on span "Graphs" at bounding box center [308, 284] width 55 height 14
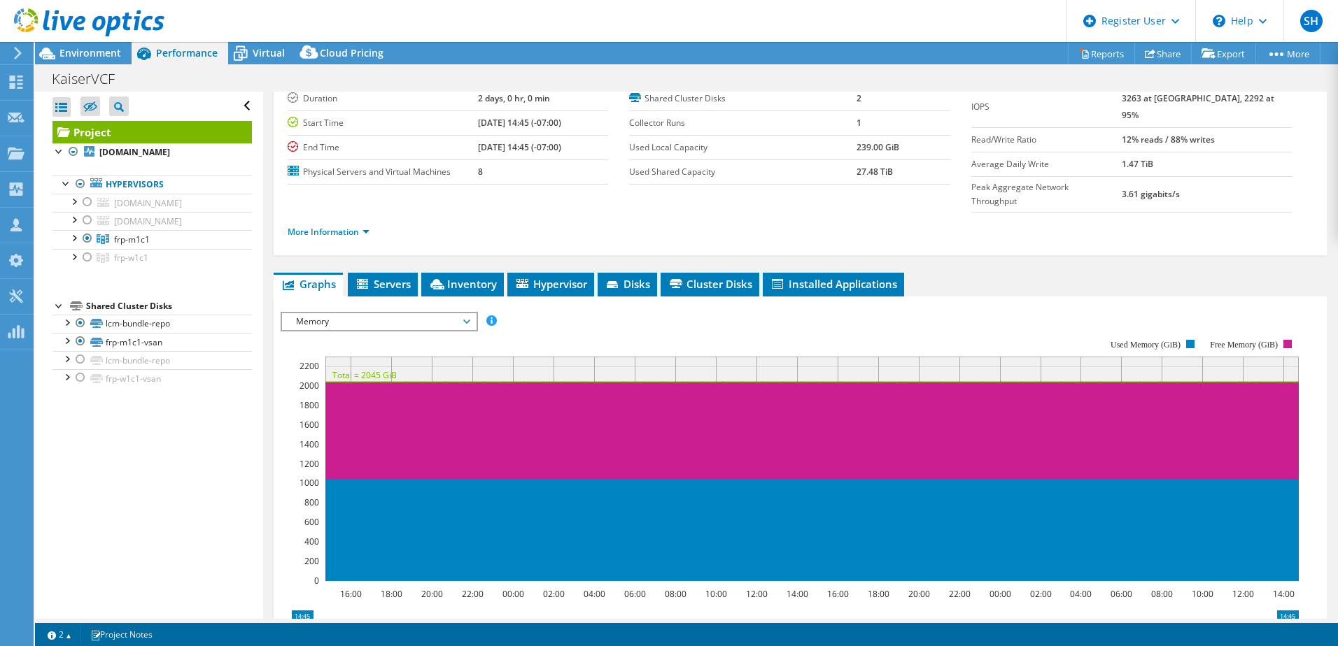
scroll to position [0, 0]
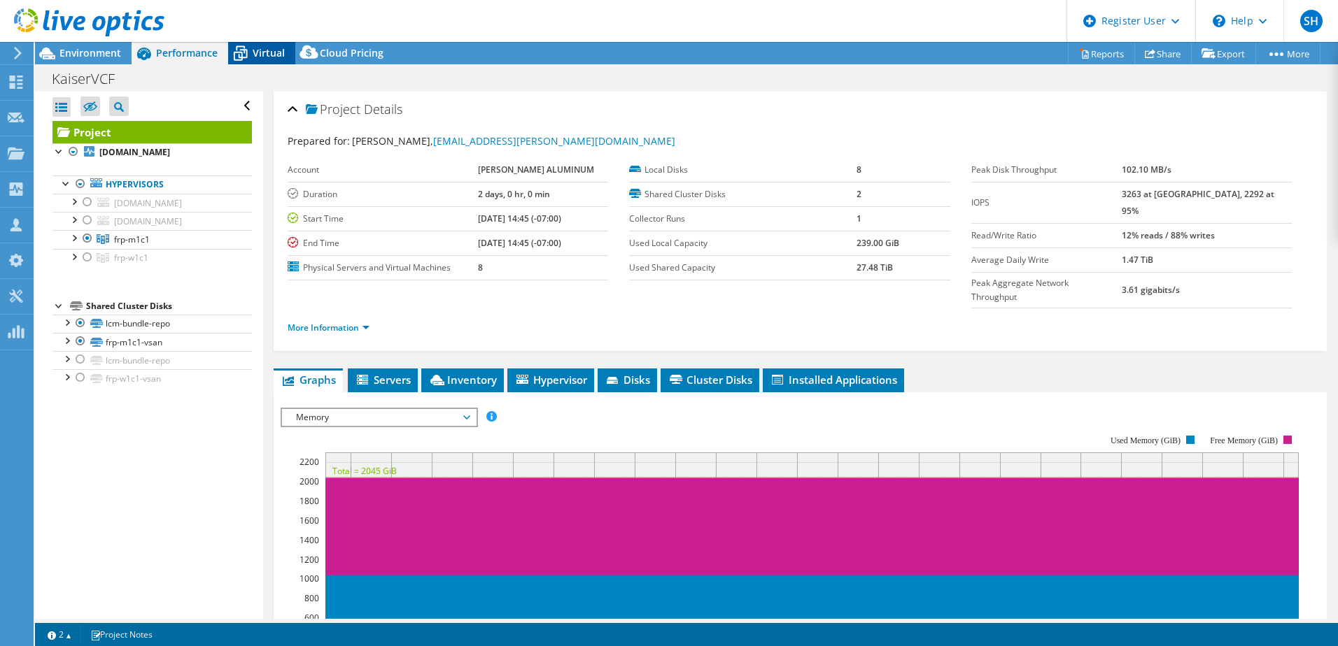
click at [263, 52] on span "Virtual" at bounding box center [269, 52] width 32 height 13
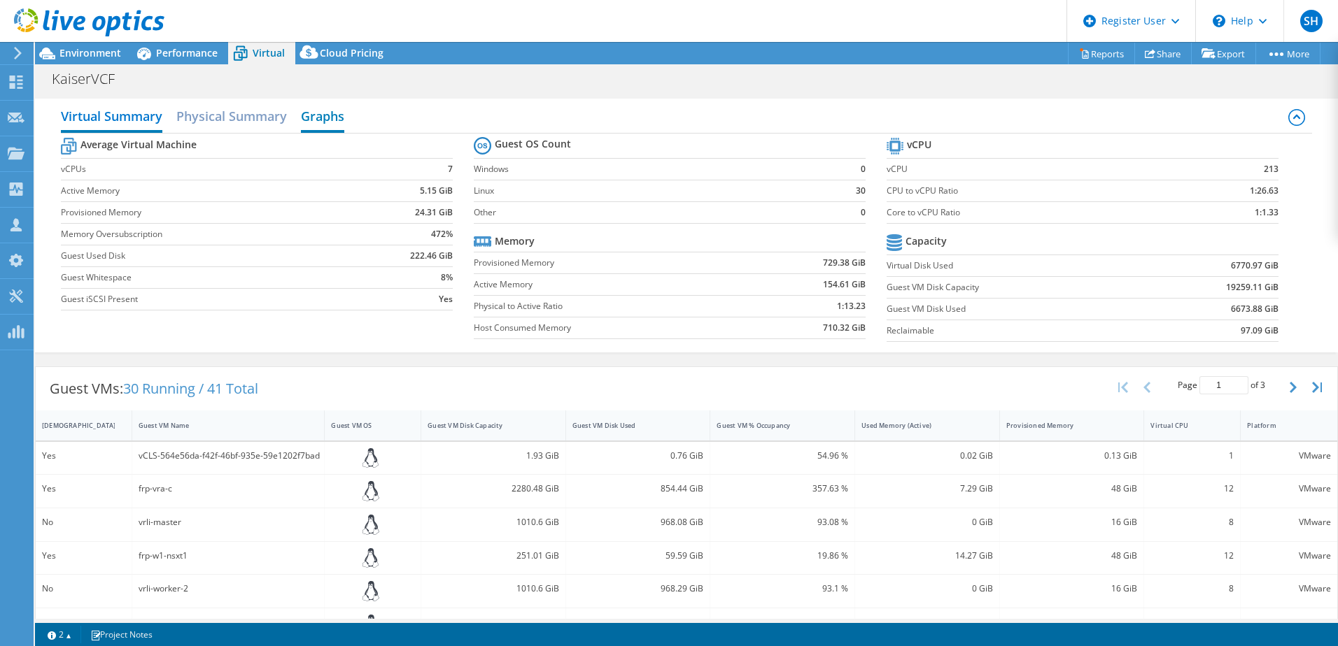
click at [333, 111] on h2 "Graphs" at bounding box center [322, 117] width 43 height 31
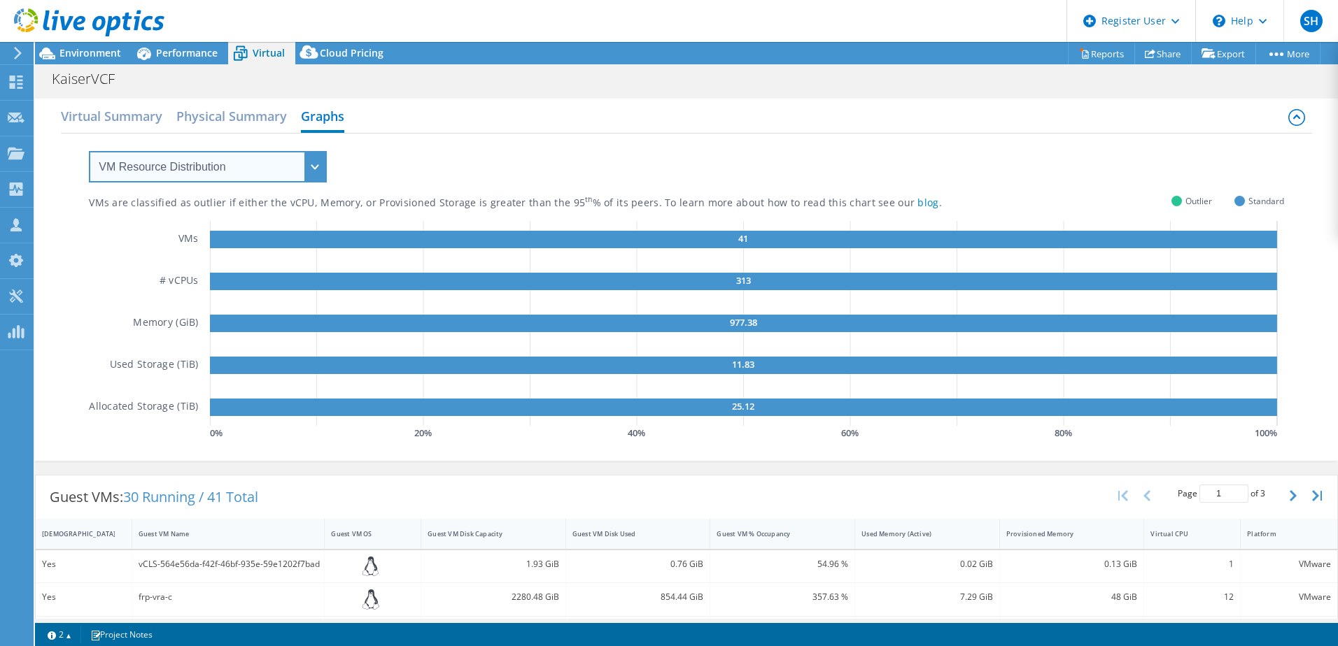
click at [319, 170] on select "VM Resource Distribution Provisioning Contrast Over Provisioning" at bounding box center [208, 166] width 238 height 31
select select "Over Provisioning"
click at [89, 151] on select "VM Resource Distribution Provisioning Contrast Over Provisioning" at bounding box center [208, 166] width 238 height 31
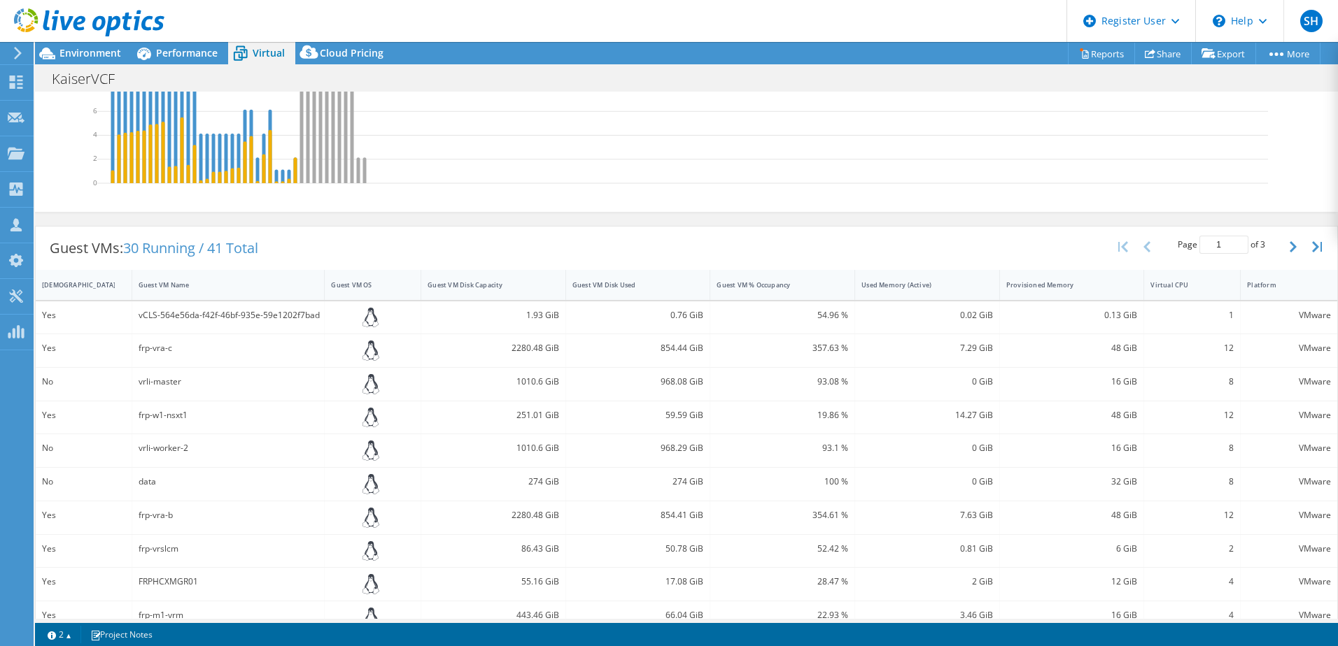
scroll to position [280, 0]
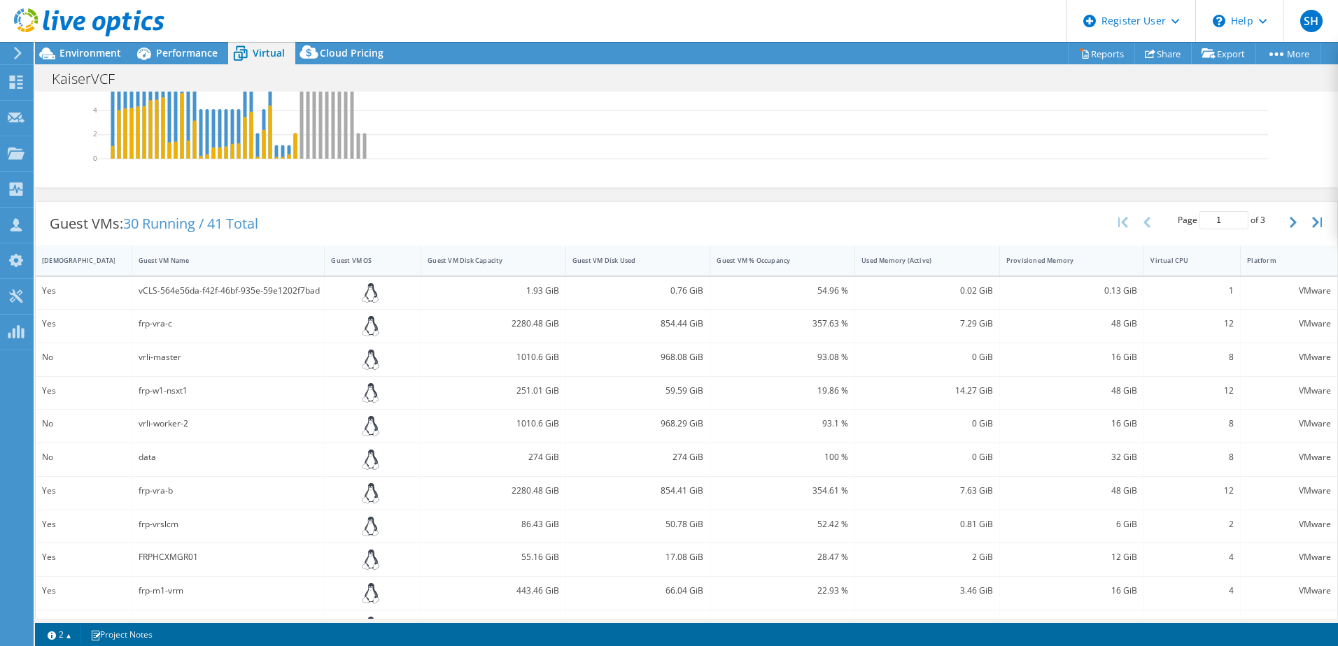
click at [68, 261] on div "IsRunning" at bounding box center [75, 260] width 66 height 9
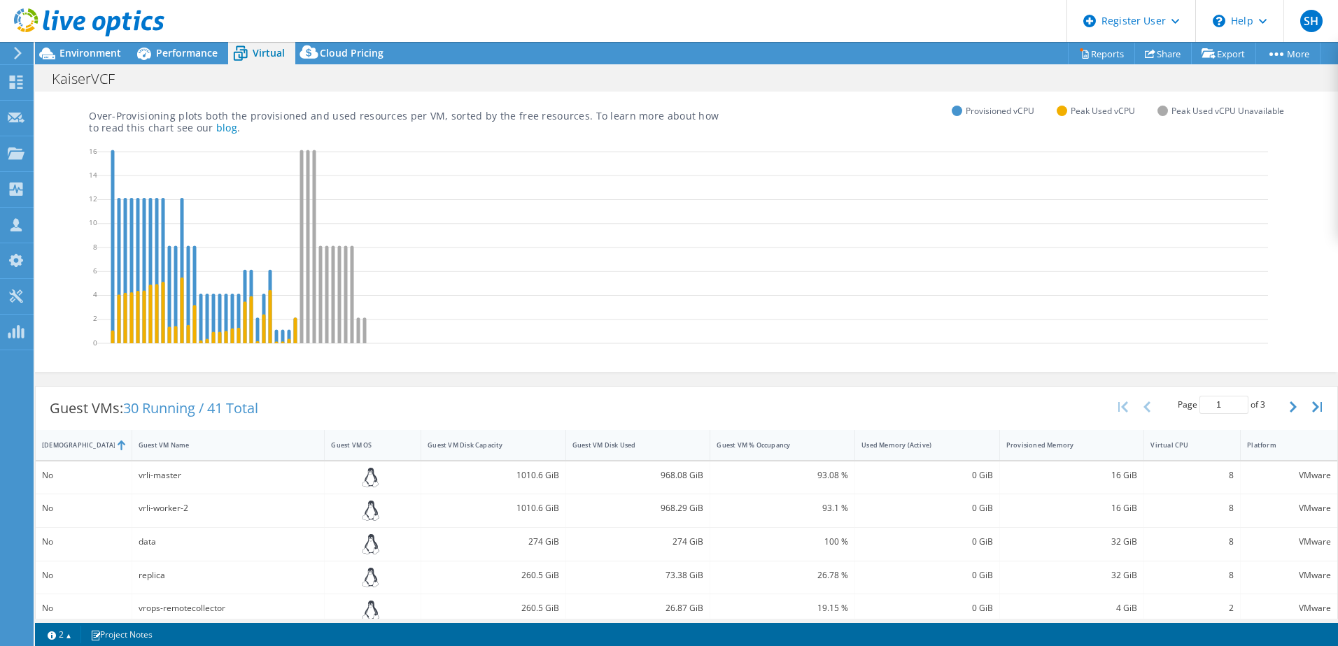
scroll to position [0, 0]
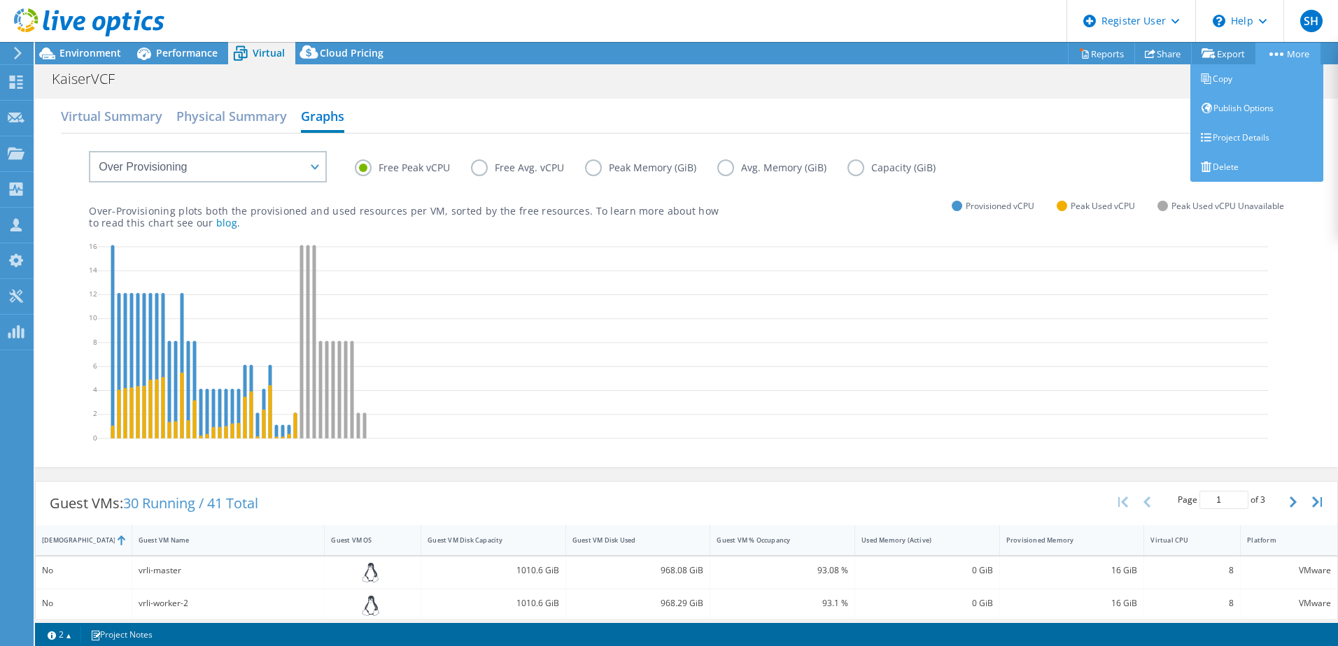
click at [1301, 50] on link "More" at bounding box center [1287, 54] width 65 height 22
click at [1240, 139] on link "Project Details" at bounding box center [1256, 137] width 133 height 29
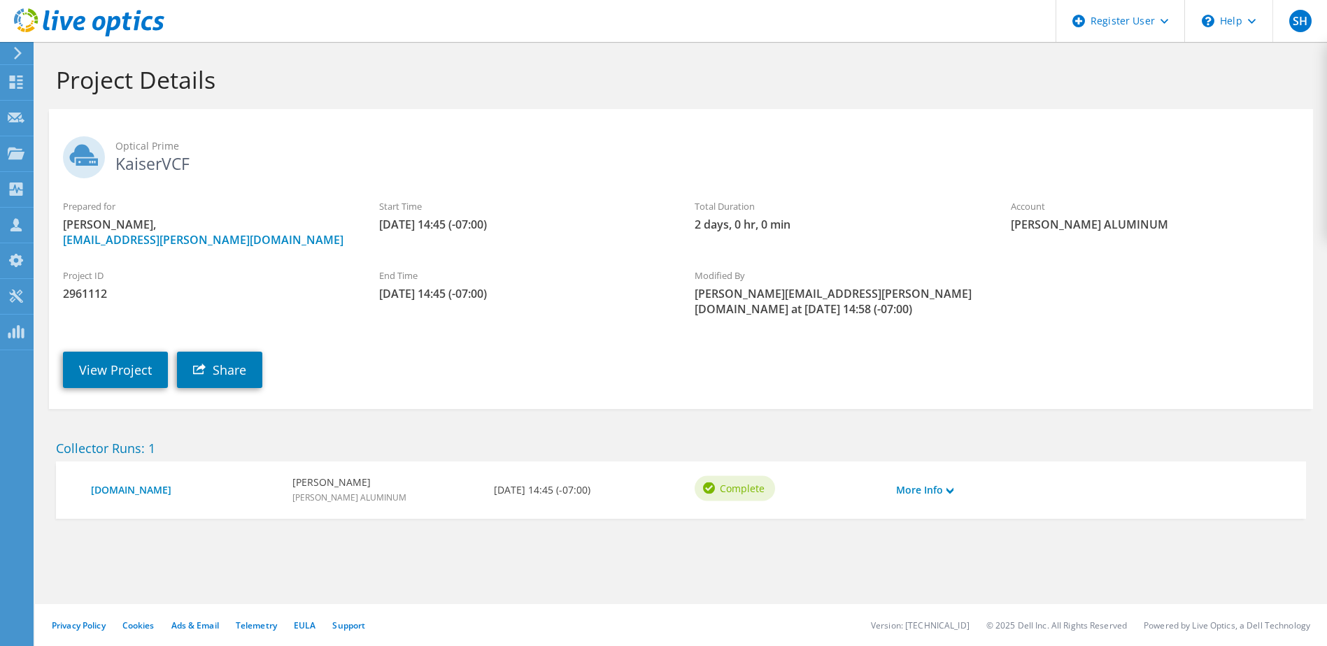
click at [237, 79] on h1 "Project Details" at bounding box center [677, 79] width 1243 height 29
click at [16, 83] on icon at bounding box center [16, 82] width 17 height 13
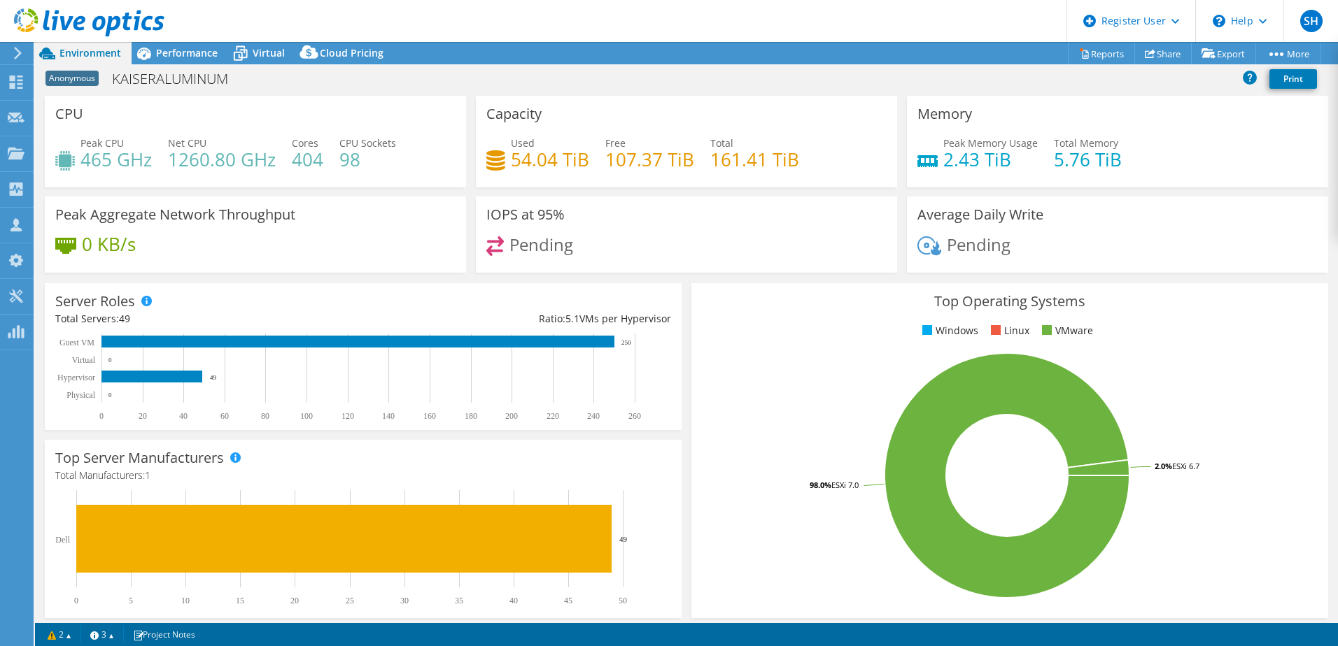
select select "USD"
click at [260, 83] on div "Anonymous KAISERALUMINUM Print" at bounding box center [686, 79] width 1303 height 26
click at [258, 50] on span "Virtual" at bounding box center [269, 52] width 32 height 13
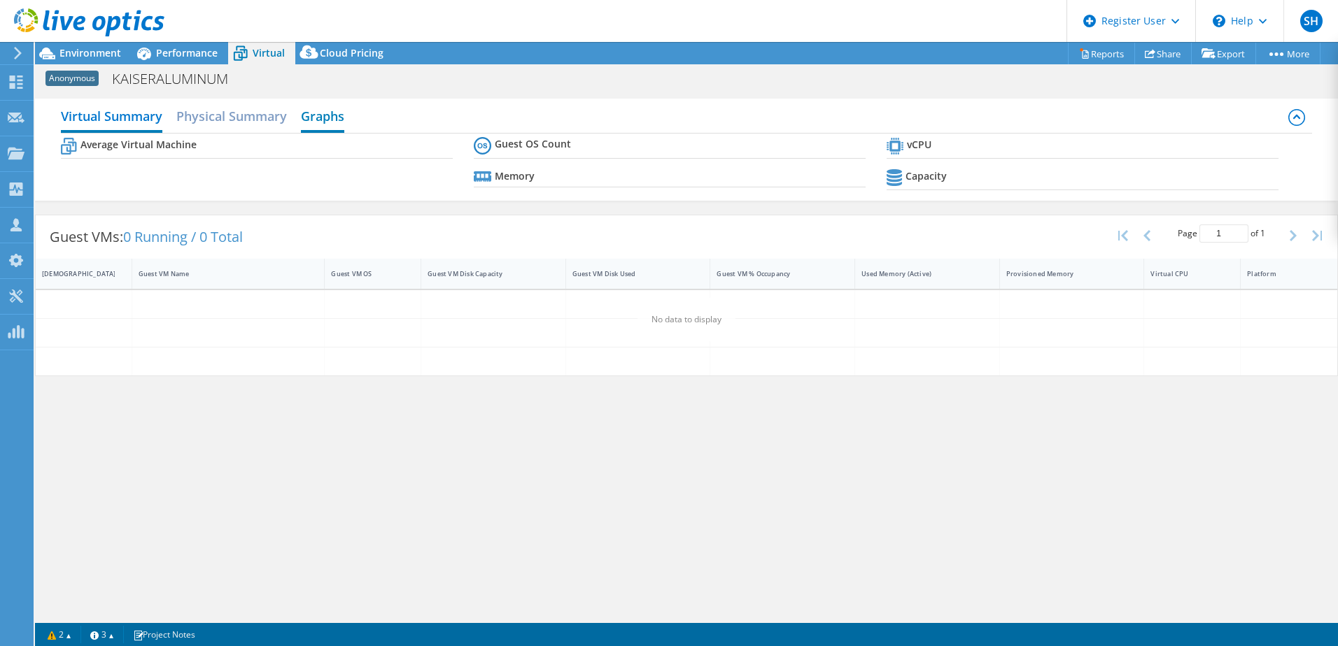
click at [328, 113] on h2 "Graphs" at bounding box center [322, 117] width 43 height 31
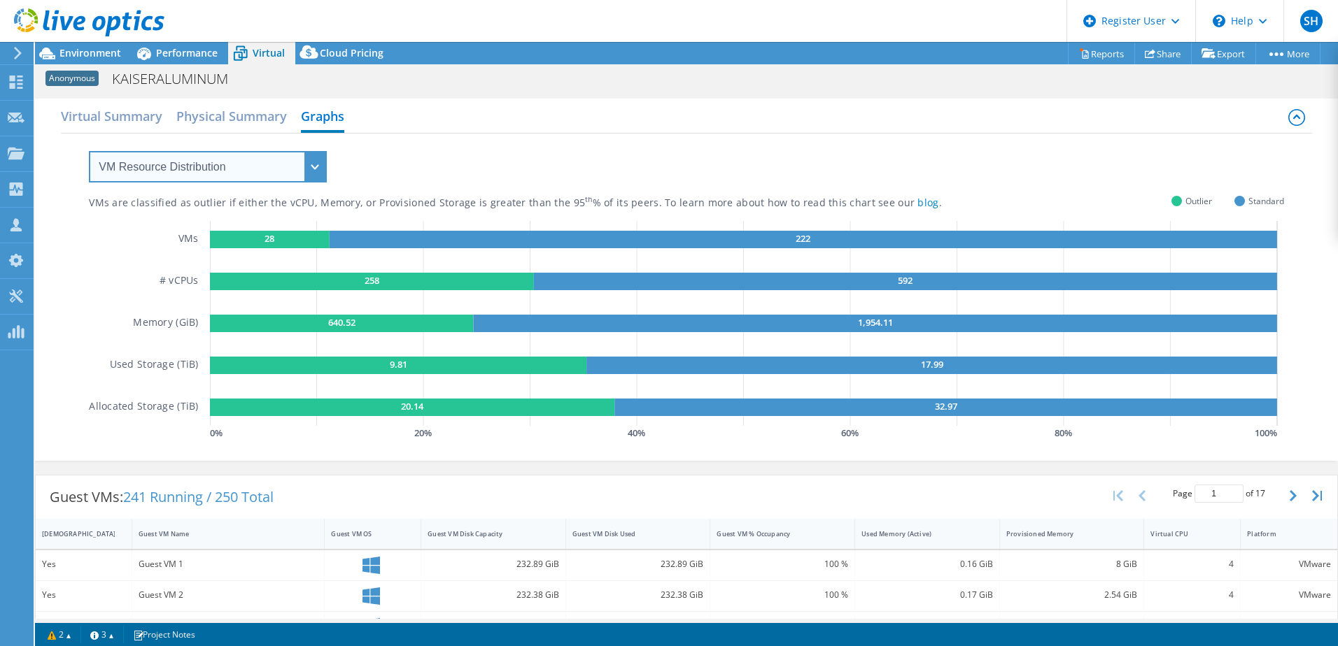
click at [320, 164] on select "VM Resource Distribution Provisioning Contrast Over Provisioning" at bounding box center [208, 166] width 238 height 31
select select "Over Provisioning"
click at [89, 151] on select "VM Resource Distribution Provisioning Contrast Over Provisioning" at bounding box center [208, 166] width 238 height 31
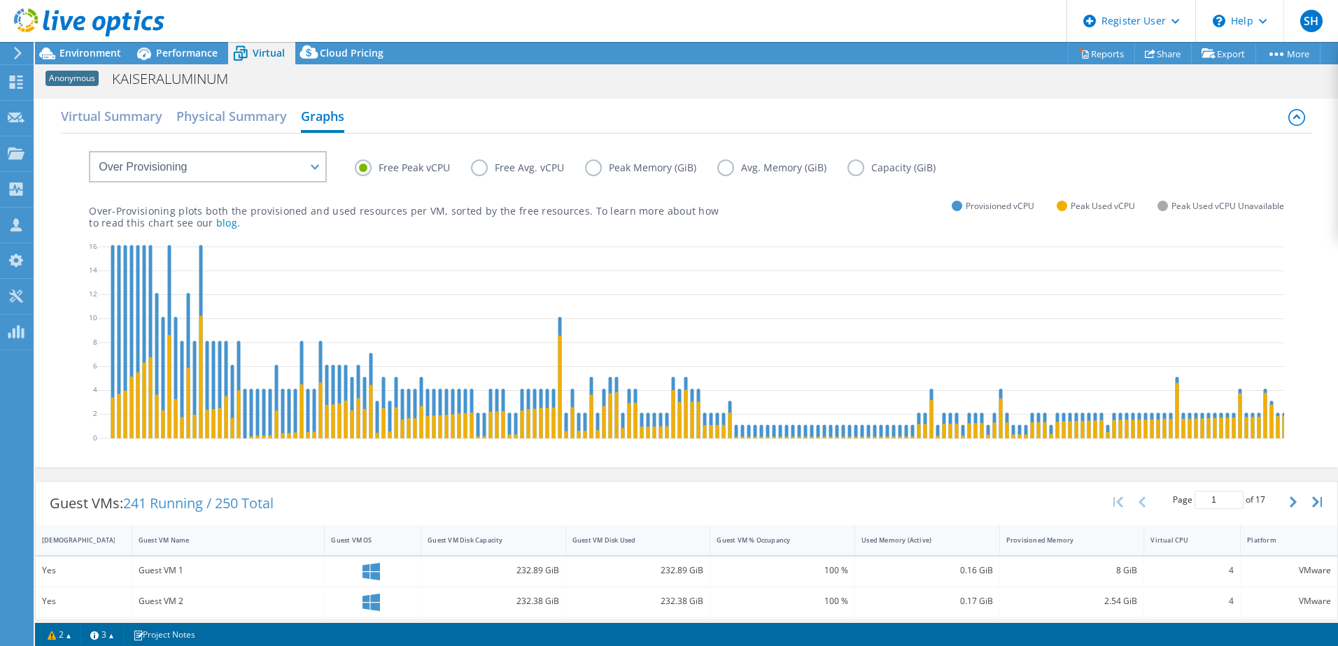
click at [590, 168] on label "Peak Memory (GiB)" at bounding box center [651, 168] width 132 height 17
click at [0, 0] on input "Peak Memory (GiB)" at bounding box center [0, 0] width 0 height 0
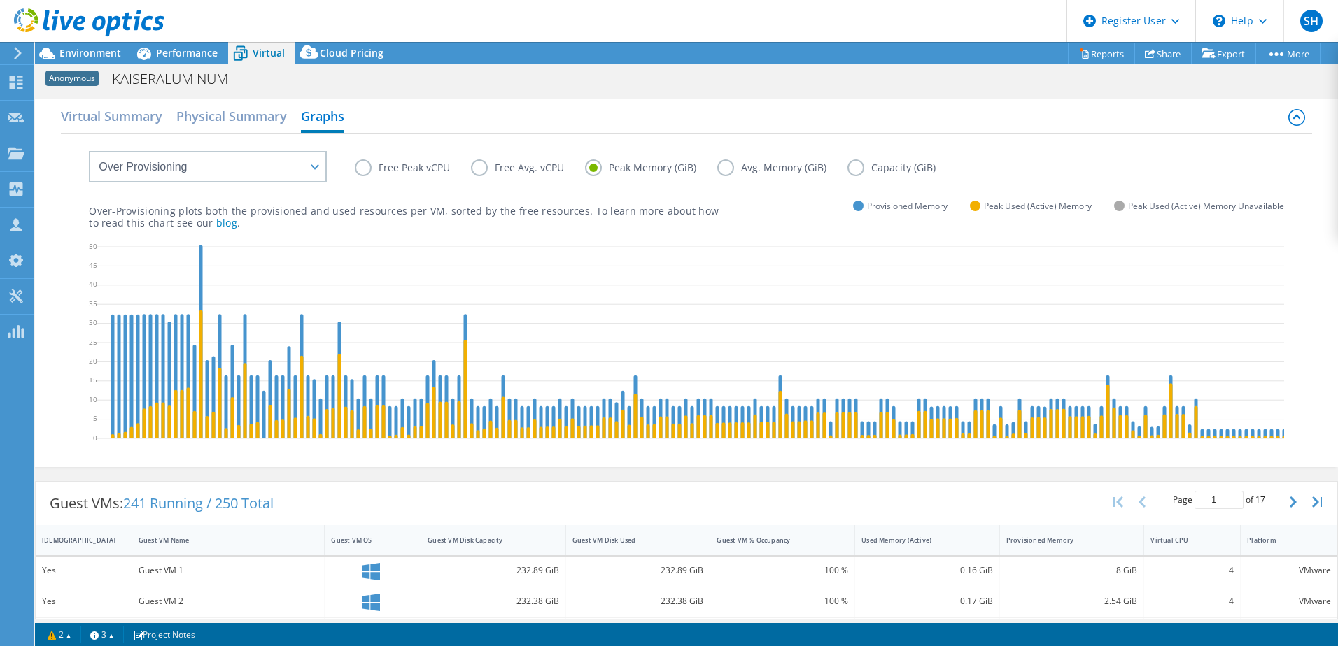
click at [363, 171] on label "Free Peak vCPU" at bounding box center [413, 168] width 116 height 17
click at [0, 0] on input "Free Peak vCPU" at bounding box center [0, 0] width 0 height 0
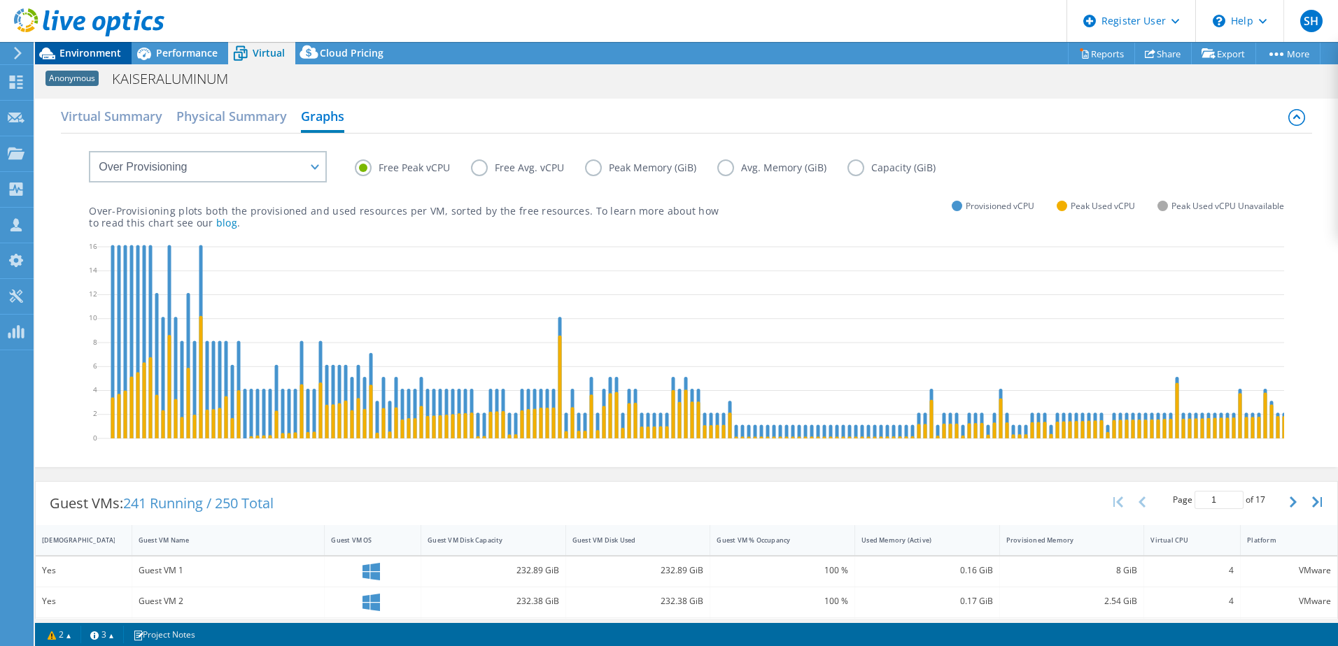
click at [107, 55] on span "Environment" at bounding box center [90, 52] width 62 height 13
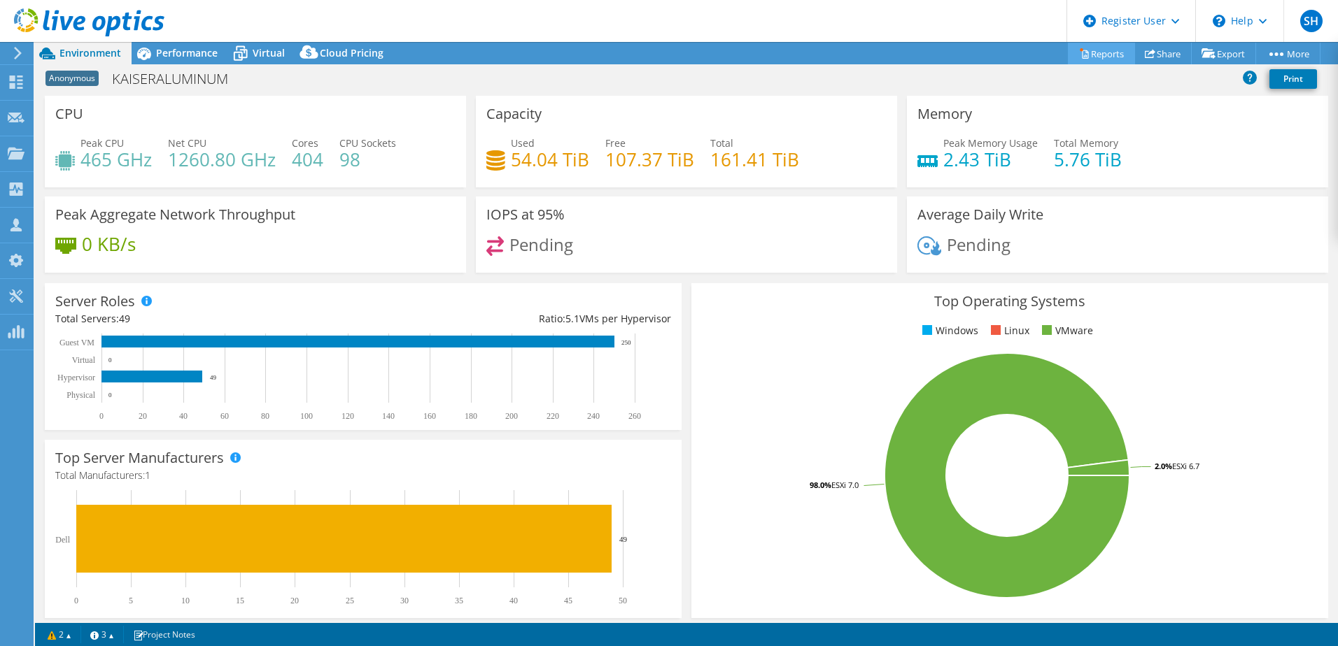
click at [1102, 50] on link "Reports" at bounding box center [1101, 54] width 67 height 22
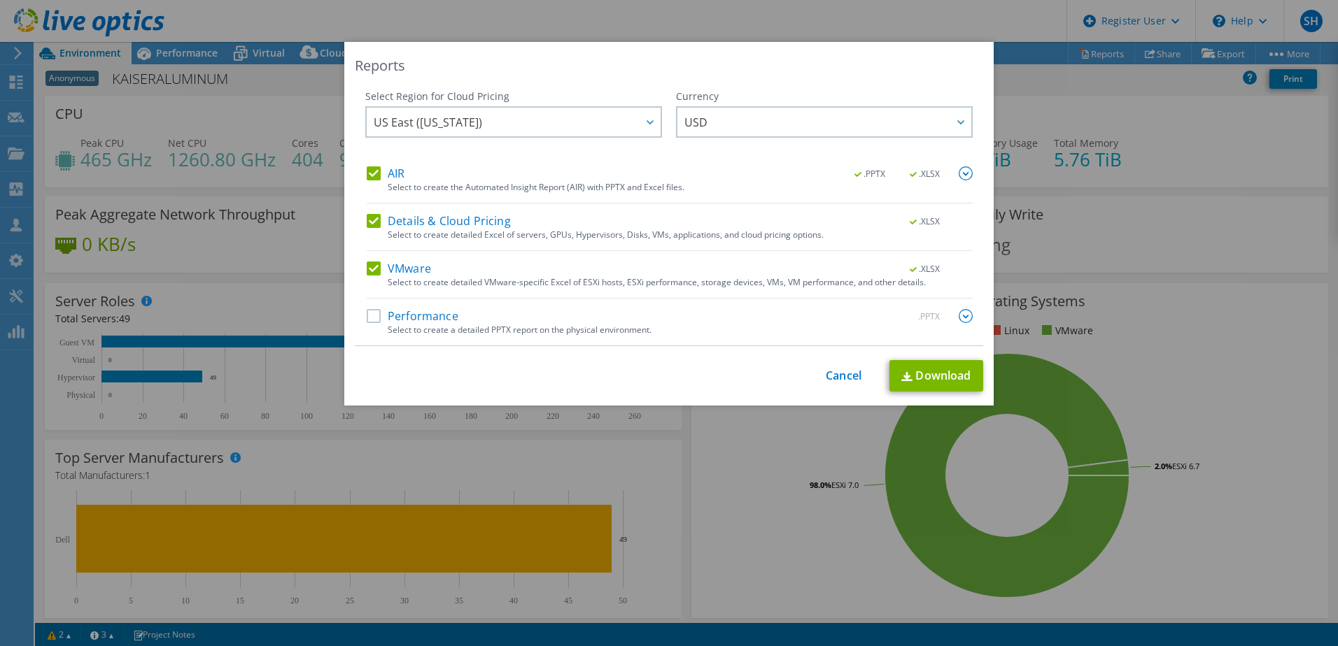
click at [300, 20] on div "Reports Select Region for Cloud Pricing Asia Pacific (Hong Kong) Asia Pacific (…" at bounding box center [669, 323] width 1338 height 646
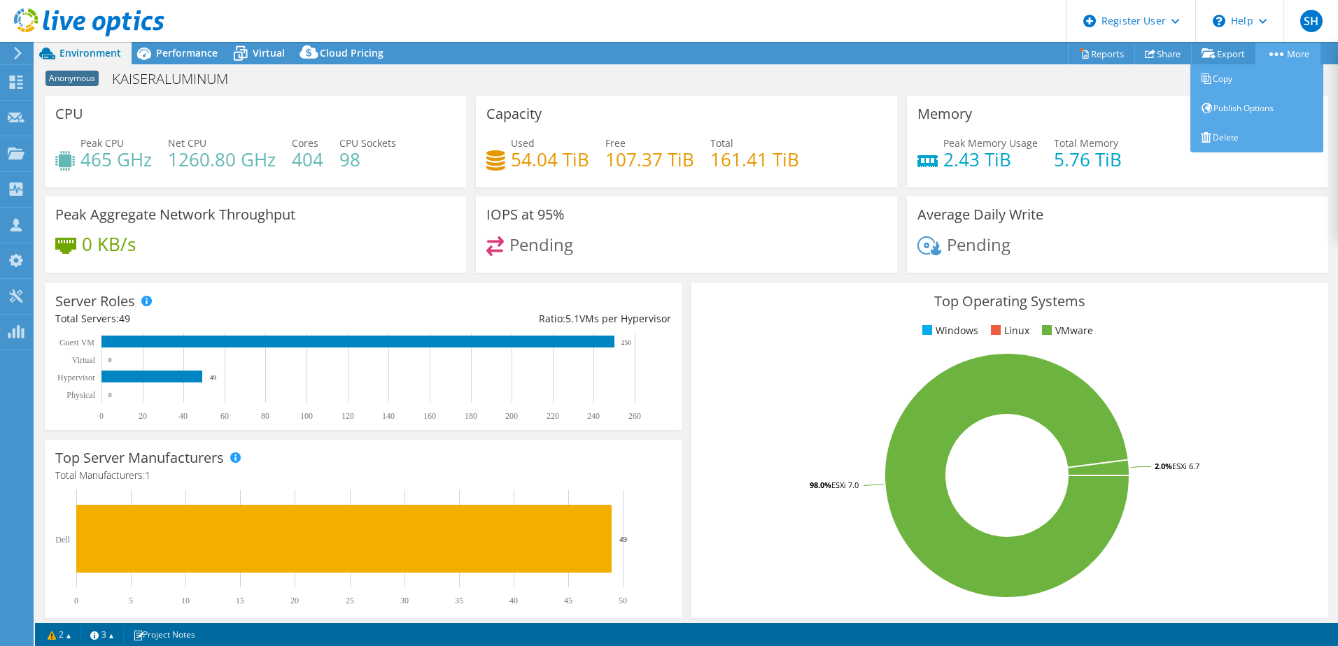
click at [1296, 52] on link "More" at bounding box center [1287, 54] width 65 height 22
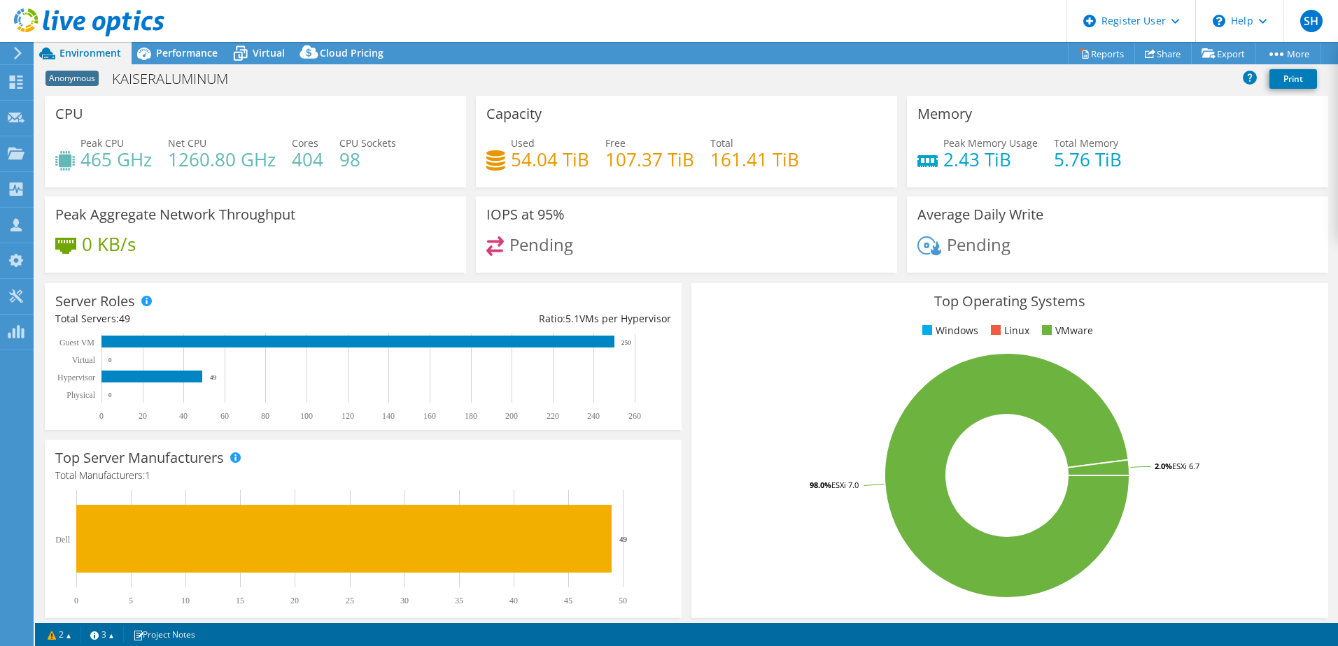
drag, startPoint x: 1083, startPoint y: 83, endPoint x: 1000, endPoint y: 77, distance: 82.8
click at [1083, 83] on div "Anonymous KAISERALUMINUM Print" at bounding box center [686, 79] width 1303 height 26
click at [10, 80] on use at bounding box center [16, 82] width 13 height 13
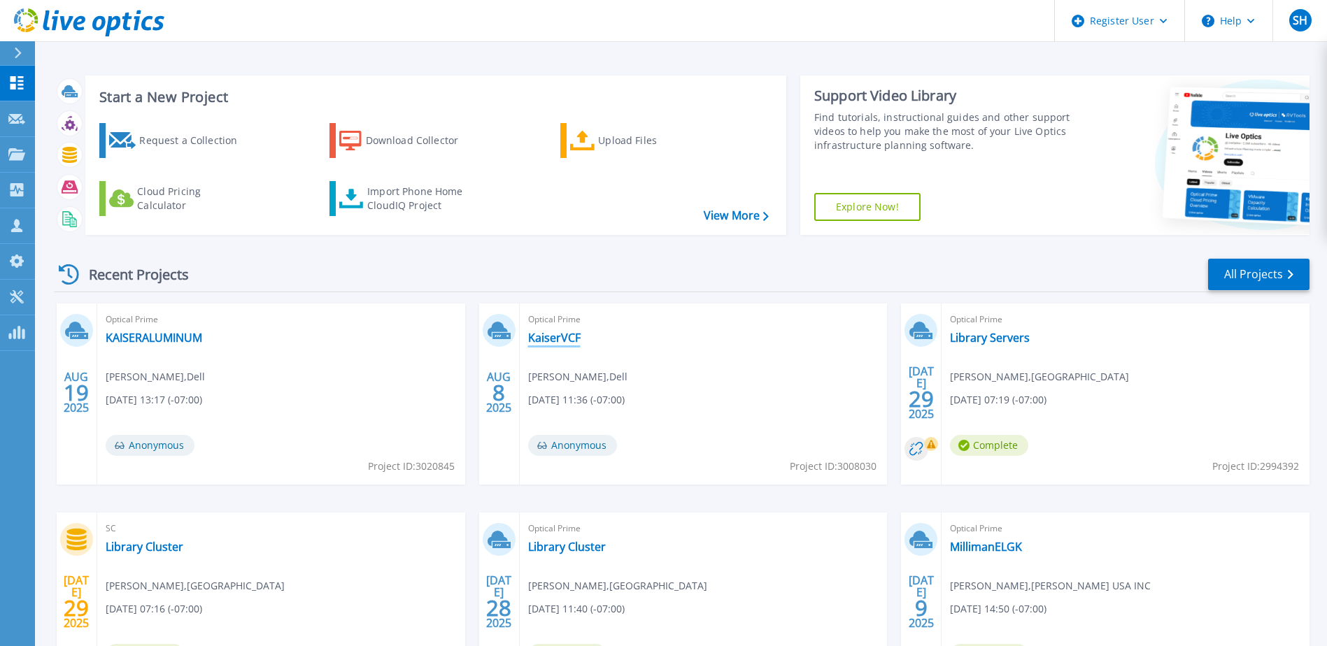
click at [558, 340] on link "KaiserVCF" at bounding box center [554, 338] width 52 height 14
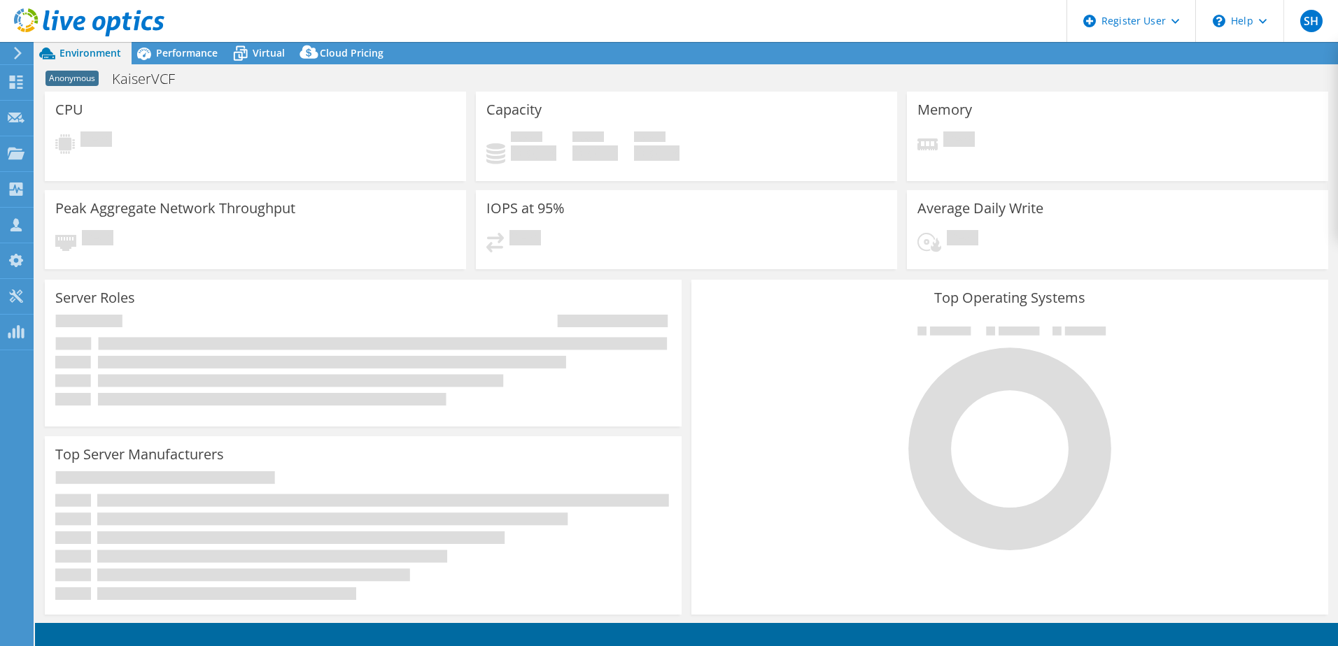
select select "USD"
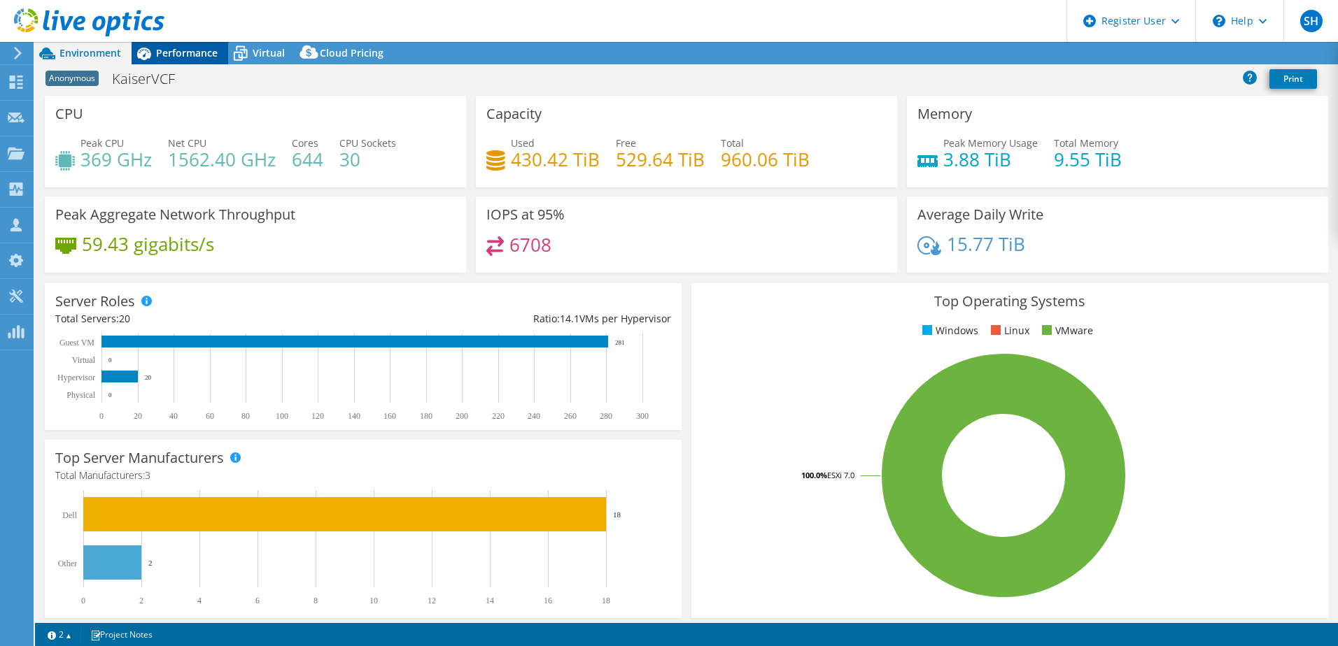
click at [185, 53] on span "Performance" at bounding box center [187, 52] width 62 height 13
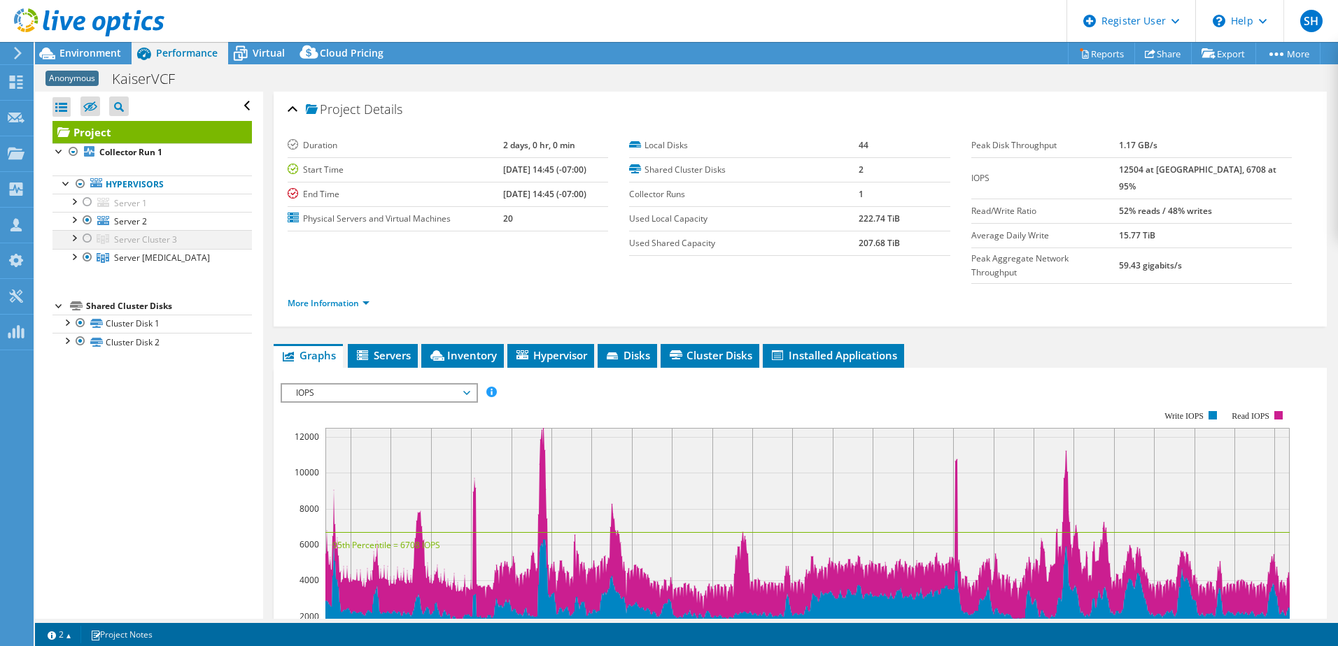
click at [89, 239] on div at bounding box center [87, 238] width 14 height 17
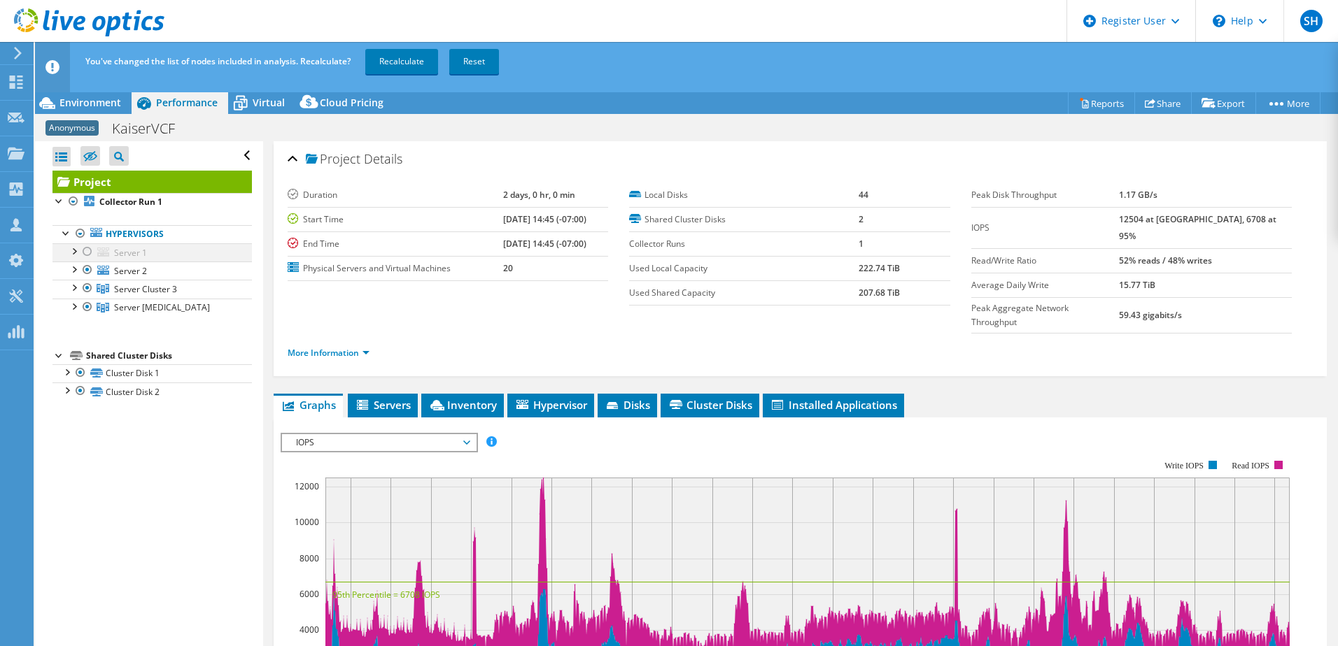
click at [86, 250] on div at bounding box center [87, 251] width 14 height 17
drag, startPoint x: 89, startPoint y: 246, endPoint x: 87, endPoint y: 264, distance: 17.6
click at [89, 248] on div at bounding box center [87, 251] width 14 height 17
click at [87, 267] on div at bounding box center [87, 270] width 14 height 17
click at [399, 63] on link "Recalculate" at bounding box center [401, 61] width 73 height 25
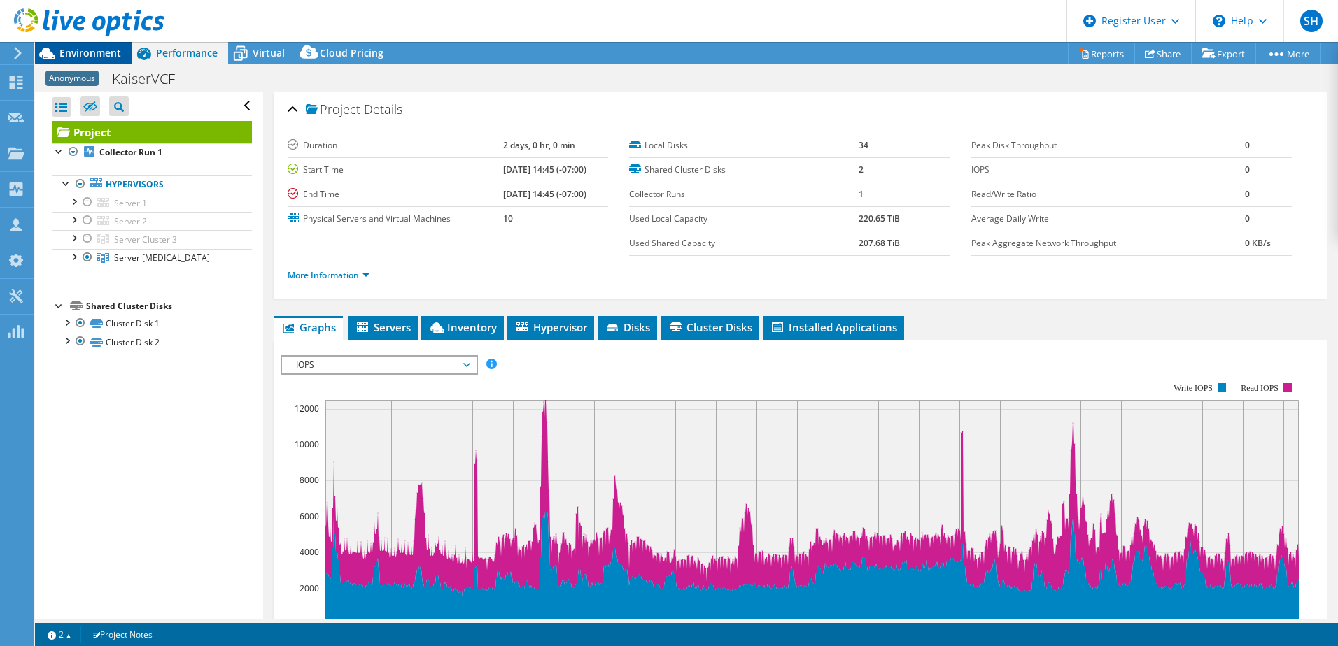
click at [92, 52] on span "Environment" at bounding box center [90, 52] width 62 height 13
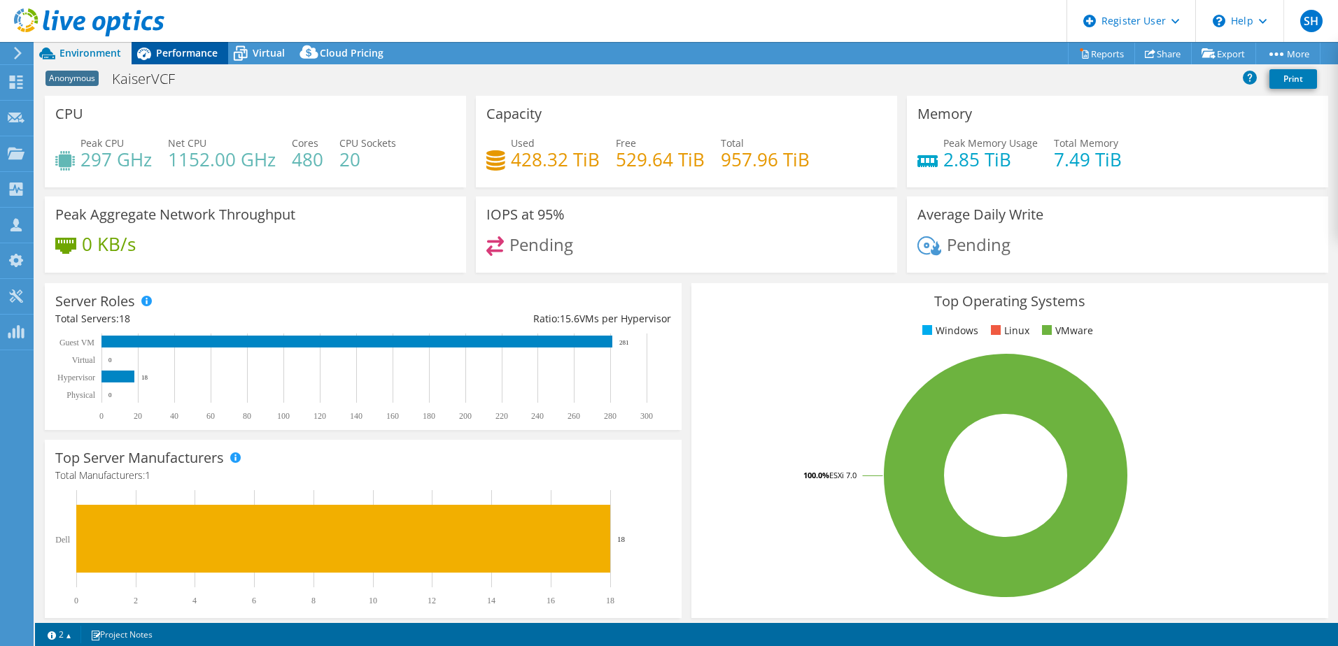
click at [190, 53] on span "Performance" at bounding box center [187, 52] width 62 height 13
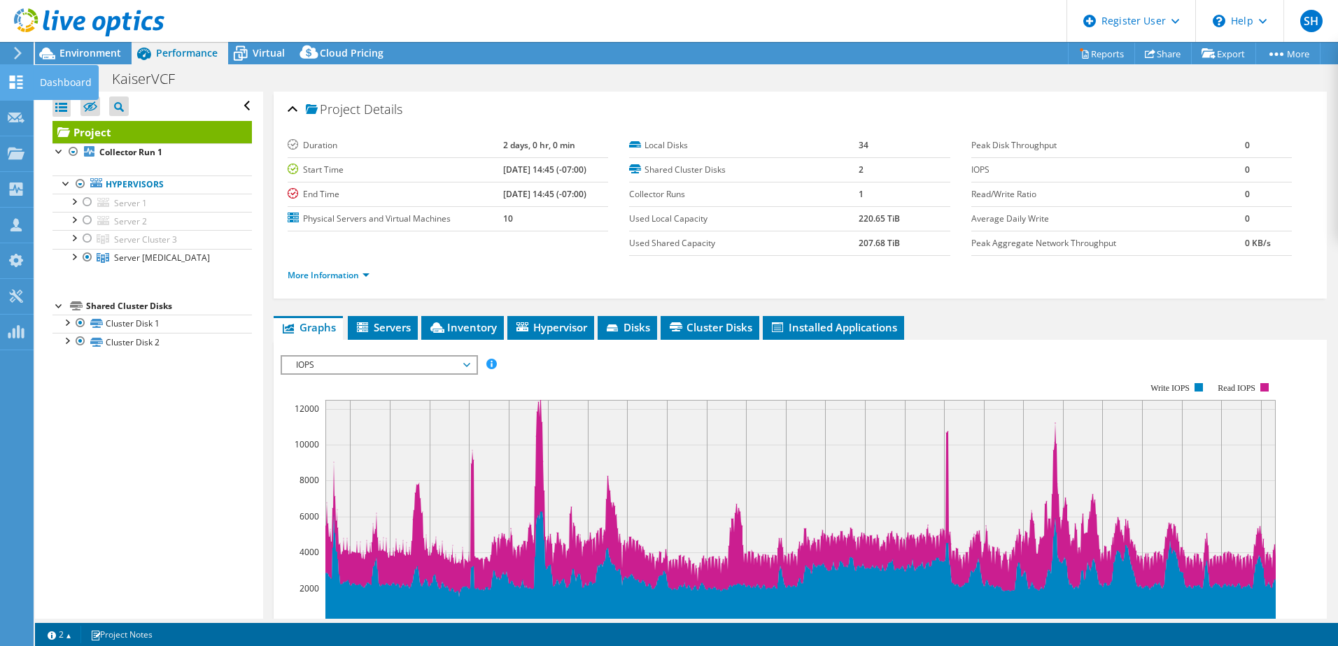
click at [48, 78] on div "Dashboard" at bounding box center [66, 82] width 66 height 35
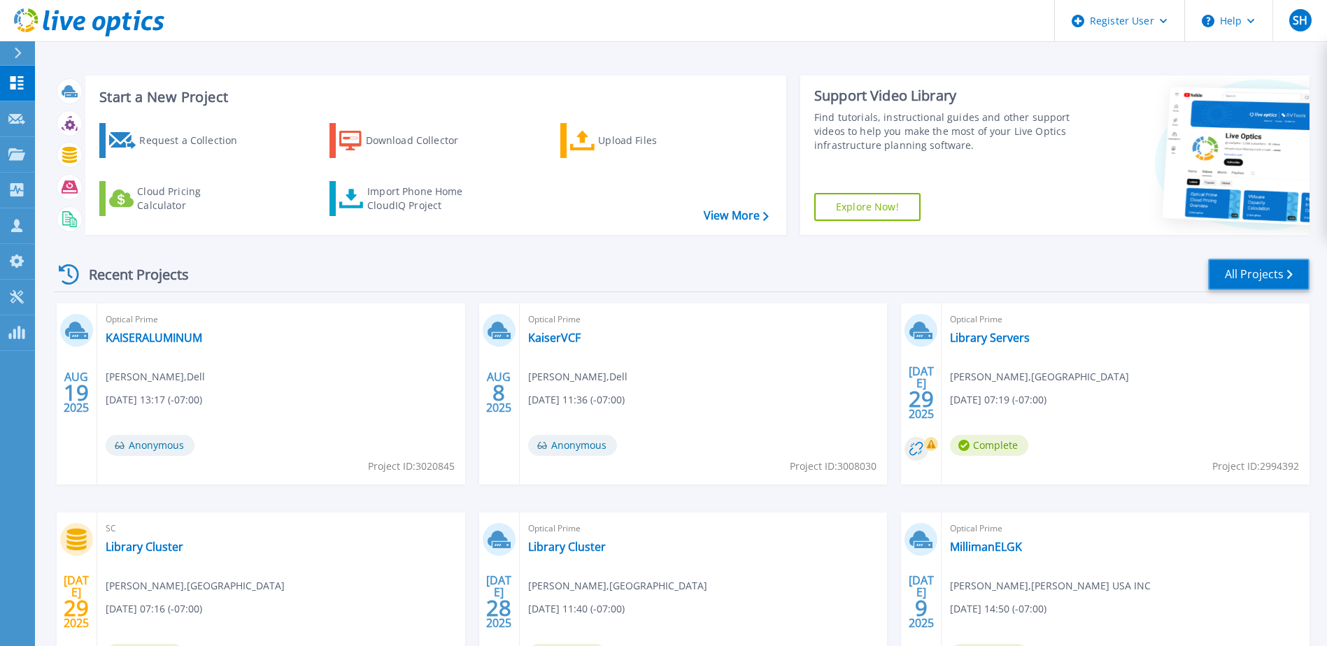
click at [1268, 273] on link "All Projects" at bounding box center [1258, 274] width 101 height 31
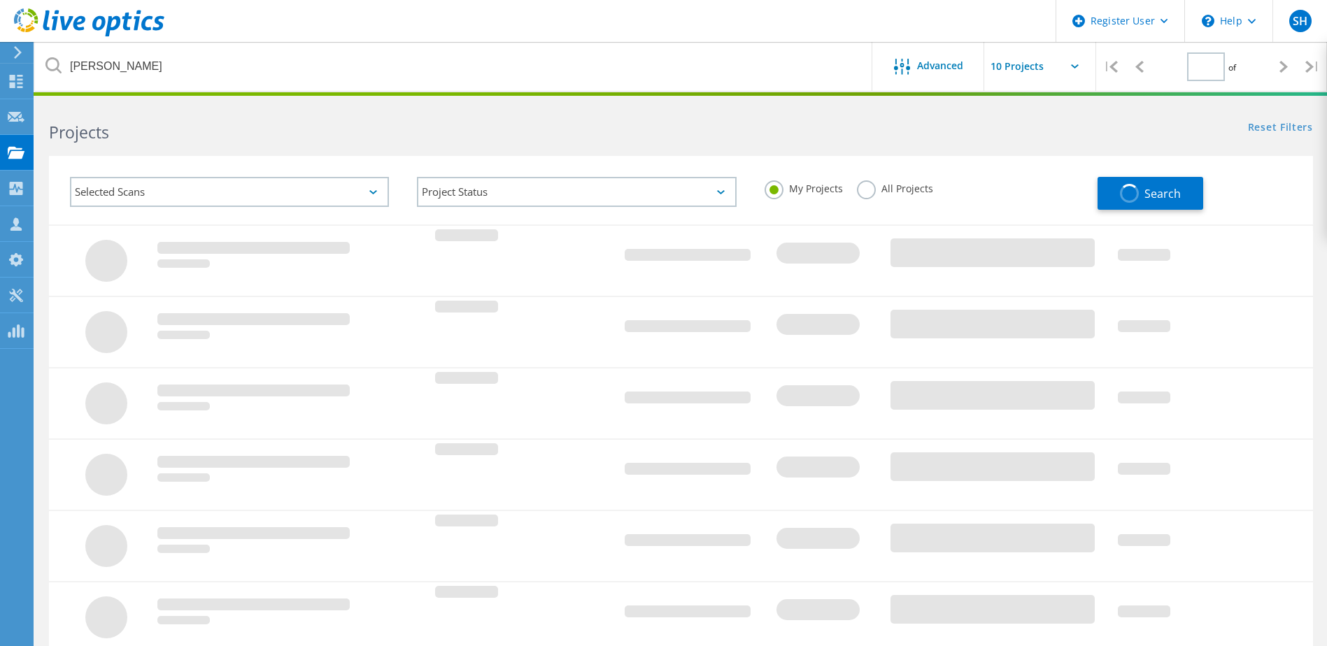
type input "1"
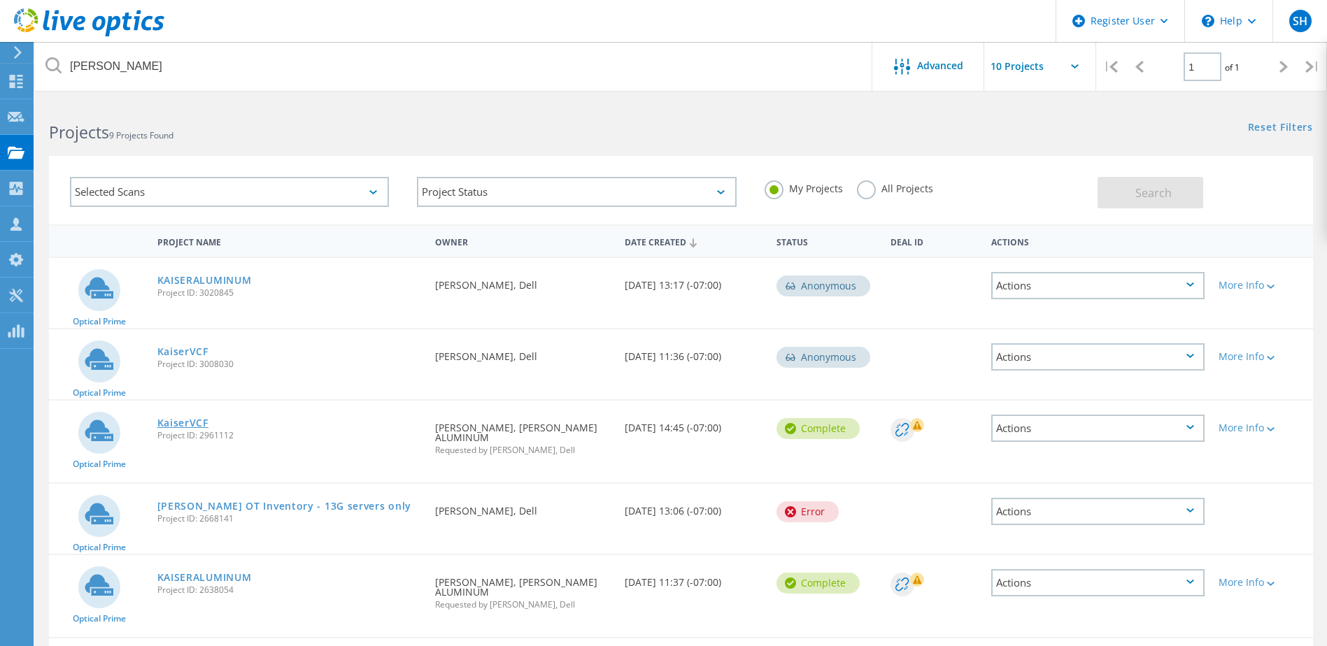
click at [193, 424] on link "KaiserVCF" at bounding box center [182, 423] width 51 height 10
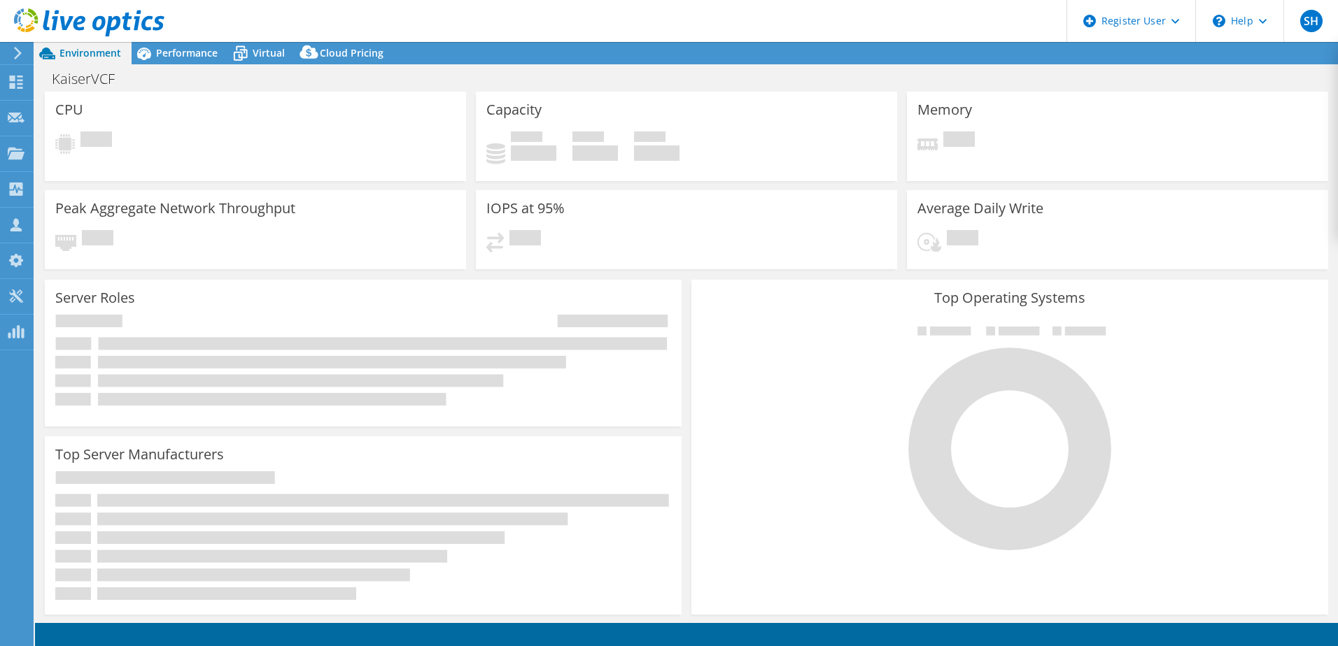
select select "USWest"
select select "USD"
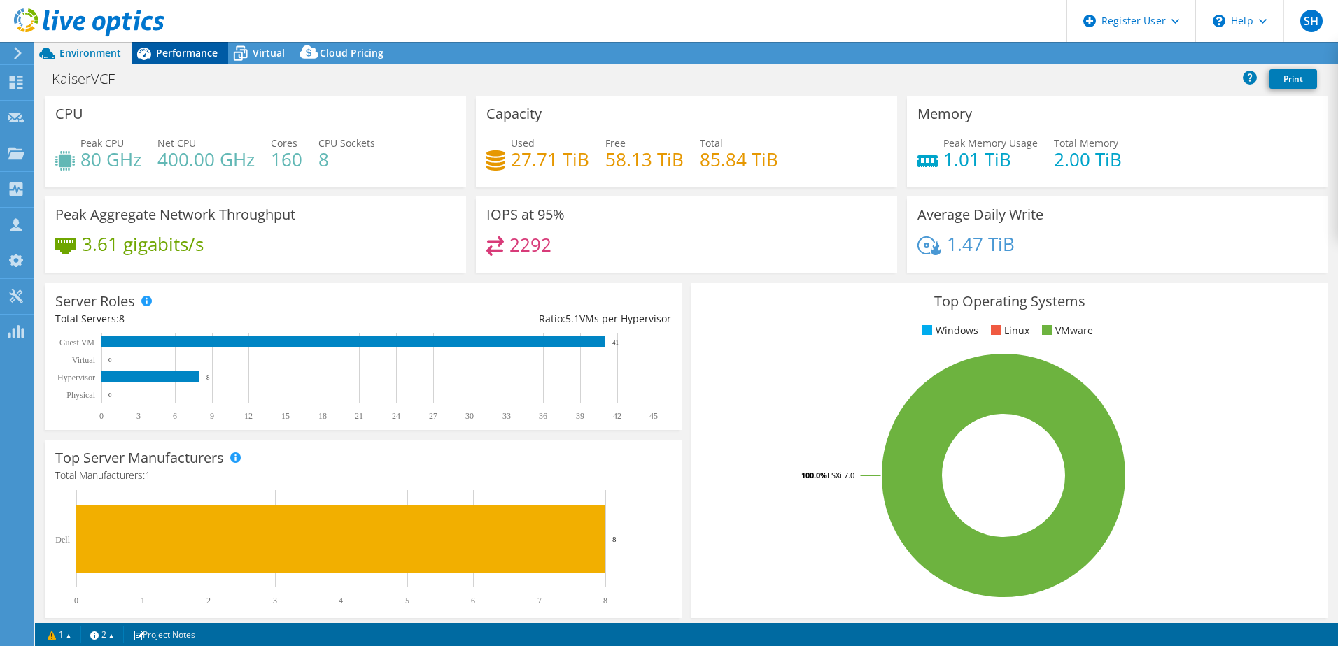
click at [180, 59] on span "Performance" at bounding box center [187, 52] width 62 height 13
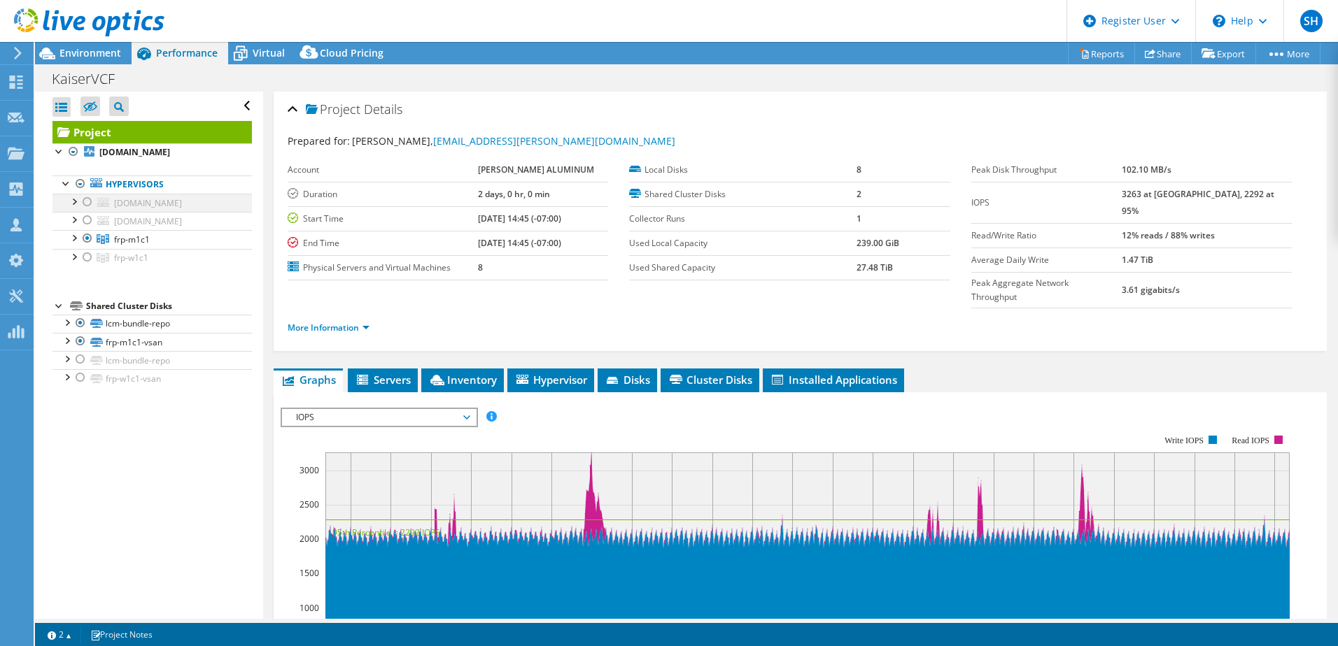
click at [87, 200] on div at bounding box center [87, 202] width 14 height 17
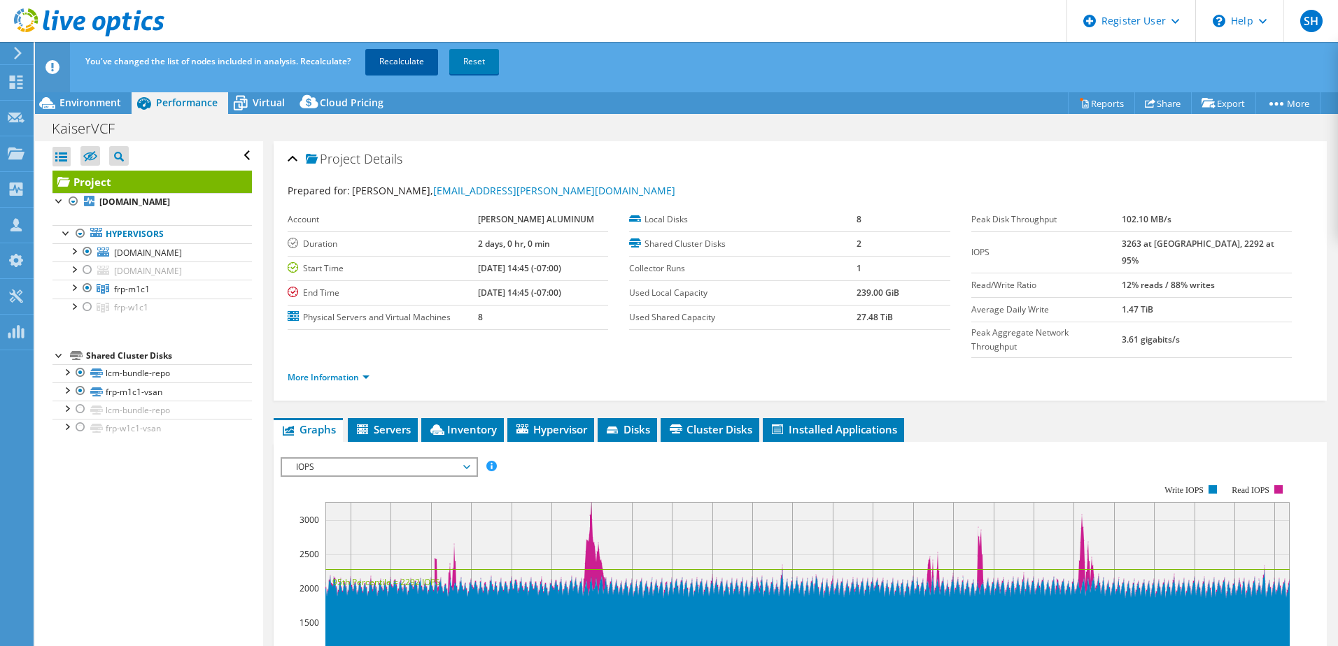
click at [406, 55] on link "Recalculate" at bounding box center [401, 61] width 73 height 25
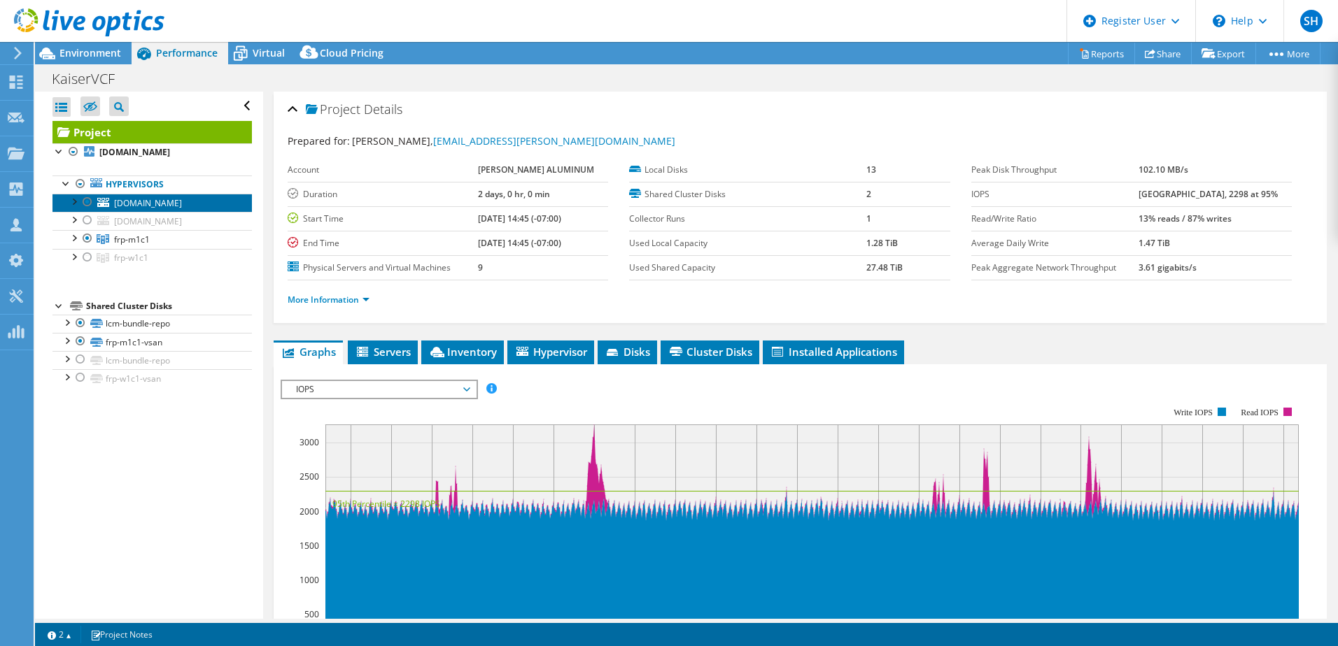
click at [120, 201] on span "twdmgmtwitness.kaiseraluminum.com" at bounding box center [148, 203] width 68 height 12
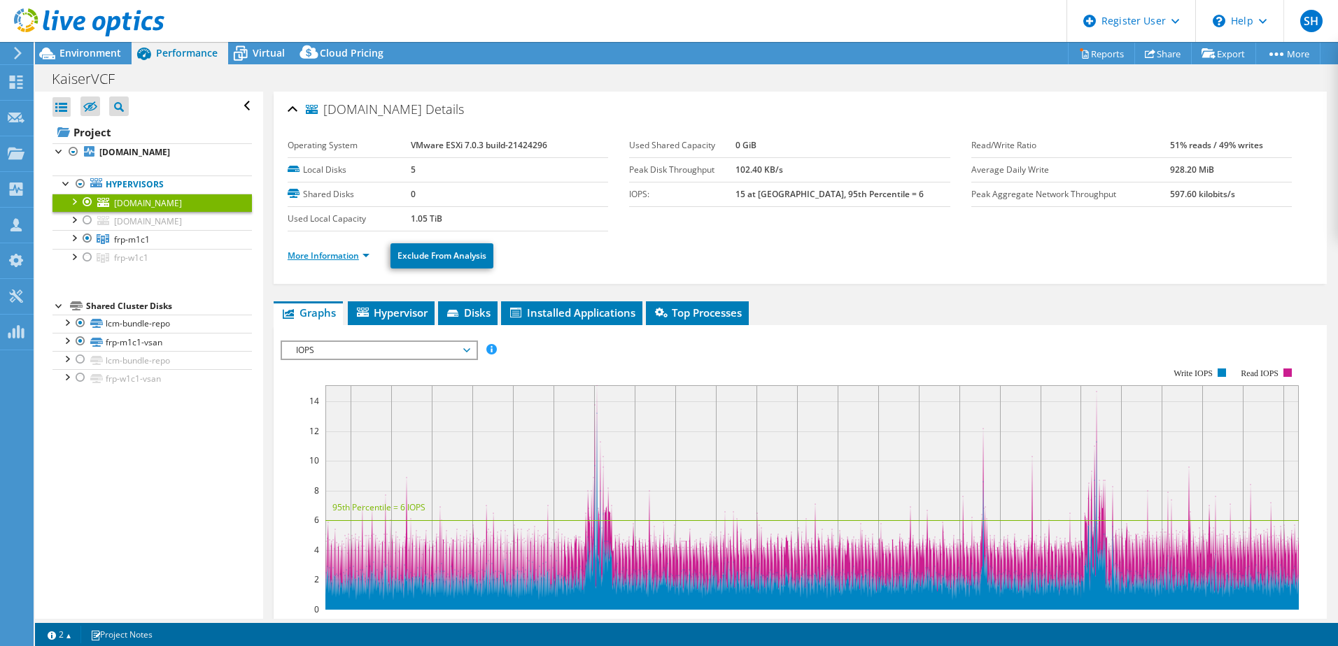
click at [363, 255] on link "More Information" at bounding box center [329, 256] width 82 height 12
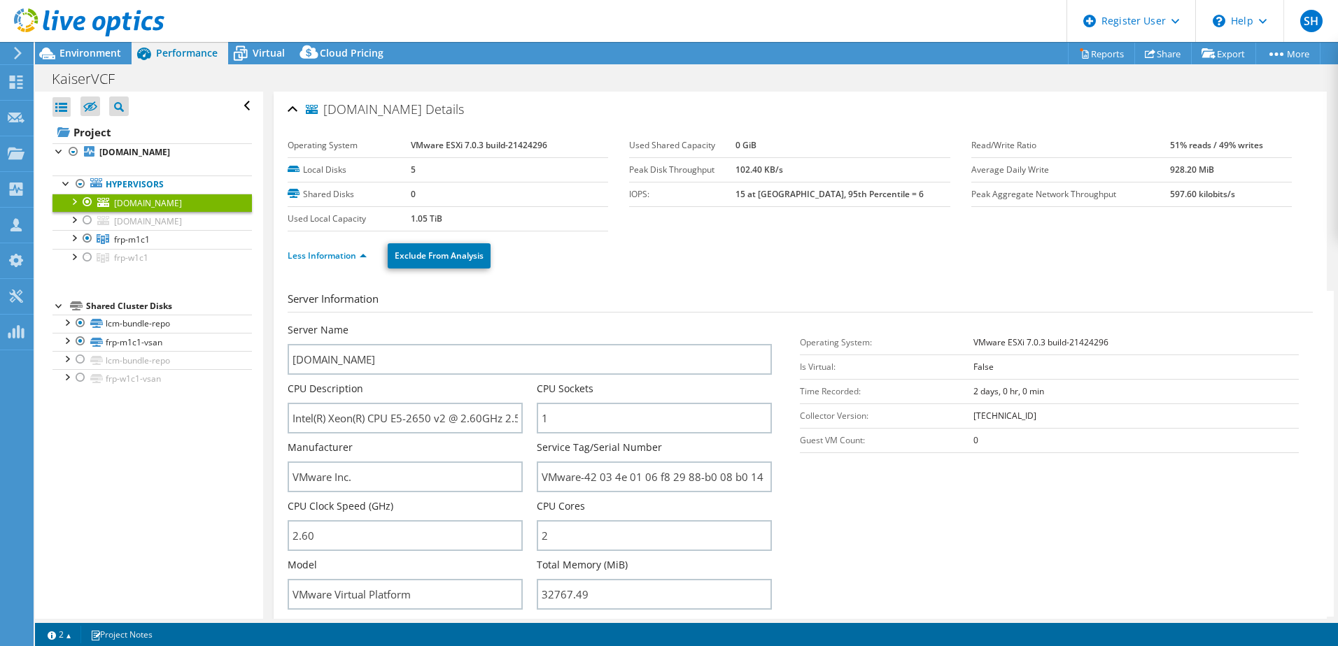
click at [88, 202] on div at bounding box center [87, 202] width 14 height 17
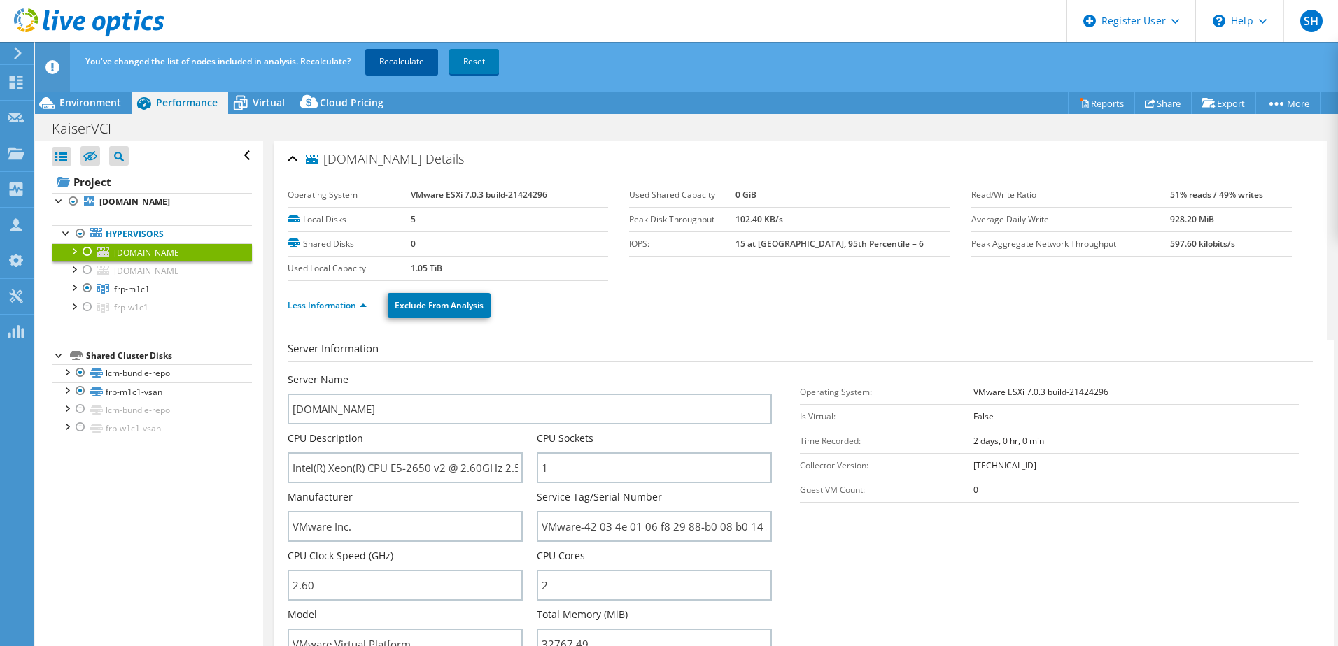
click at [394, 62] on link "Recalculate" at bounding box center [401, 61] width 73 height 25
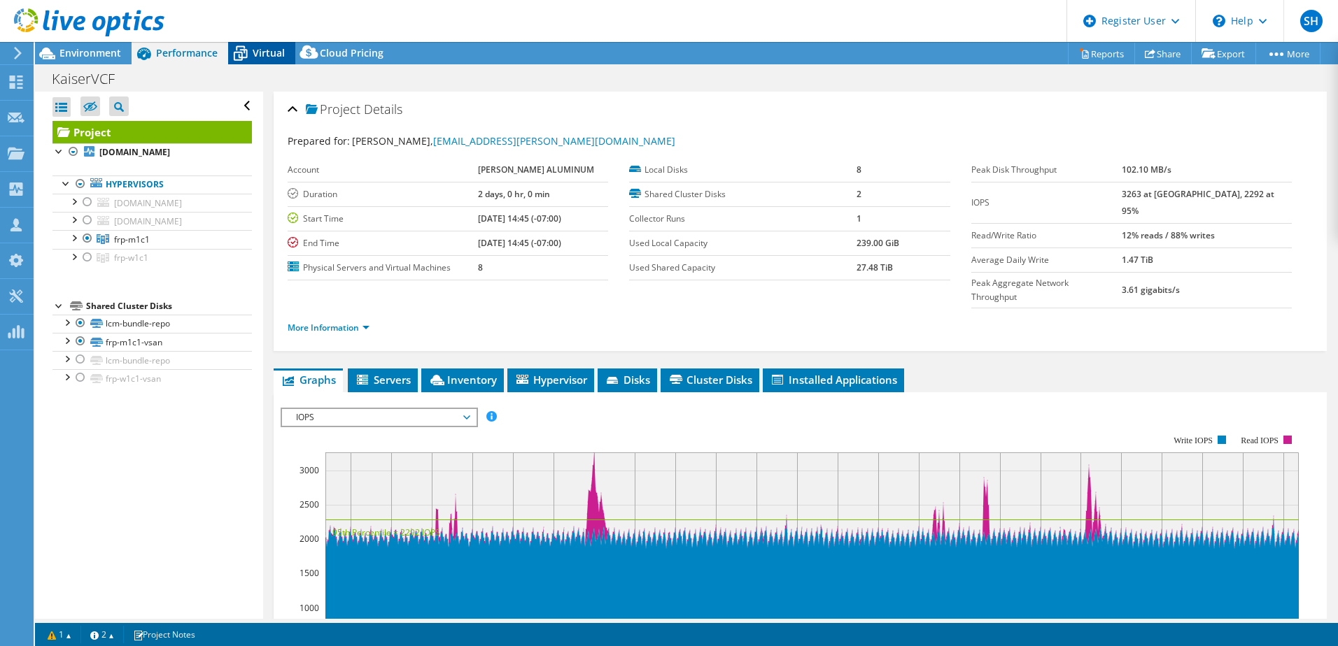
click at [261, 56] on span "Virtual" at bounding box center [269, 52] width 32 height 13
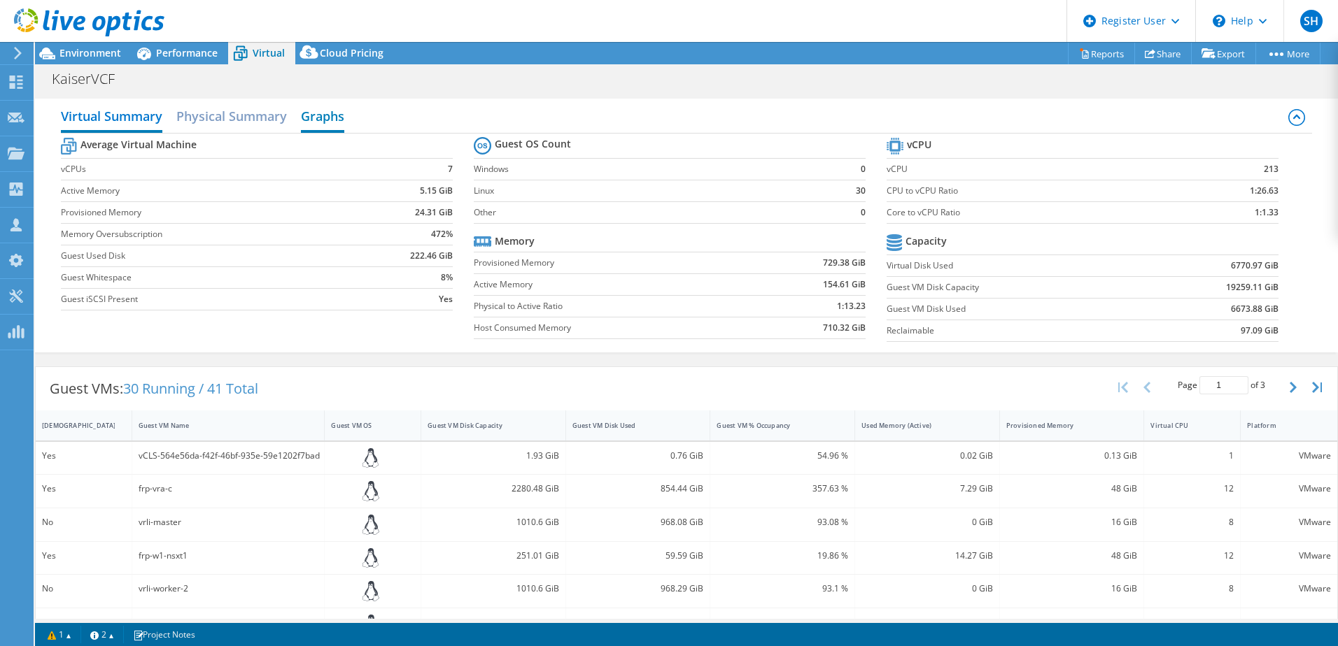
click at [330, 118] on h2 "Graphs" at bounding box center [322, 117] width 43 height 31
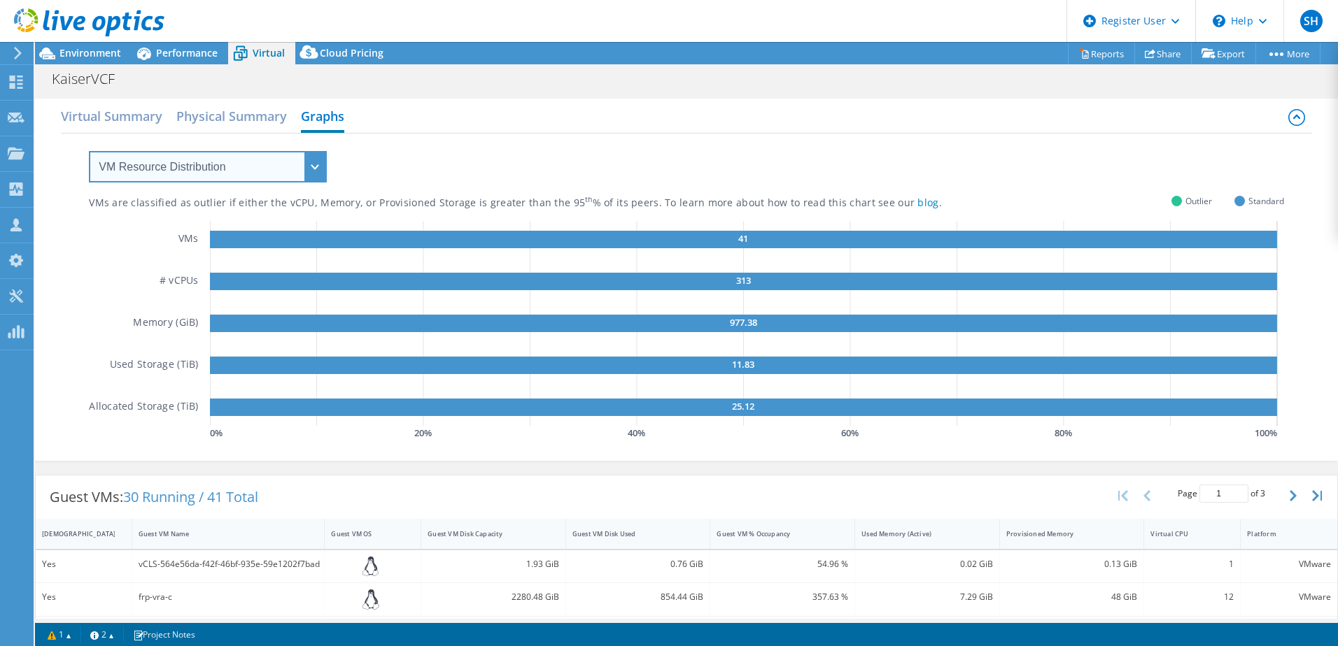
click at [311, 173] on select "VM Resource Distribution Provisioning Contrast Over Provisioning" at bounding box center [208, 166] width 238 height 31
select select "Over Provisioning"
click at [89, 151] on select "VM Resource Distribution Provisioning Contrast Over Provisioning" at bounding box center [208, 166] width 238 height 31
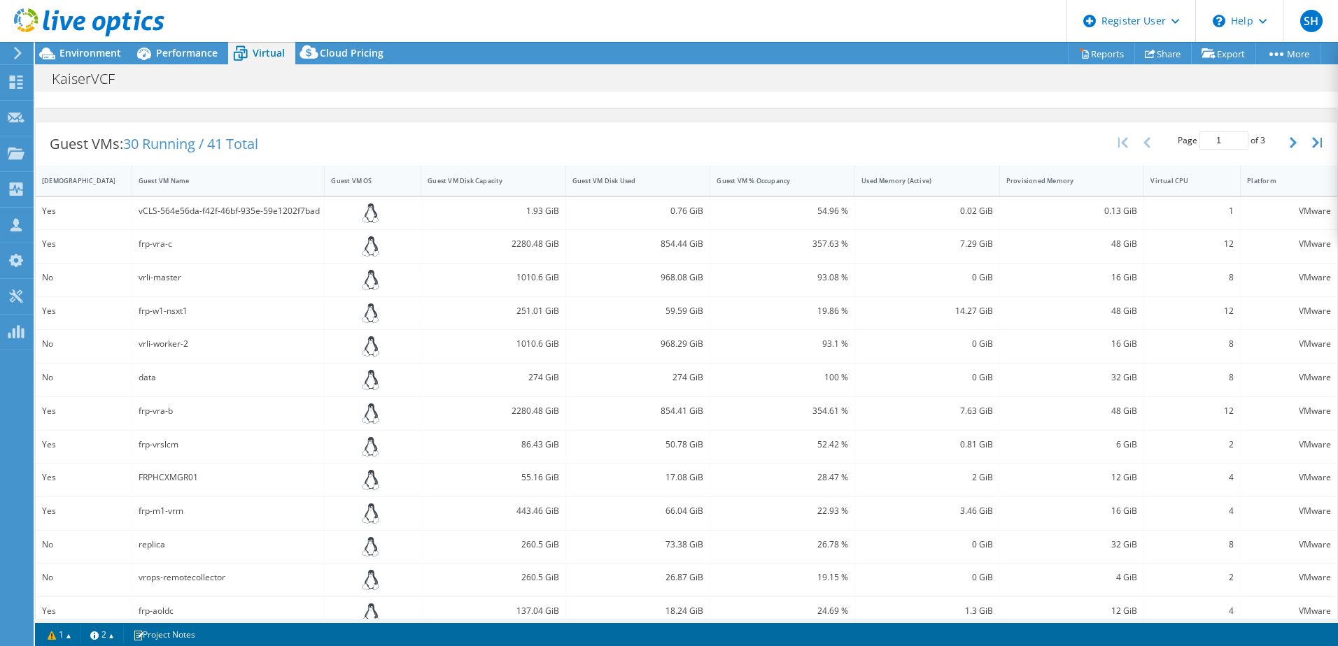
scroll to position [235, 0]
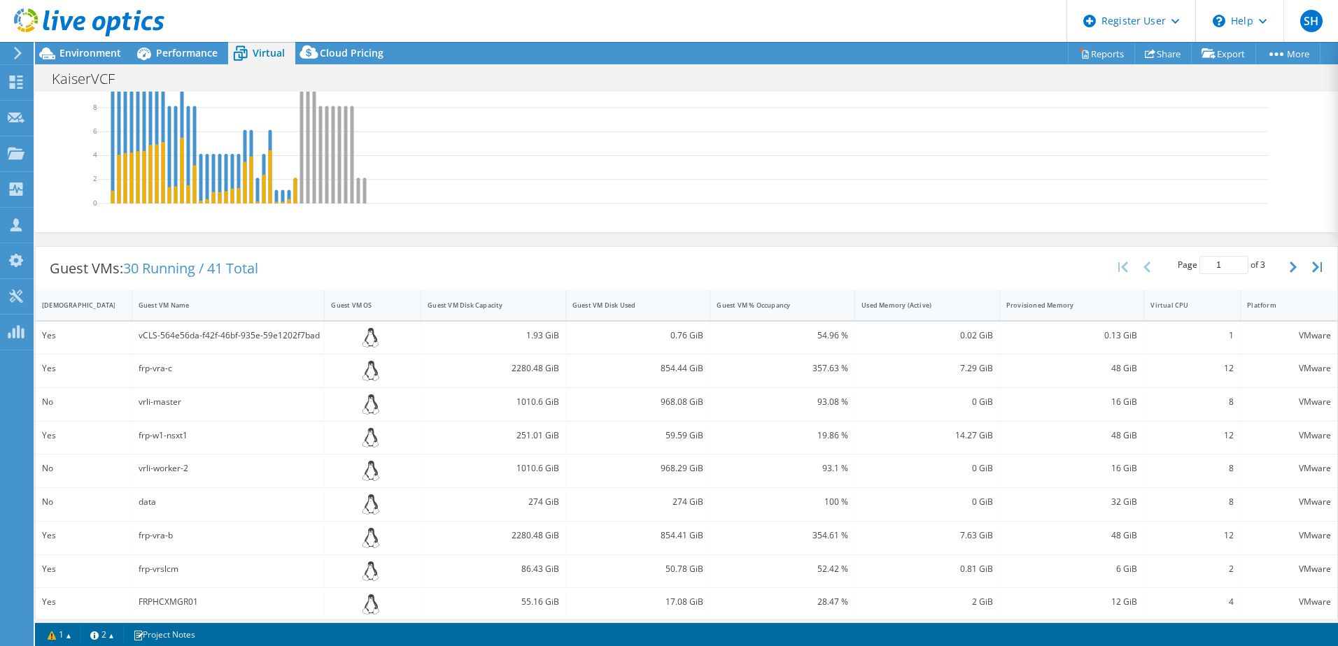
click at [914, 307] on div "Used Memory (Active)" at bounding box center [918, 305] width 115 height 9
click at [914, 305] on div "Used Memory (Active)" at bounding box center [918, 305] width 115 height 9
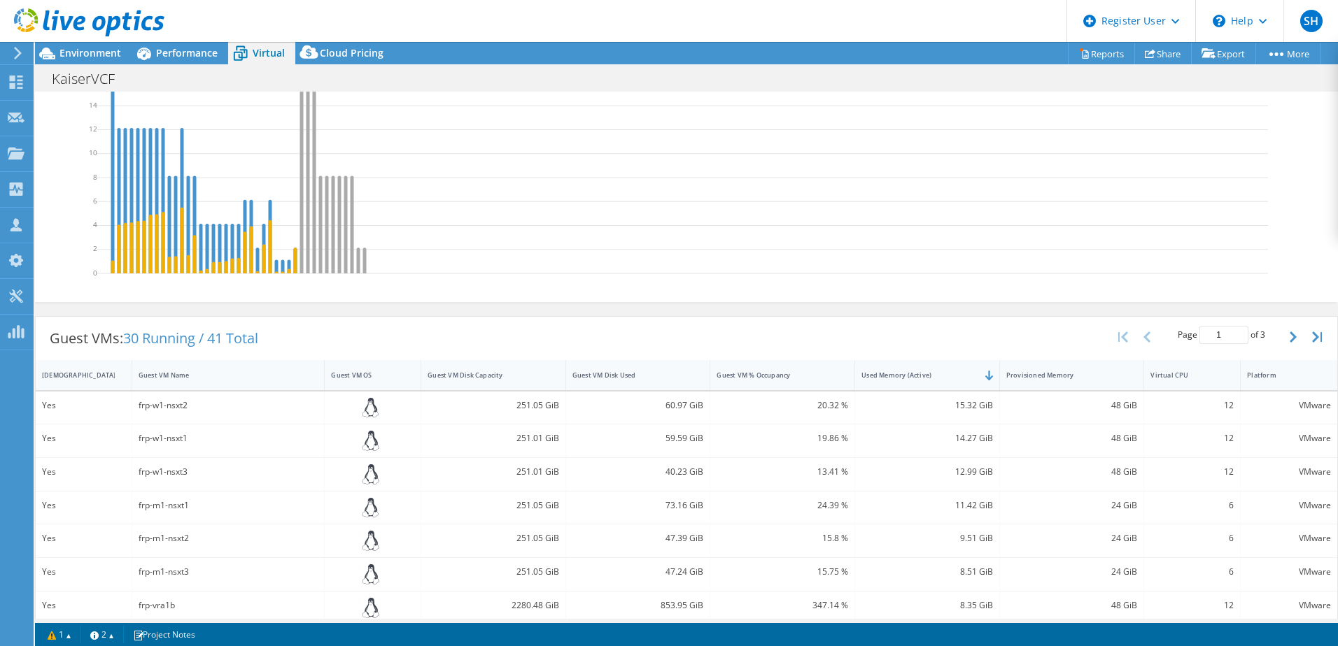
scroll to position [0, 0]
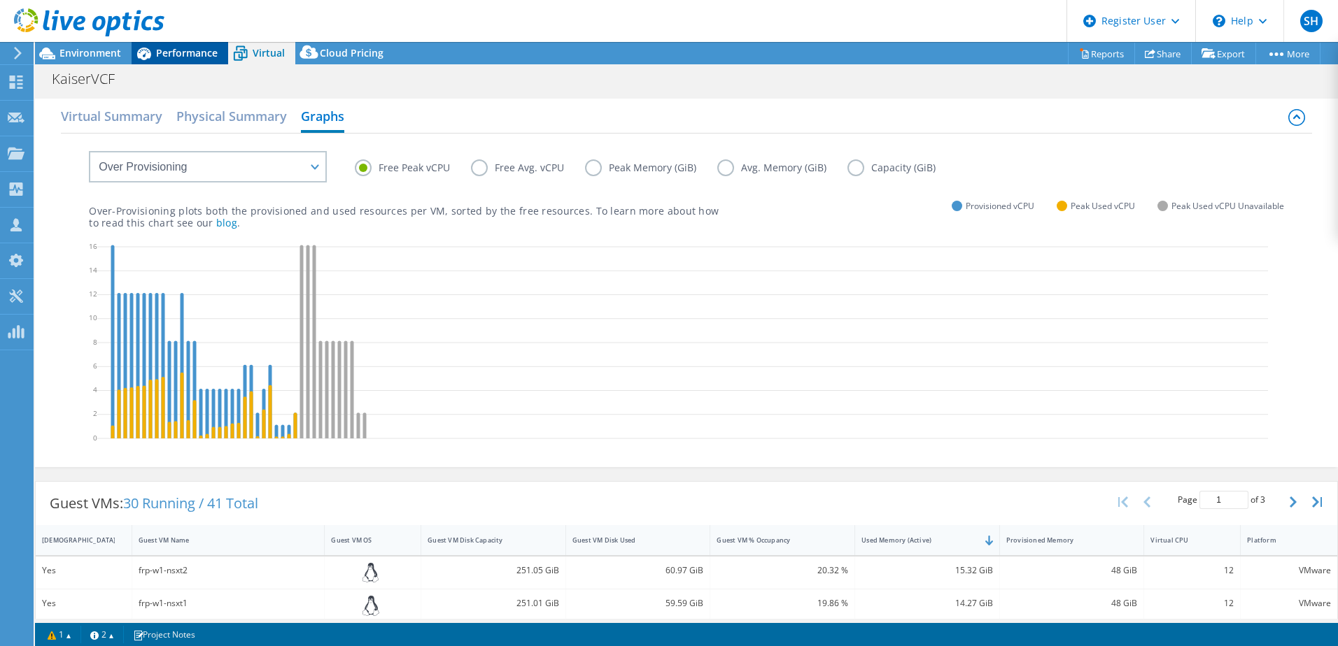
click at [176, 55] on span "Performance" at bounding box center [187, 52] width 62 height 13
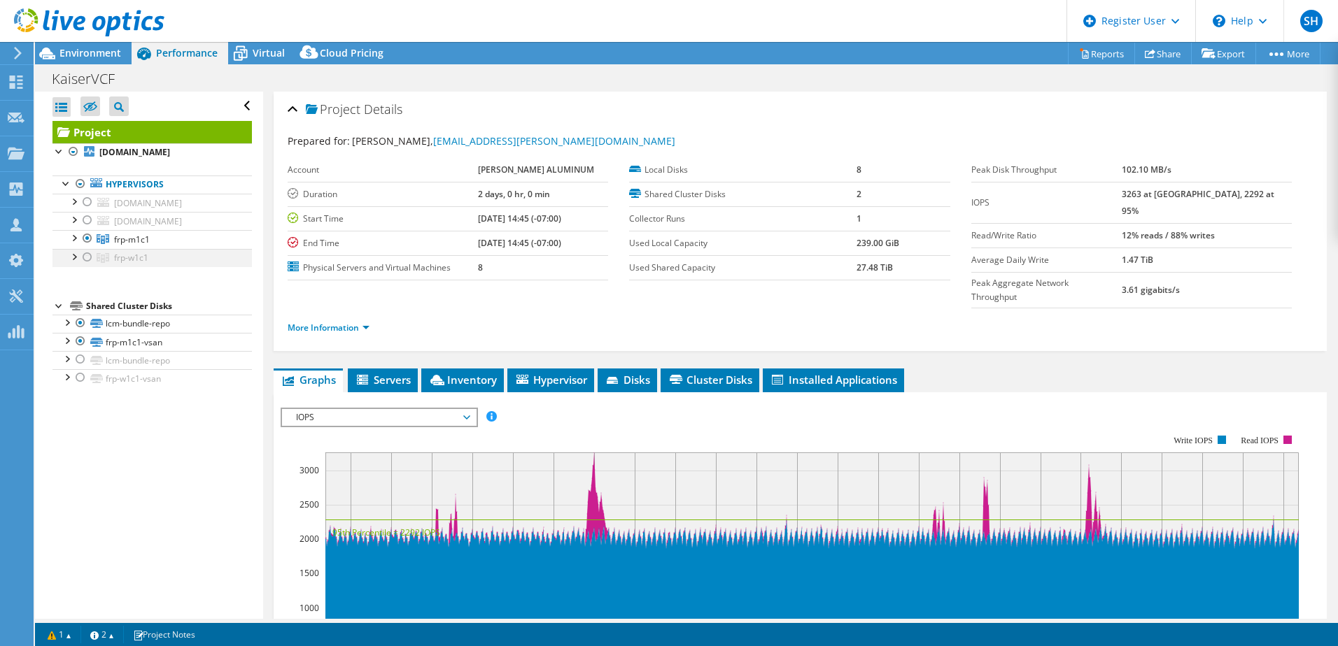
click at [87, 258] on div at bounding box center [87, 257] width 14 height 17
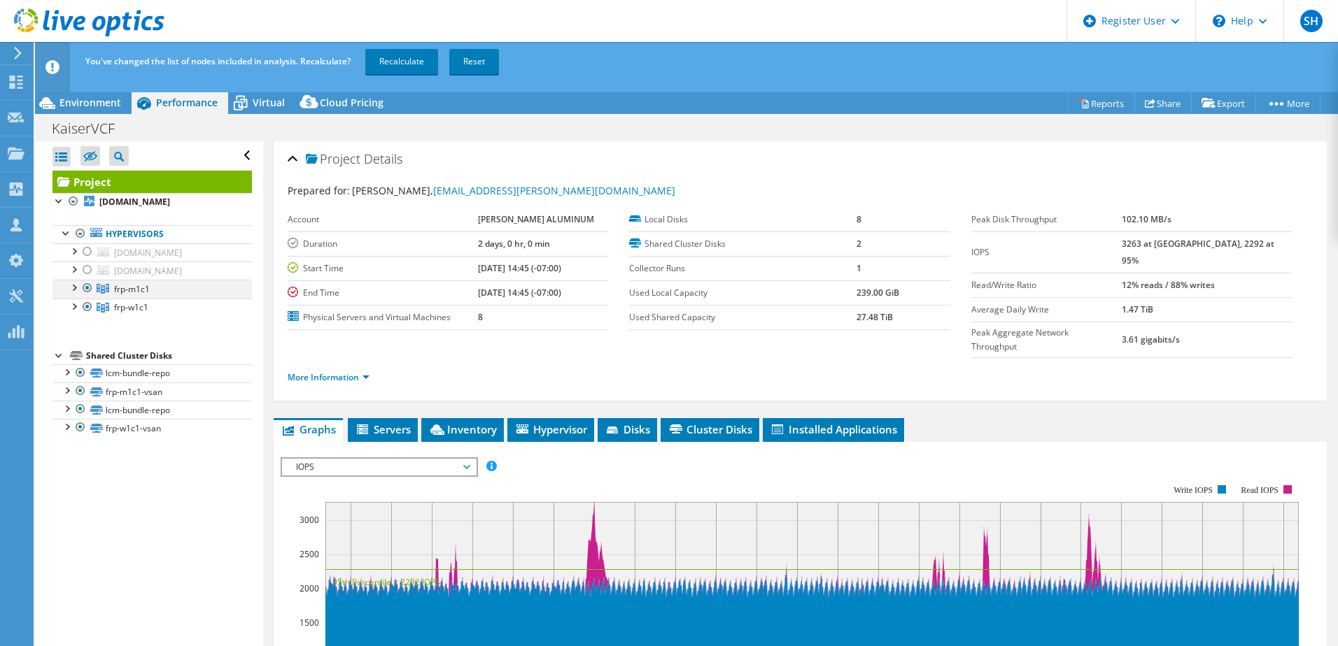
click at [87, 288] on div at bounding box center [87, 288] width 14 height 17
click at [400, 61] on link "Recalculate" at bounding box center [401, 61] width 73 height 25
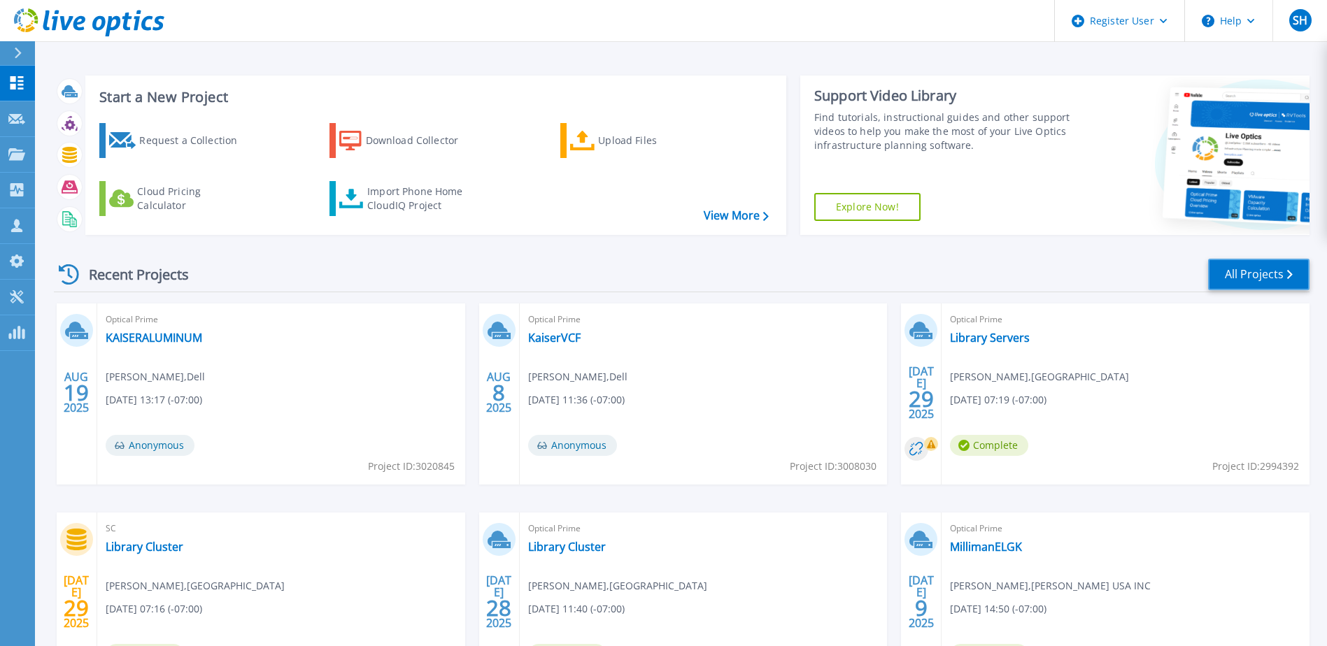
click at [1267, 271] on link "All Projects" at bounding box center [1258, 274] width 101 height 31
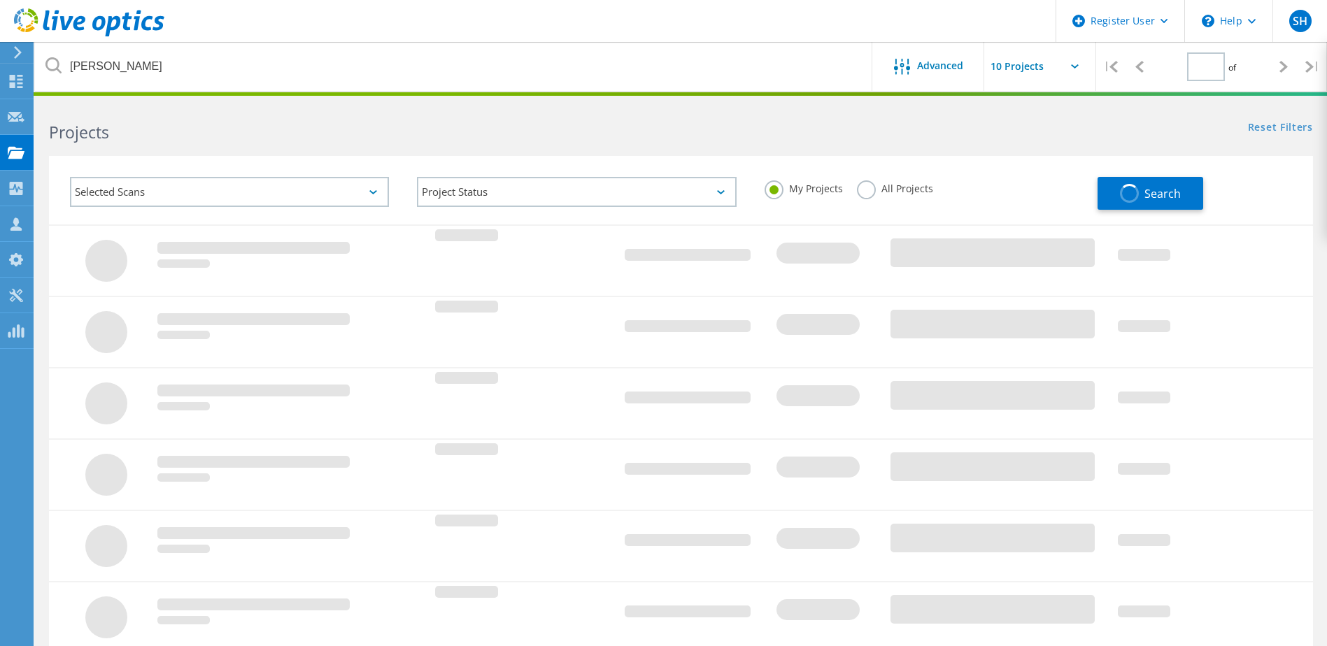
type input "1"
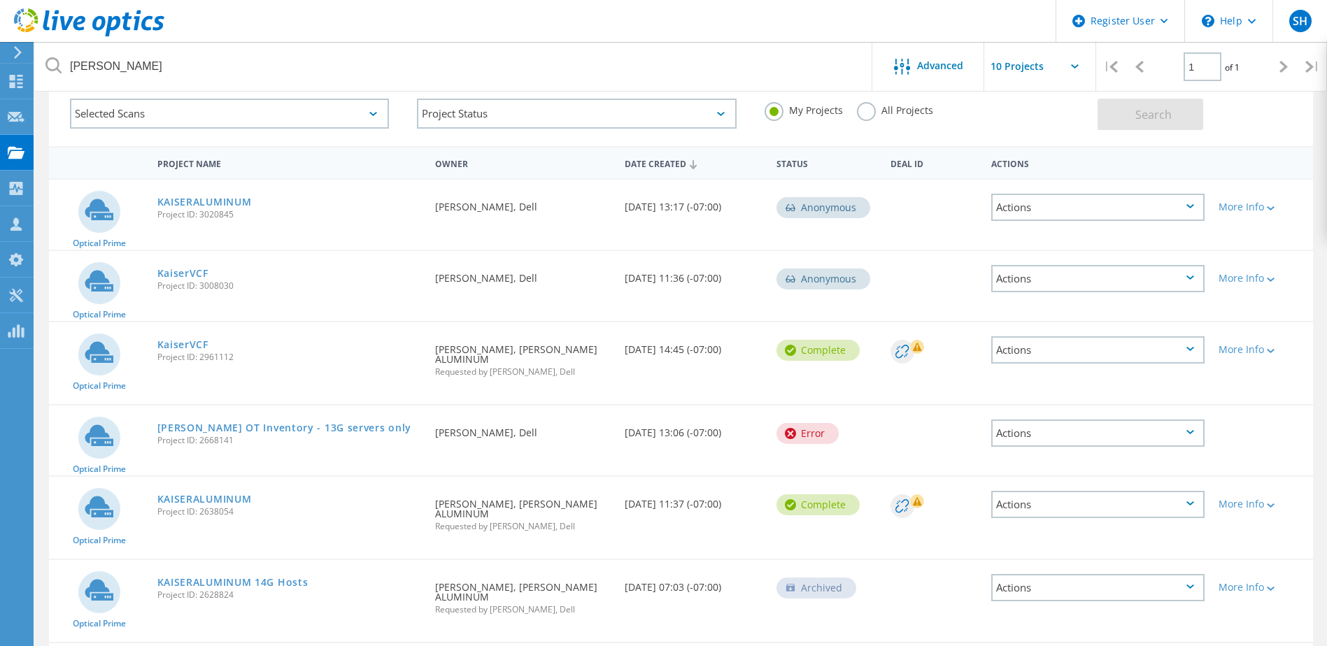
scroll to position [140, 0]
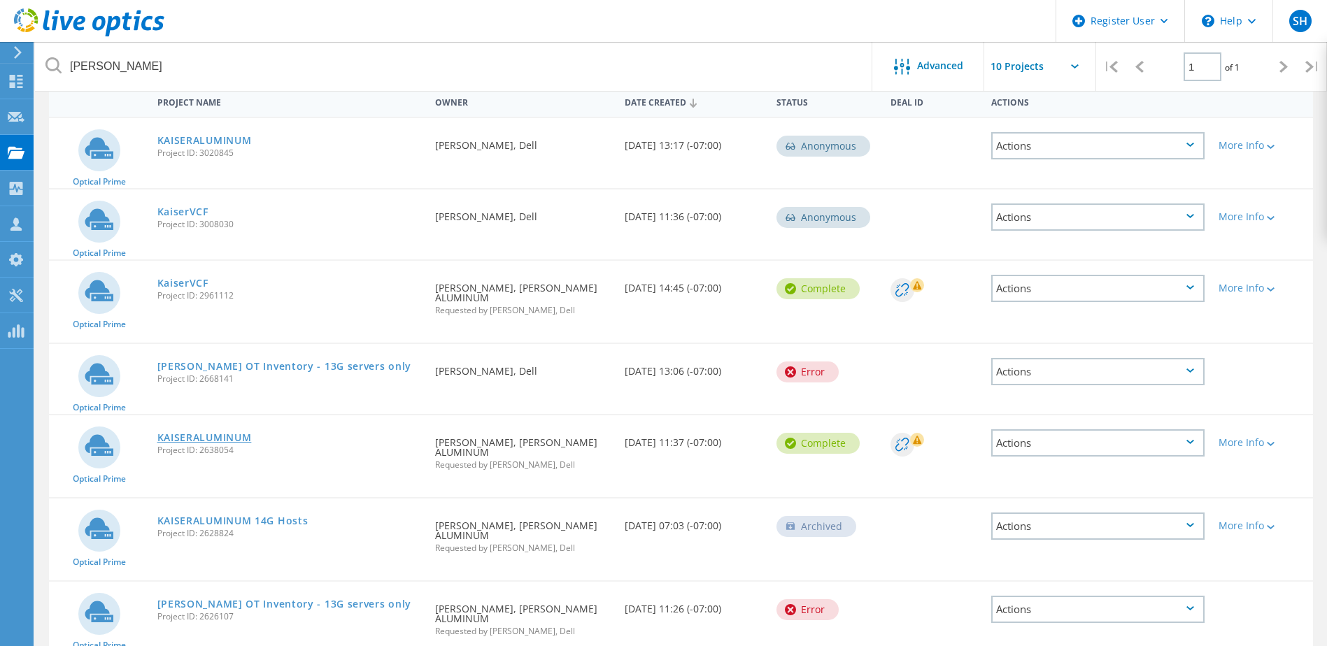
click at [230, 433] on link "KAISERALUMINUM" at bounding box center [204, 438] width 94 height 10
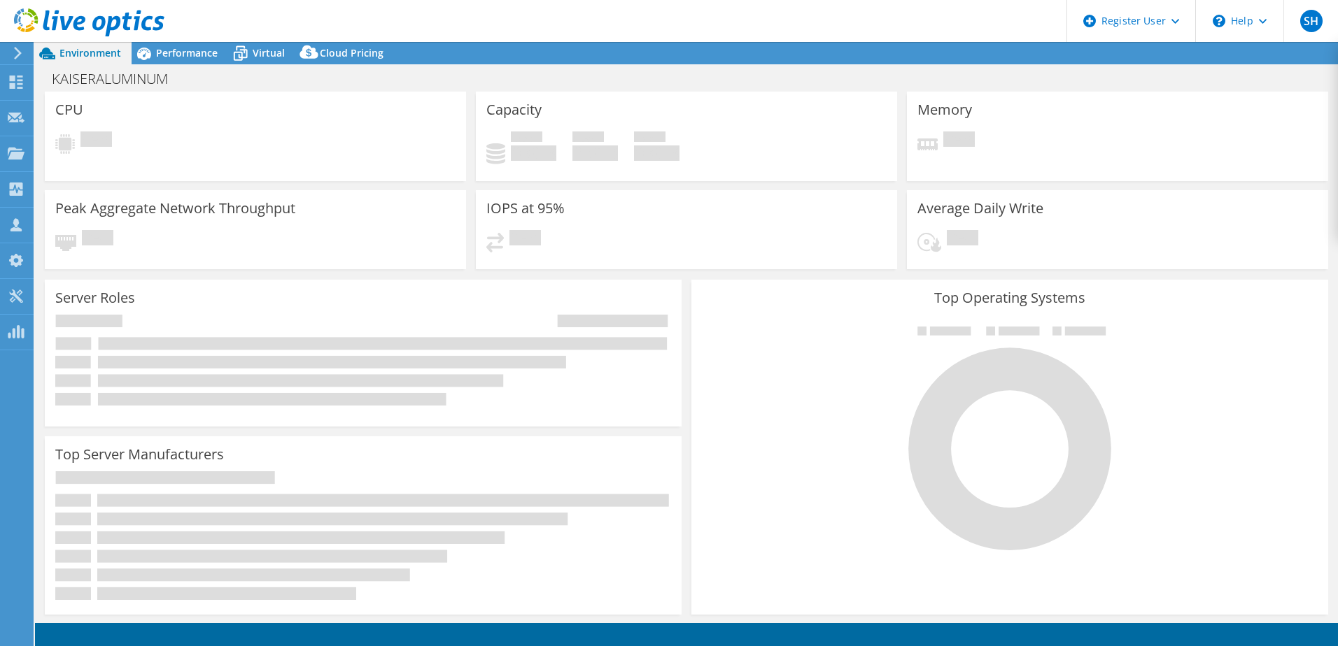
select select "USWest"
select select "USD"
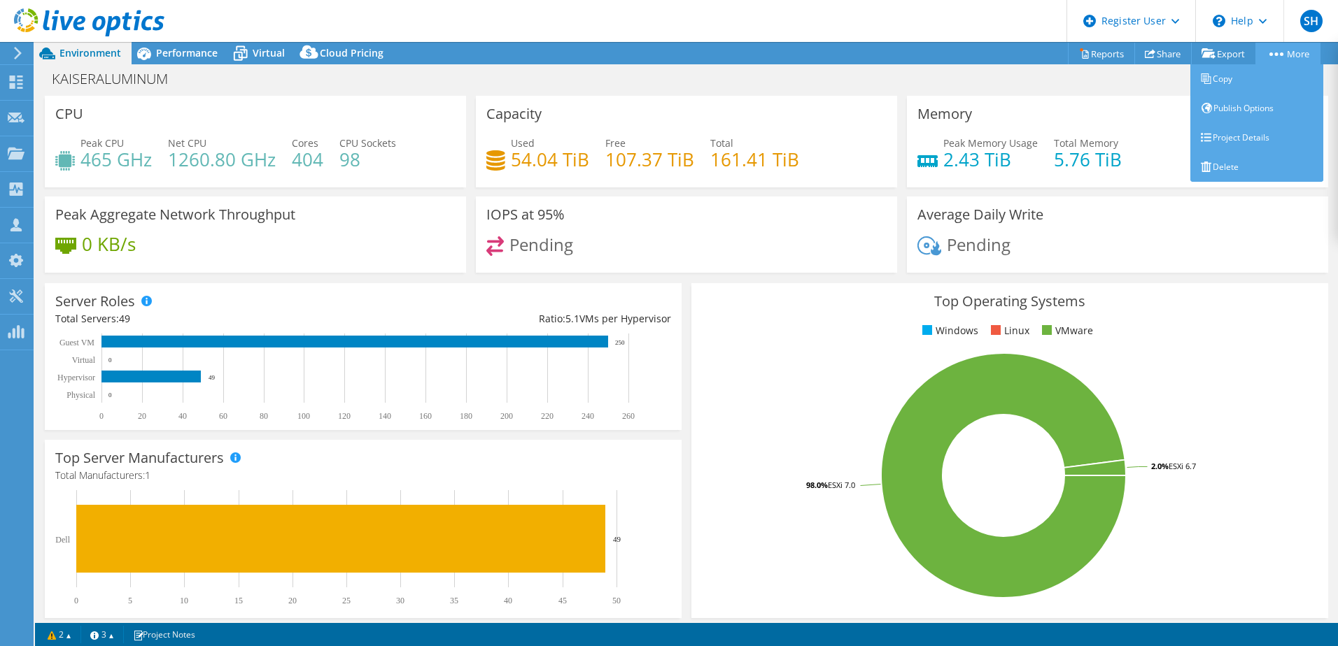
click at [1296, 52] on link "More" at bounding box center [1287, 54] width 65 height 22
click at [1232, 136] on link "Project Details" at bounding box center [1256, 137] width 133 height 29
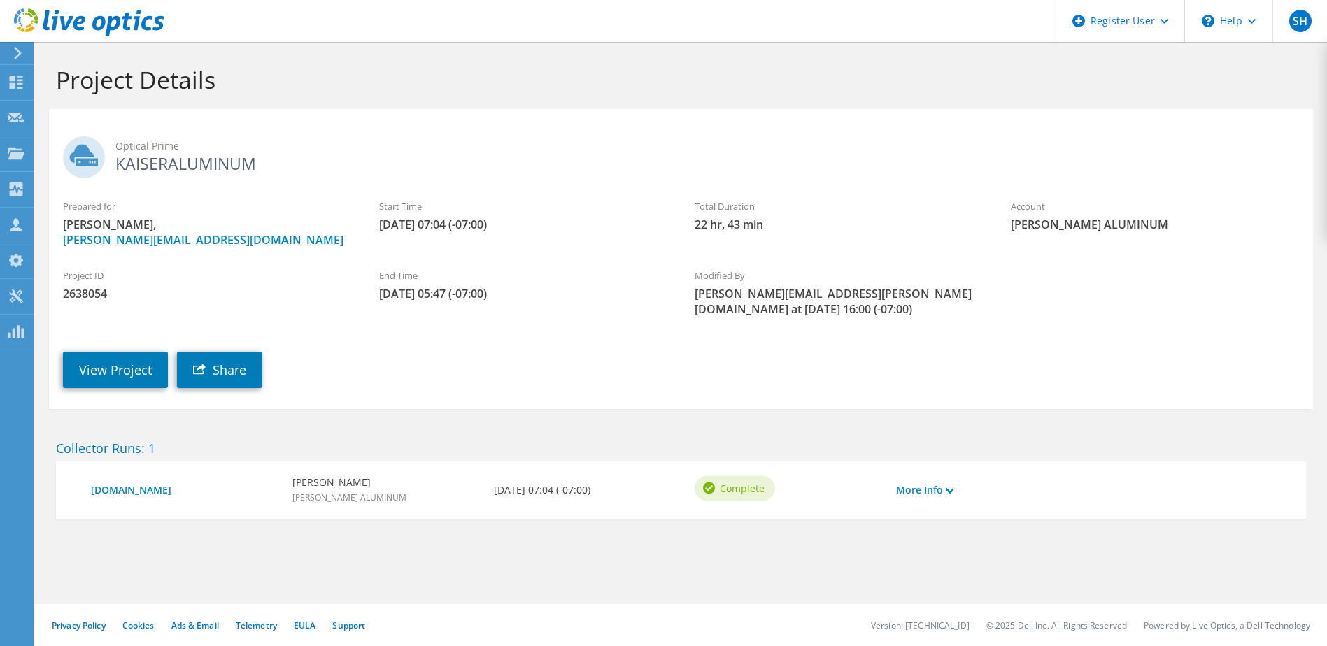
click at [94, 291] on span "2638054" at bounding box center [207, 293] width 288 height 15
